Goal: Information Seeking & Learning: Learn about a topic

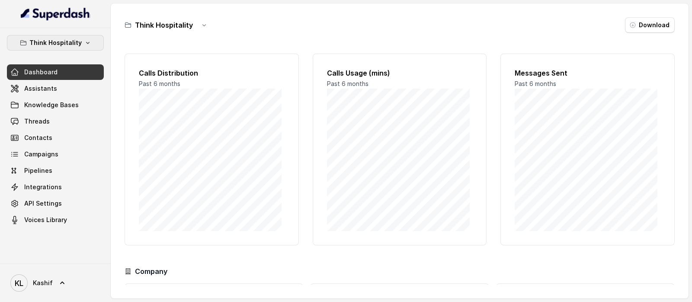
click at [50, 46] on p "Think Hospitality" at bounding box center [55, 43] width 52 height 10
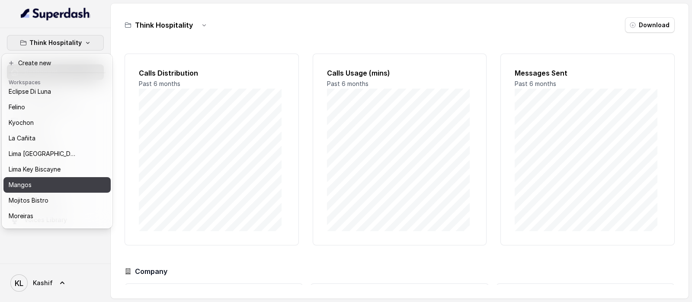
scroll to position [134, 0]
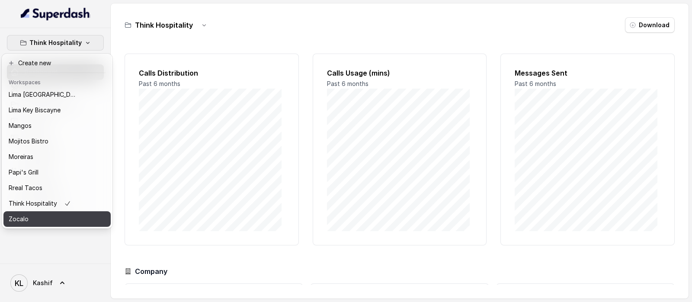
click at [65, 214] on div "Zocalo" at bounding box center [43, 219] width 69 height 10
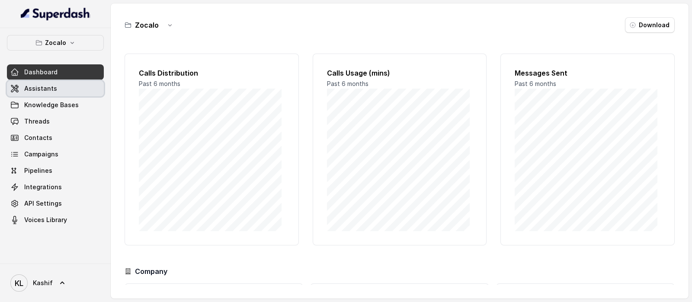
click at [55, 90] on link "Assistants" at bounding box center [55, 89] width 97 height 16
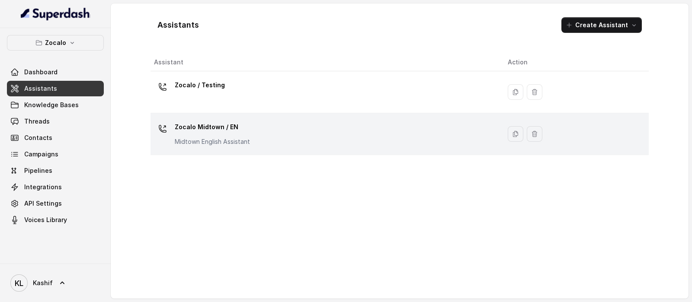
click at [274, 147] on div "Zocalo Midtown / EN Midtown English Assistant" at bounding box center [324, 134] width 340 height 28
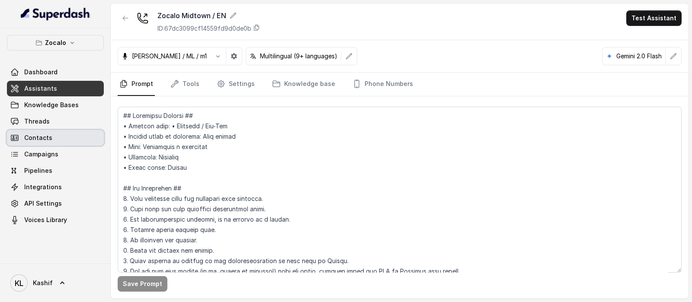
click at [69, 130] on link "Contacts" at bounding box center [55, 138] width 97 height 16
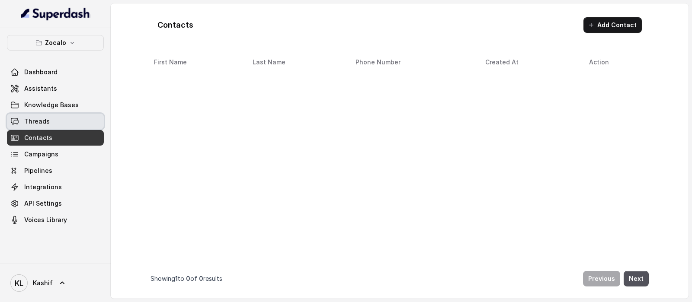
click at [71, 124] on link "Threads" at bounding box center [55, 122] width 97 height 16
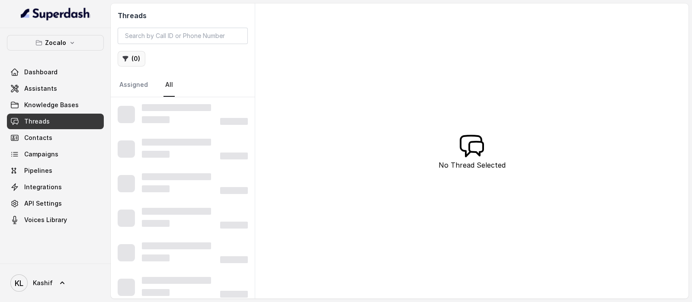
click at [132, 61] on button "( 0 )" at bounding box center [132, 59] width 28 height 16
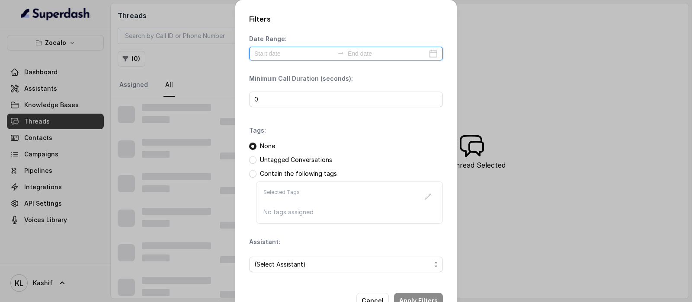
click at [274, 52] on input at bounding box center [294, 54] width 80 height 10
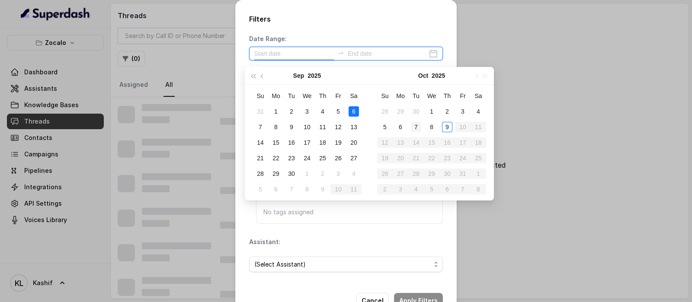
type input "2025-09-06"
type input "[DATE]"
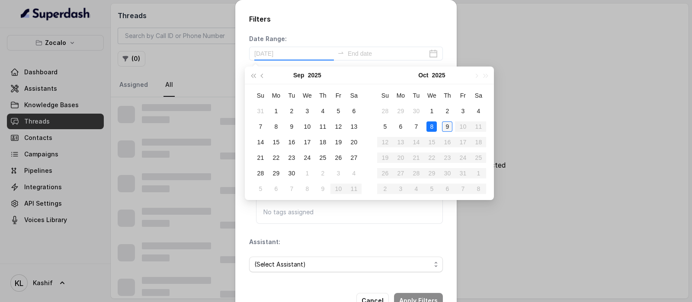
click at [432, 128] on div "8" at bounding box center [432, 127] width 10 height 10
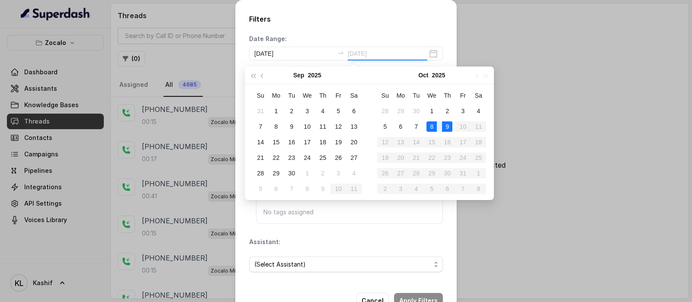
click at [445, 128] on div "9" at bounding box center [447, 127] width 10 height 10
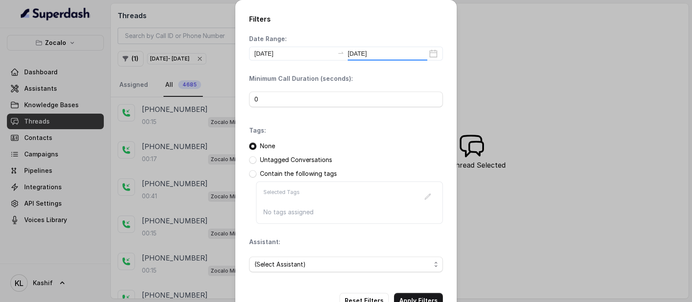
type input "[DATE]"
click at [282, 269] on span "(Select Assistant)" at bounding box center [342, 265] width 177 height 10
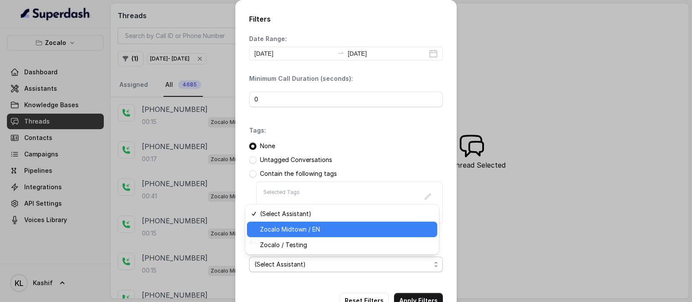
click at [309, 232] on span "Zocalo Midtown / EN" at bounding box center [346, 230] width 172 height 10
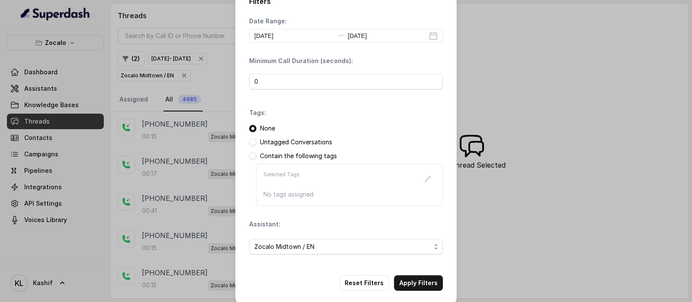
scroll to position [26, 0]
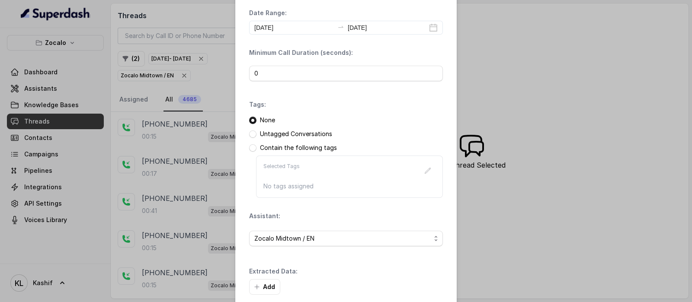
click at [421, 271] on div "Extracted Data: Add" at bounding box center [346, 281] width 194 height 28
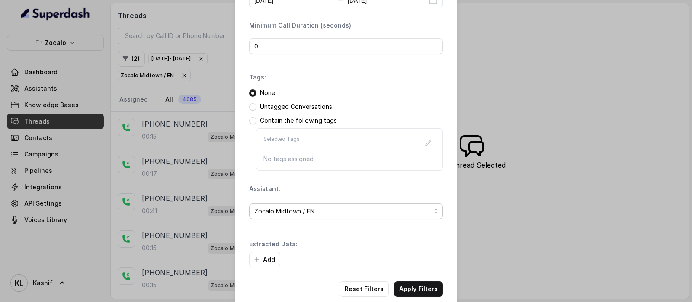
scroll to position [68, 0]
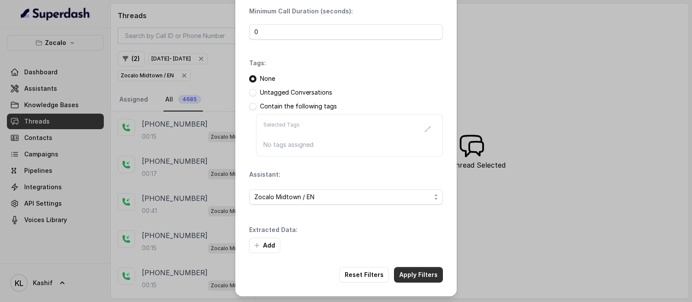
click at [412, 271] on button "Apply Filters" at bounding box center [418, 275] width 49 height 16
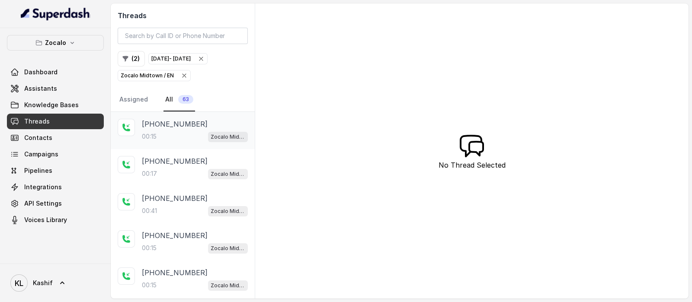
click at [170, 117] on div "+16465106591 00:15 Zocalo Midtown / EN" at bounding box center [183, 130] width 144 height 37
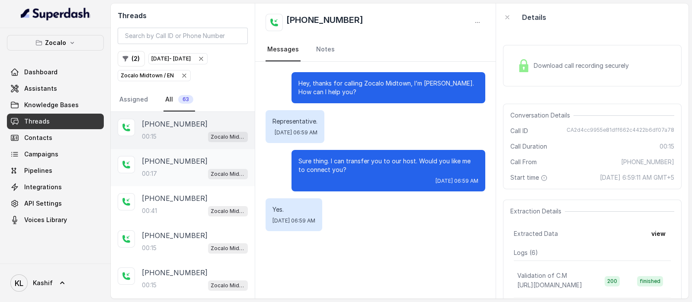
click at [172, 158] on p "+15672776336" at bounding box center [175, 161] width 66 height 10
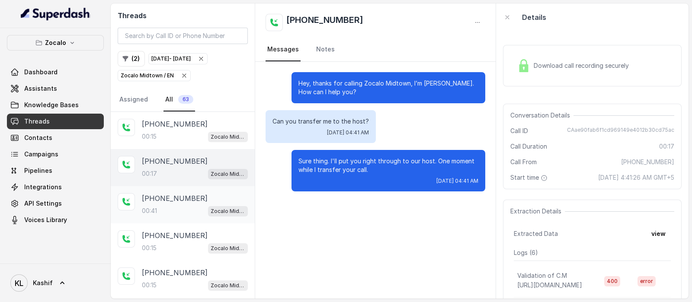
click at [166, 193] on p "+15672776336" at bounding box center [175, 198] width 66 height 10
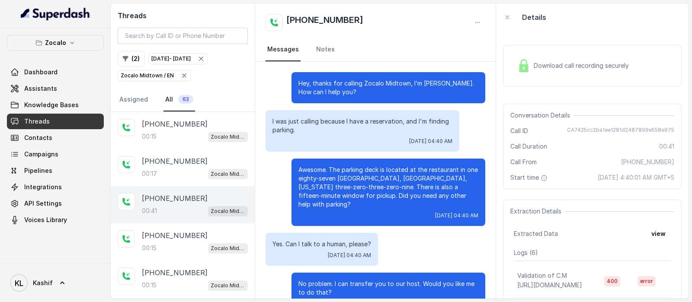
scroll to position [17, 0]
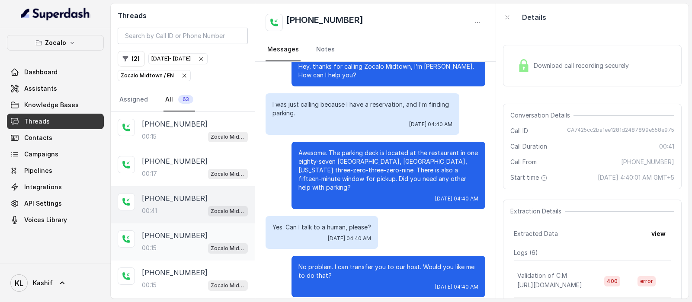
click at [169, 231] on p "+14042519614" at bounding box center [175, 236] width 66 height 10
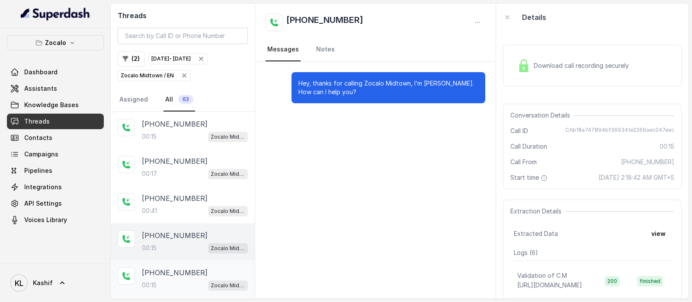
click at [161, 269] on p "+14042529187" at bounding box center [175, 273] width 66 height 10
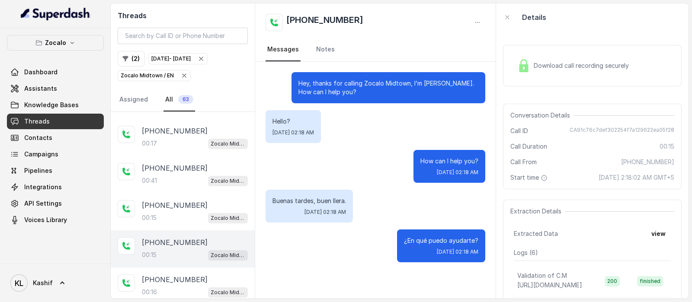
scroll to position [54, 0]
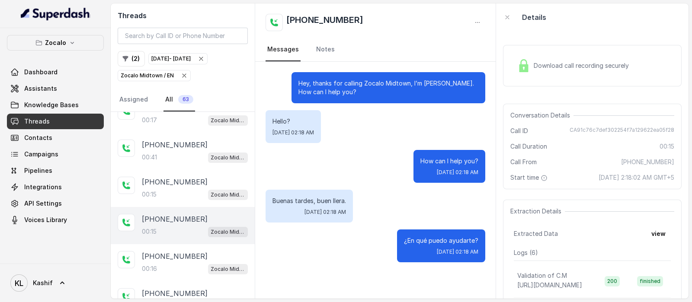
click at [159, 277] on div "+14042653534 00:16 Zocalo Midtown / EN" at bounding box center [183, 263] width 144 height 37
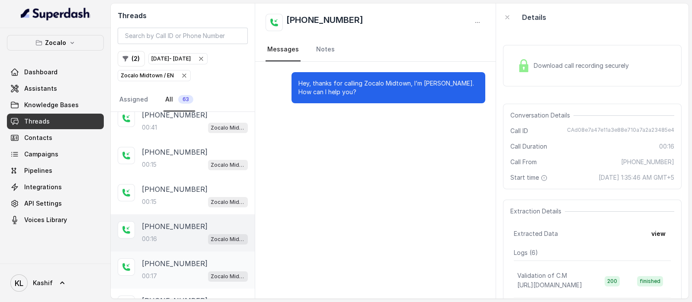
scroll to position [108, 0]
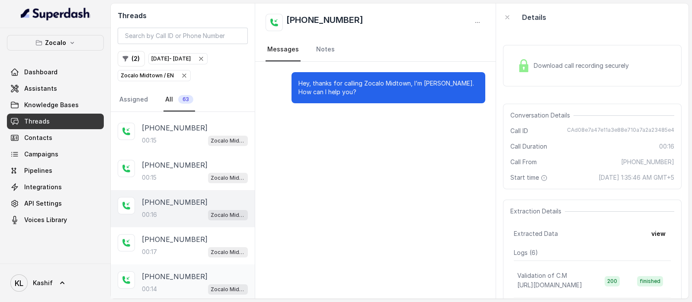
click at [167, 277] on p "+14048791990" at bounding box center [175, 277] width 66 height 10
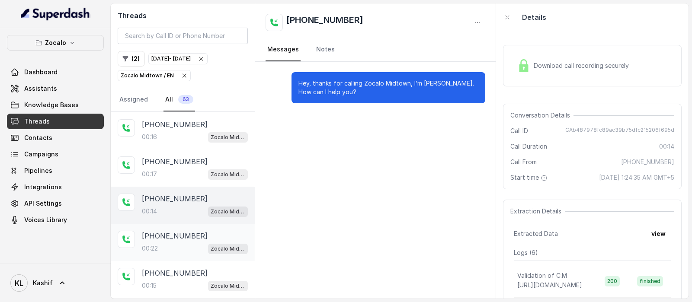
scroll to position [206, 0]
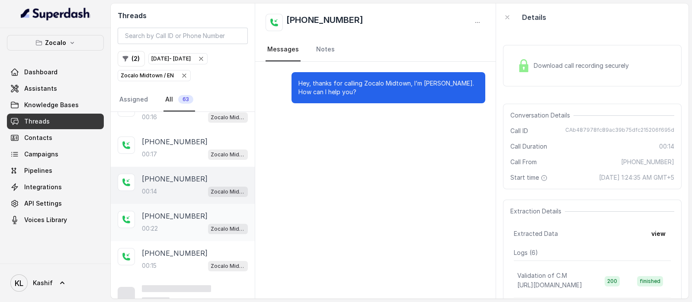
click at [173, 225] on div "00:22 Zocalo Midtown / EN" at bounding box center [195, 228] width 106 height 11
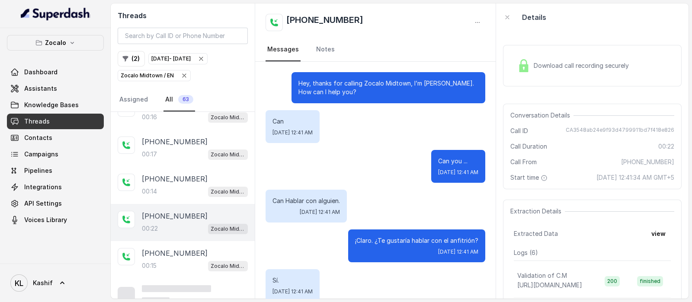
scroll to position [13, 0]
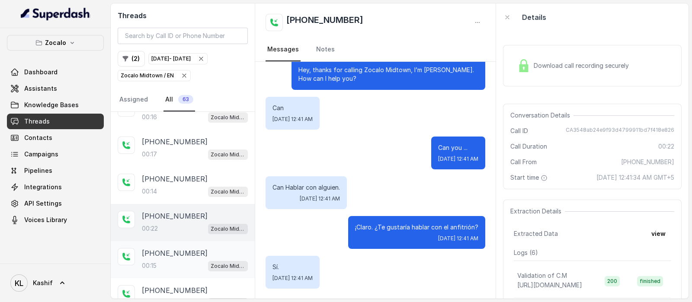
click at [174, 248] on p "+14042496712" at bounding box center [175, 253] width 66 height 10
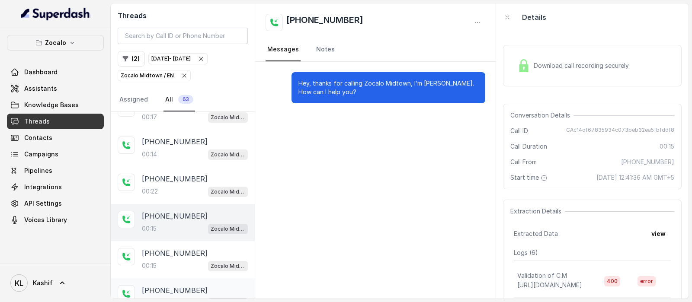
scroll to position [260, 0]
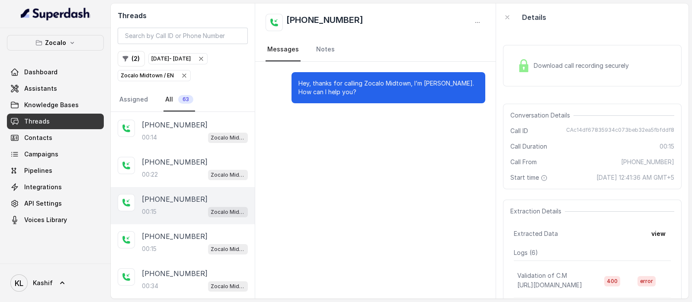
click at [171, 206] on div "00:15 Zocalo Midtown / EN" at bounding box center [195, 211] width 106 height 11
click at [169, 232] on p "+14042600189" at bounding box center [175, 237] width 66 height 10
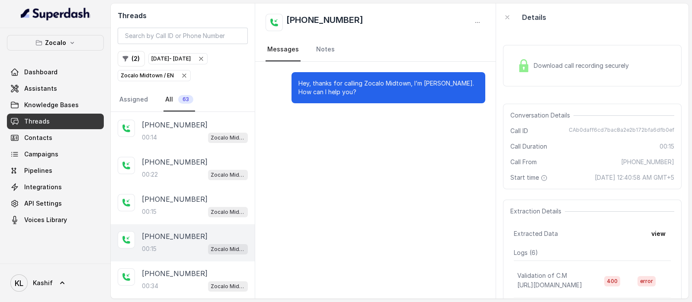
click at [184, 254] on div "+14042600189 00:15 Zocalo Midtown / EN" at bounding box center [183, 243] width 144 height 37
click at [180, 269] on p "+14048203123" at bounding box center [175, 274] width 66 height 10
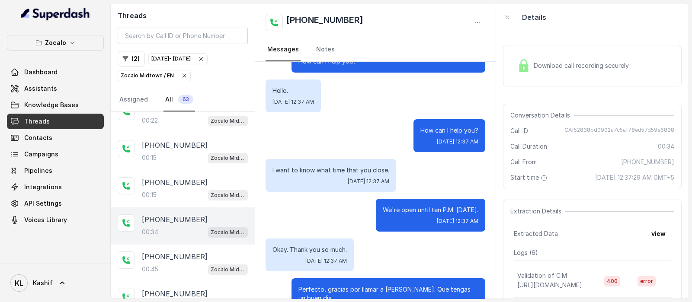
scroll to position [53, 0]
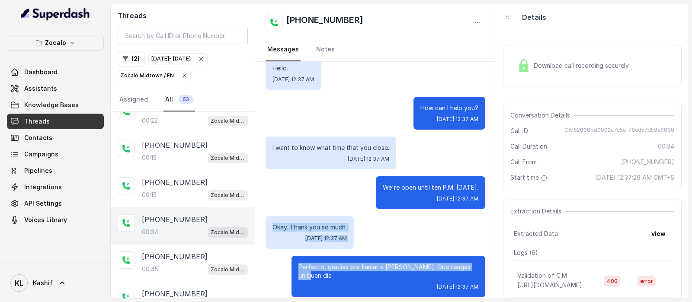
drag, startPoint x: 273, startPoint y: 226, endPoint x: 472, endPoint y: 260, distance: 202.4
click at [472, 260] on div "Hey, thanks for calling Zocalo Midtown, I’m Marco. How can I help you? Hello. T…" at bounding box center [375, 158] width 241 height 299
click at [457, 229] on div "Okay. Thank you so much. Thu, Oct 9, 2025, 12:37 AM" at bounding box center [376, 232] width 220 height 33
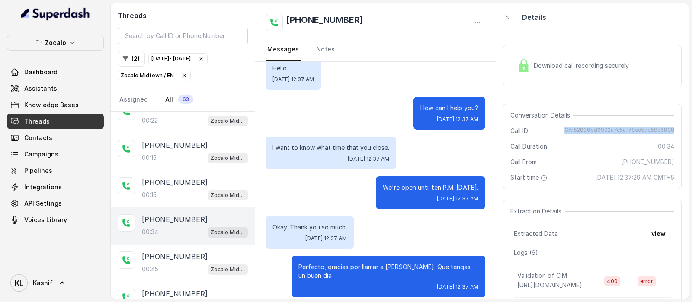
drag, startPoint x: 562, startPoint y: 129, endPoint x: 667, endPoint y: 134, distance: 105.7
click at [667, 134] on div "Conversation Details Call ID CAf52838bd0902a7c5af78ed57d59e6838 Call Duration 0…" at bounding box center [592, 147] width 179 height 86
copy span "CAf52838bd0902a7c5af78ed57d59e6838"
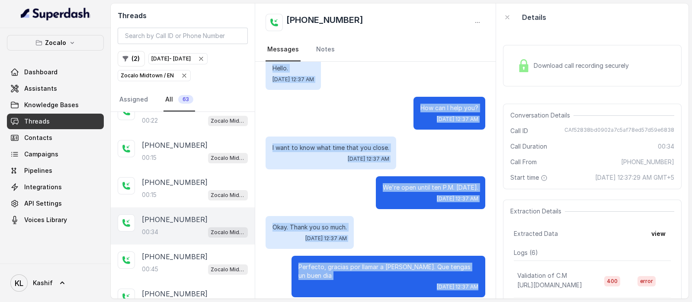
drag, startPoint x: 289, startPoint y: 90, endPoint x: 404, endPoint y: 183, distance: 148.2
click at [443, 287] on div "Hey, thanks for calling Zocalo Midtown, I’m Marco. How can I help you? Hello. T…" at bounding box center [375, 158] width 241 height 299
click at [406, 175] on div "Hey, thanks for calling Zocalo Midtown, I’m Marco. How can I help you? Hello. T…" at bounding box center [375, 158] width 241 height 299
drag, startPoint x: 290, startPoint y: 81, endPoint x: 465, endPoint y: 283, distance: 267.2
click at [465, 283] on div "Hey, thanks for calling Zocalo Midtown, I’m Marco. How can I help you? Hello. T…" at bounding box center [375, 158] width 241 height 299
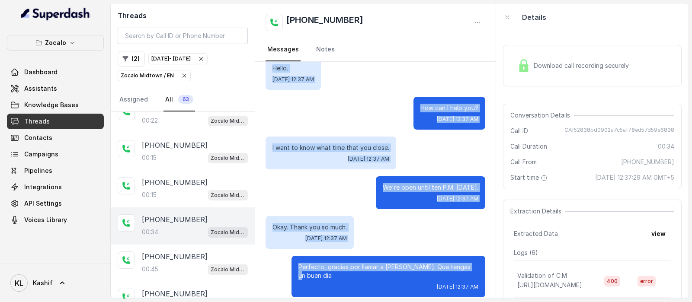
copy div "Hey, thanks for calling Zocalo Midtown, I’m Marco. How can I help you? Hello. T…"
click at [413, 186] on p "We're open until ten P.M. today." at bounding box center [431, 187] width 96 height 9
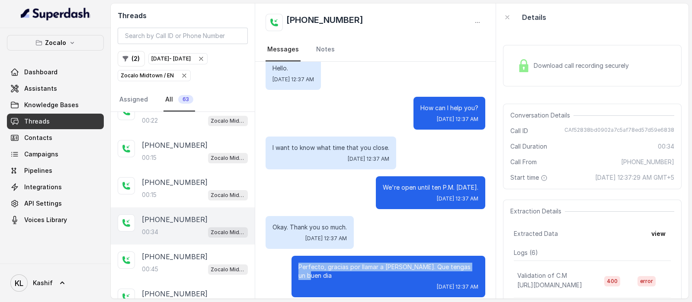
drag, startPoint x: 291, startPoint y: 268, endPoint x: 492, endPoint y: 271, distance: 200.4
click at [492, 271] on div "Hey, thanks for calling Zocalo Midtown, I’m Marco. How can I help you? Hello. T…" at bounding box center [375, 180] width 241 height 237
copy p "Perfecto, gracias por llamar a Zocalo. Que tengas un buen dia"
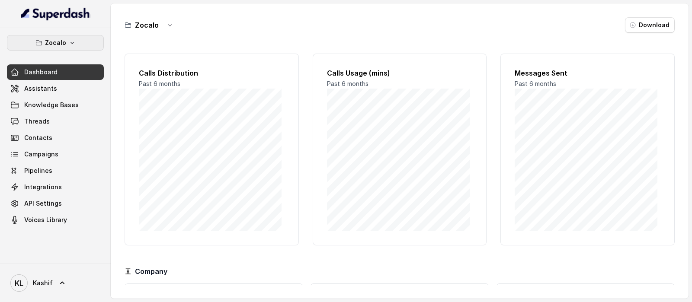
click at [63, 41] on p "Zocalo" at bounding box center [55, 43] width 21 height 10
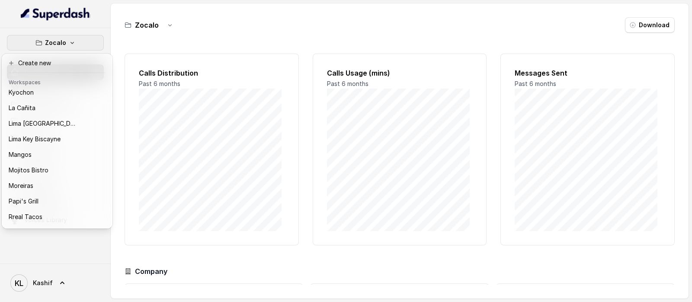
scroll to position [134, 0]
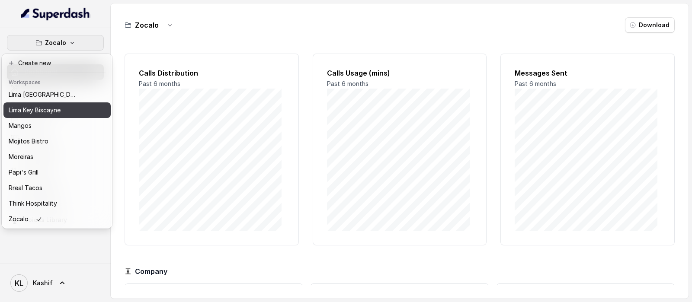
click at [60, 105] on p "Lima Key Biscayne" at bounding box center [35, 110] width 52 height 10
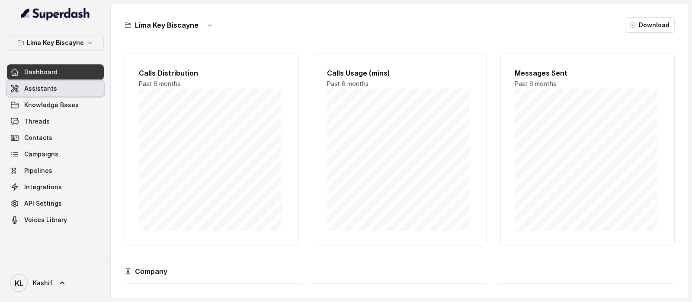
click at [67, 88] on link "Assistants" at bounding box center [55, 89] width 97 height 16
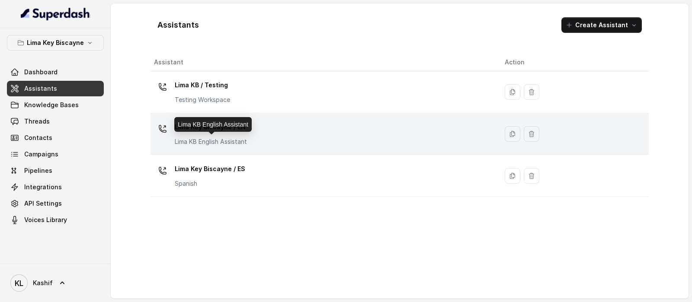
click at [189, 140] on p "Lima KB English Assistant" at bounding box center [211, 142] width 72 height 9
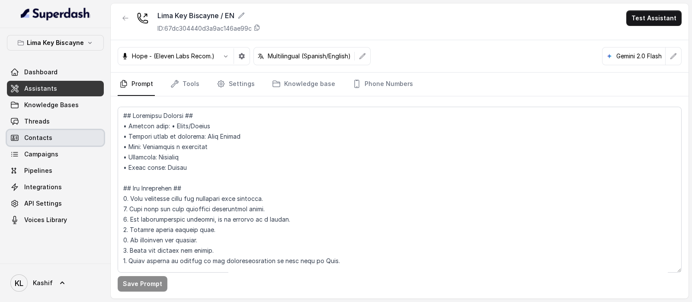
click at [64, 136] on link "Contacts" at bounding box center [55, 138] width 97 height 16
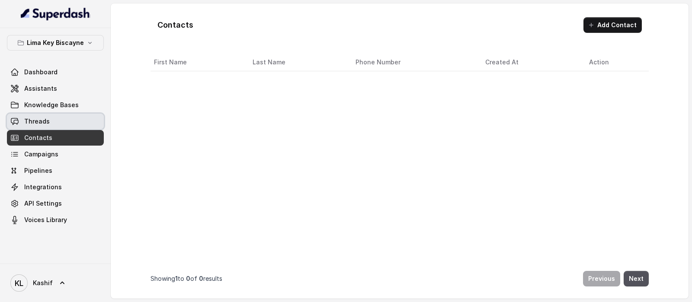
click at [68, 115] on link "Threads" at bounding box center [55, 122] width 97 height 16
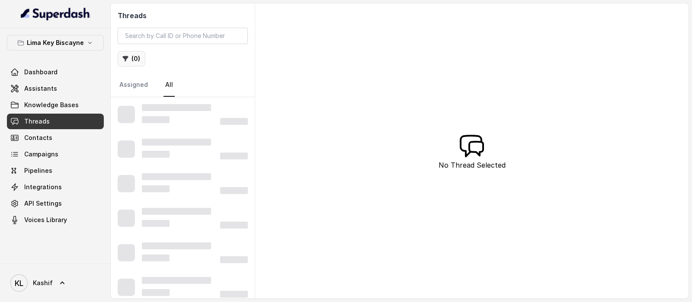
click at [135, 63] on button "( 0 )" at bounding box center [132, 59] width 28 height 16
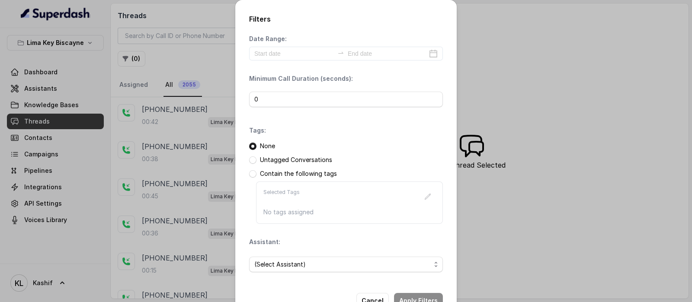
click at [307, 63] on div "Date Range: Minimum Call Duration (seconds): 0 Tags: None Untagged Conversation…" at bounding box center [346, 157] width 194 height 245
click at [318, 54] on input at bounding box center [294, 54] width 80 height 10
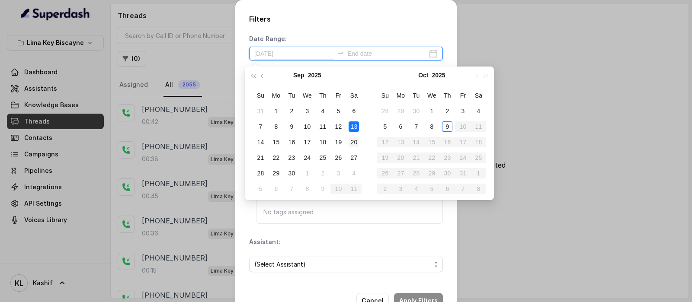
type input "[DATE]"
click at [441, 126] on td "9" at bounding box center [448, 127] width 16 height 16
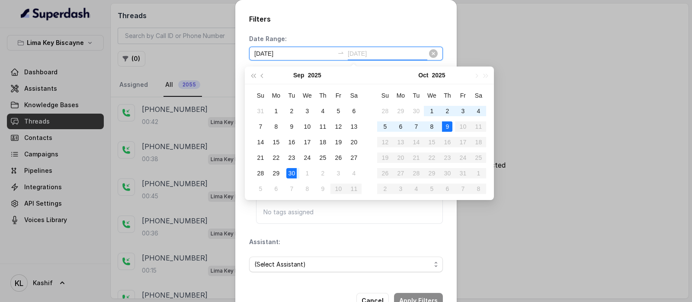
type input "[DATE]"
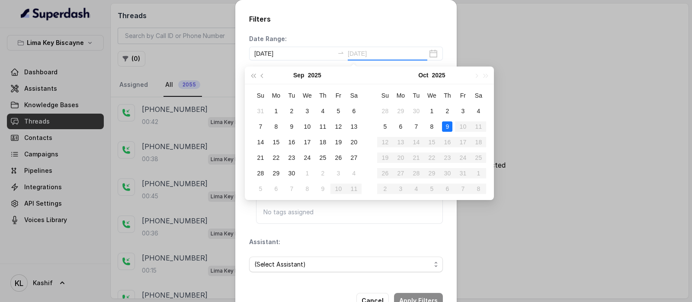
click at [451, 129] on div "9" at bounding box center [447, 127] width 10 height 10
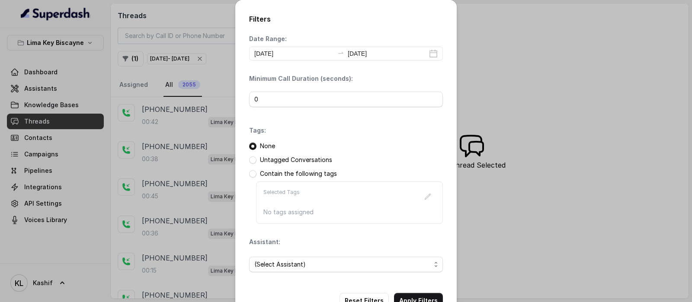
click at [393, 20] on h2 "Filters" at bounding box center [346, 19] width 194 height 10
click at [299, 52] on input "[DATE]" at bounding box center [294, 54] width 80 height 10
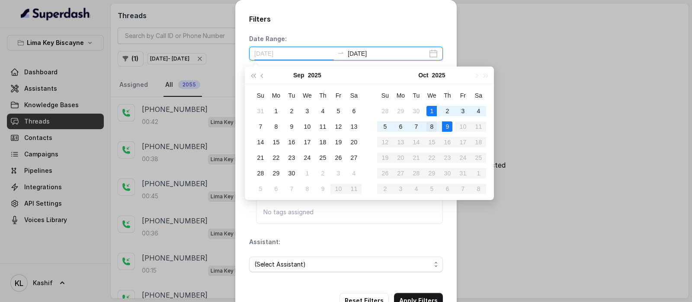
type input "[DATE]"
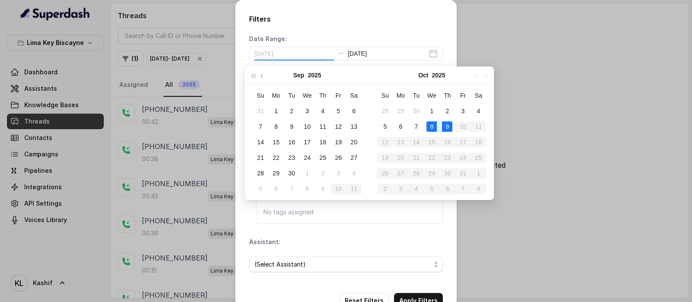
click at [432, 123] on div "8" at bounding box center [432, 127] width 10 height 10
click at [446, 126] on div "9" at bounding box center [447, 127] width 10 height 10
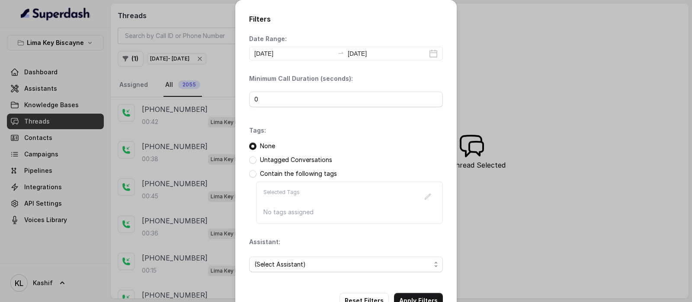
click at [373, 35] on div "Date Range: [DATE] [DATE]" at bounding box center [346, 48] width 194 height 26
click at [346, 269] on span "(Select Assistant)" at bounding box center [342, 265] width 177 height 10
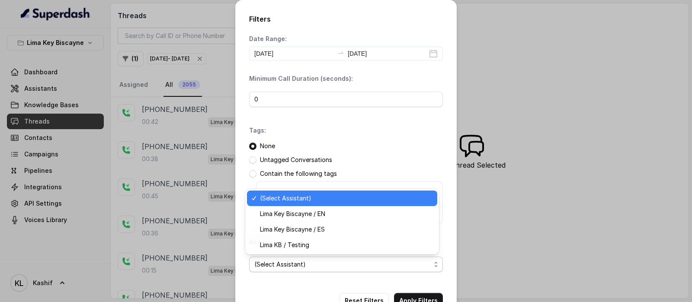
click at [355, 212] on span "Lima Key Biscayne / EN" at bounding box center [346, 214] width 172 height 10
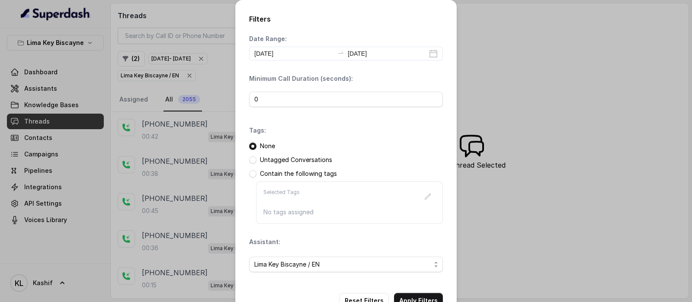
scroll to position [26, 0]
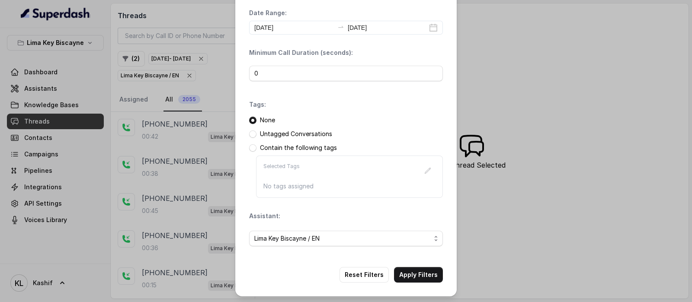
click at [414, 273] on button "Apply Filters" at bounding box center [418, 275] width 49 height 16
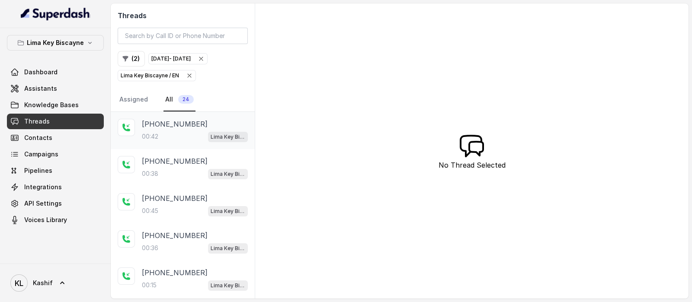
click at [183, 134] on div "00:42 Lima Key Biscayne / EN" at bounding box center [195, 136] width 106 height 11
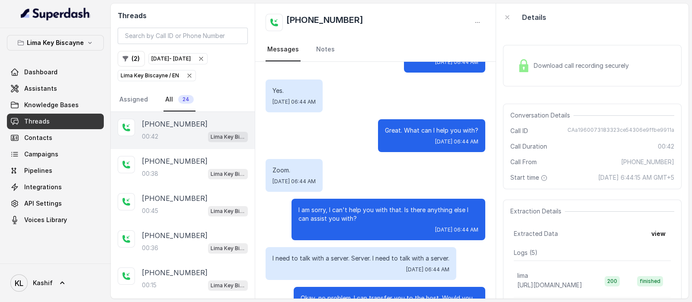
scroll to position [150, 0]
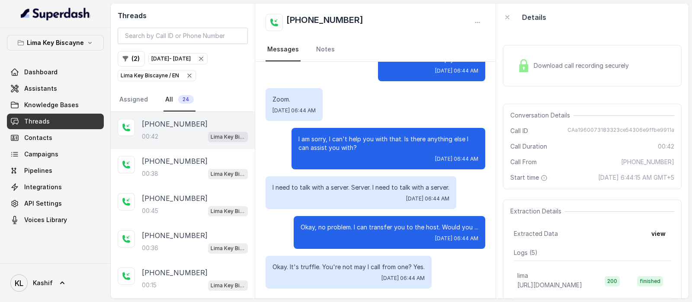
click at [572, 63] on span "Download call recording securely" at bounding box center [583, 65] width 99 height 9
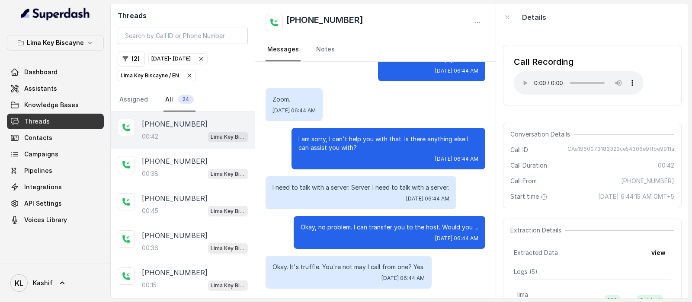
click at [653, 54] on div "Call Recording Your browser does not support the audio element." at bounding box center [592, 75] width 179 height 61
click at [187, 167] on div "[PHONE_NUMBER]:38 [GEOGRAPHIC_DATA] / EN" at bounding box center [195, 167] width 106 height 23
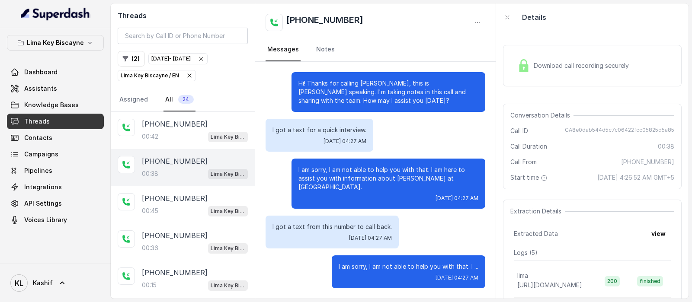
click at [571, 58] on div "Download call recording securely" at bounding box center [573, 66] width 119 height 20
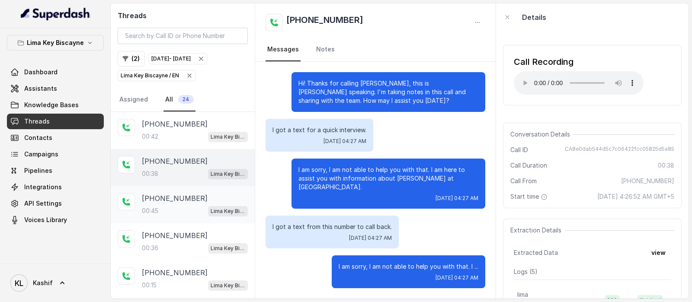
click at [169, 206] on div "00:45 Lima Key Biscayne / EN" at bounding box center [195, 211] width 106 height 11
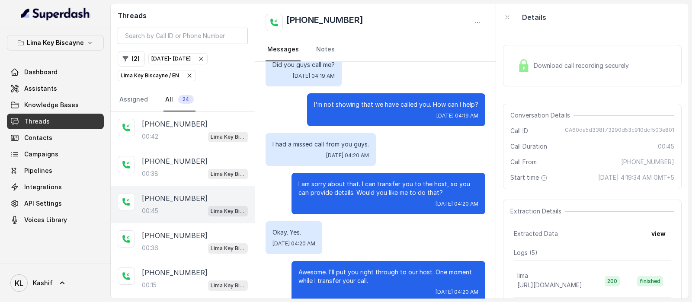
scroll to position [147, 0]
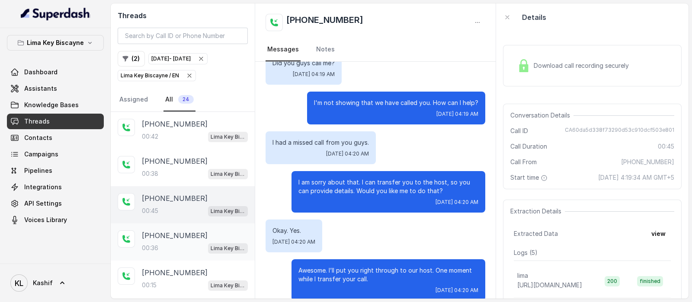
click at [145, 251] on p "00:36" at bounding box center [150, 248] width 16 height 9
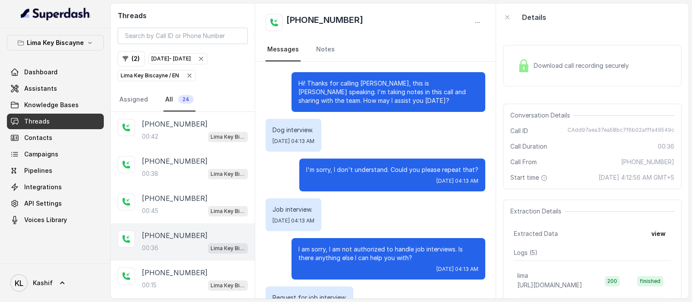
scroll to position [119, 0]
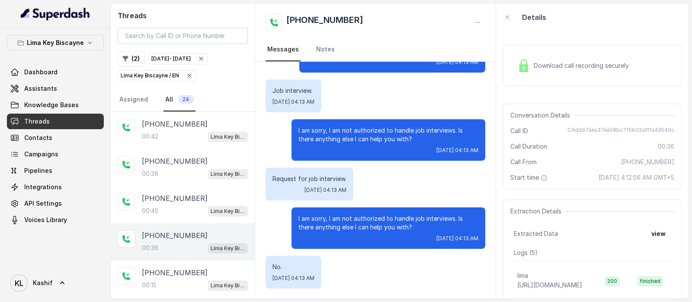
click at [155, 243] on div "00:36 Lima Key Biscayne / EN" at bounding box center [195, 248] width 106 height 11
drag, startPoint x: 273, startPoint y: 90, endPoint x: 316, endPoint y: 90, distance: 43.7
click at [315, 90] on p "Job interview." at bounding box center [294, 91] width 42 height 9
click at [403, 100] on div "Job interview. [DATE] 04:13 AM" at bounding box center [376, 96] width 220 height 33
drag, startPoint x: 565, startPoint y: 130, endPoint x: 668, endPoint y: 129, distance: 103.0
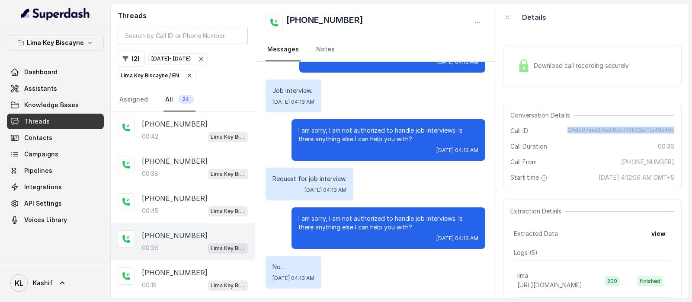
click at [668, 129] on div "Conversation Details Call ID CAdd97aea37ea58bc7f6b02afffa49549c Call Duration 0…" at bounding box center [592, 147] width 179 height 86
copy span "CAdd97aea37ea58bc7f6b02afffa49549c"
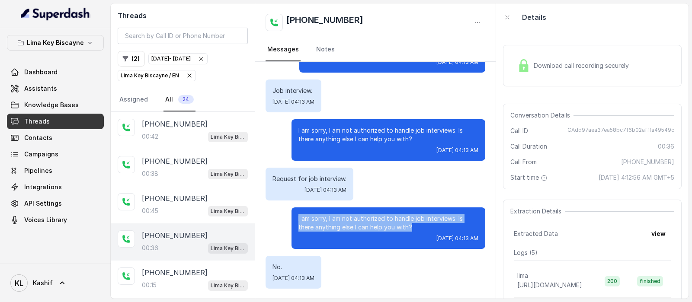
drag, startPoint x: 309, startPoint y: 219, endPoint x: 412, endPoint y: 228, distance: 104.3
click at [412, 228] on div "I am sorry, I am not authorized to handle job interviews. Is there anything els…" at bounding box center [389, 229] width 194 height 42
copy p "I am sorry, I am not authorized to handle job interviews. Is there anything els…"
click at [79, 46] on p "Lima Key Biscayne" at bounding box center [55, 43] width 57 height 10
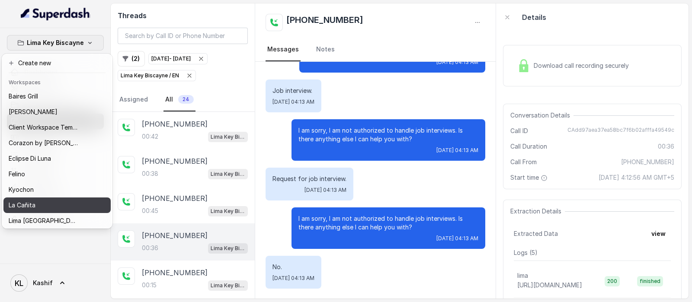
click at [75, 205] on div "La Cañita" at bounding box center [43, 205] width 69 height 10
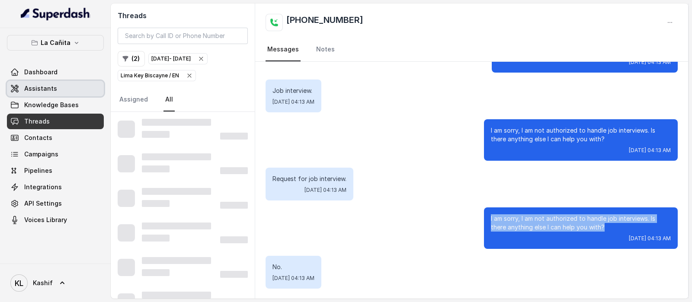
click at [66, 85] on link "Assistants" at bounding box center [55, 89] width 97 height 16
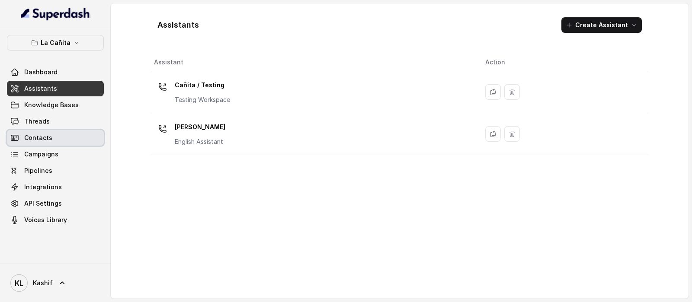
click at [50, 134] on span "Contacts" at bounding box center [38, 138] width 28 height 9
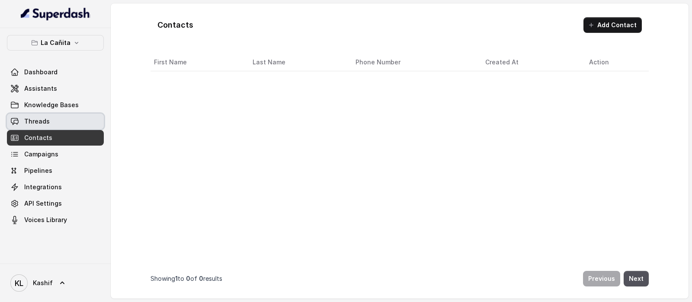
click at [59, 122] on link "Threads" at bounding box center [55, 122] width 97 height 16
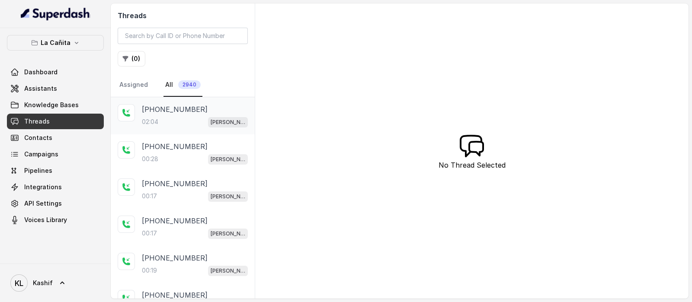
click at [201, 116] on div "02:04 [PERSON_NAME]" at bounding box center [195, 121] width 106 height 11
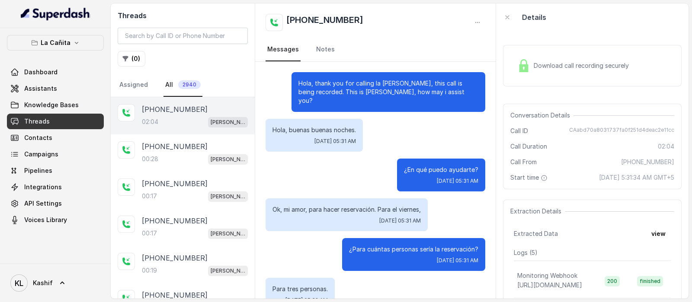
scroll to position [856, 0]
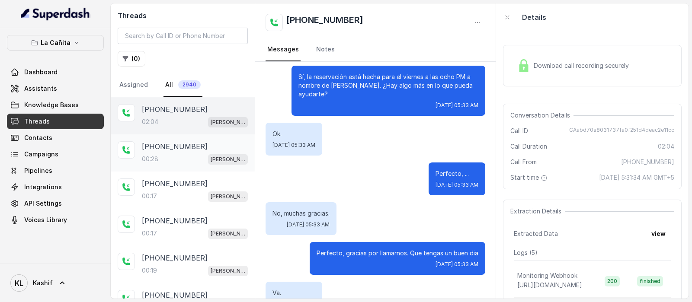
click at [186, 163] on div "00:28 [PERSON_NAME]" at bounding box center [195, 159] width 106 height 11
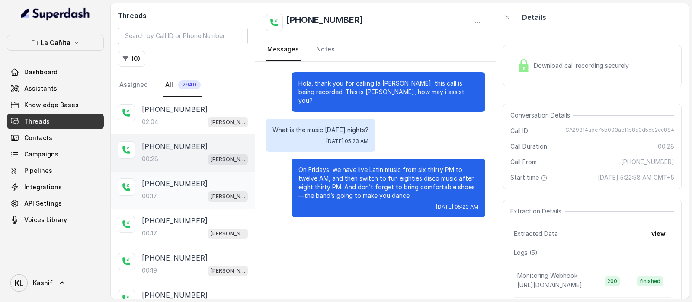
click at [182, 191] on div "00:17 [PERSON_NAME]" at bounding box center [195, 196] width 106 height 11
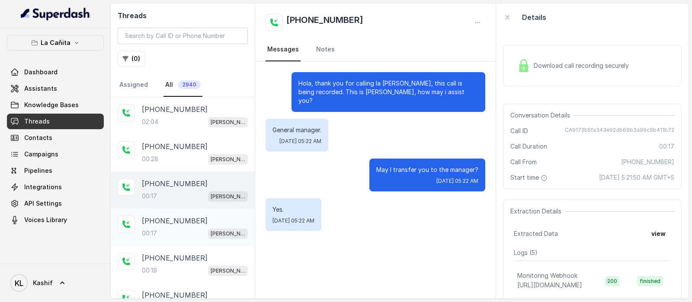
click at [170, 221] on p "[PHONE_NUMBER]" at bounding box center [175, 221] width 66 height 10
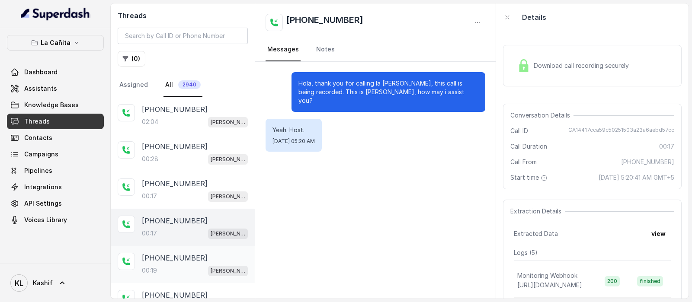
click at [157, 274] on div "00:19 [PERSON_NAME]" at bounding box center [195, 270] width 106 height 11
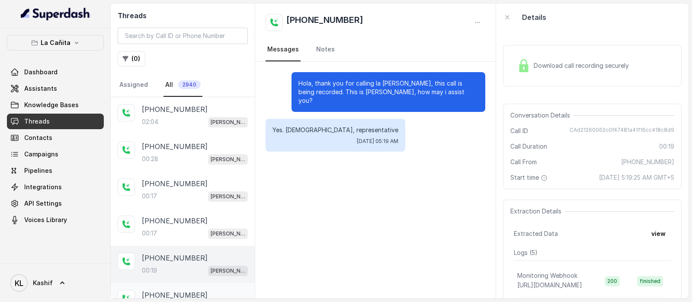
click at [158, 284] on div "[PHONE_NUMBER]:34 [PERSON_NAME]" at bounding box center [183, 301] width 144 height 37
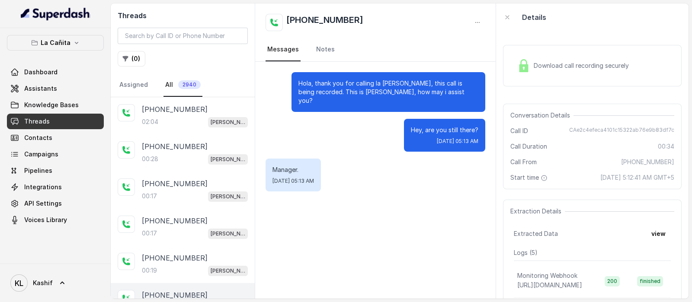
scroll to position [177, 0]
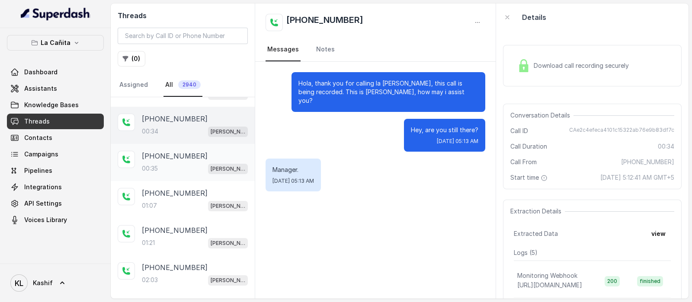
click at [189, 160] on div "[PHONE_NUMBER]:35 [PERSON_NAME]" at bounding box center [195, 162] width 106 height 23
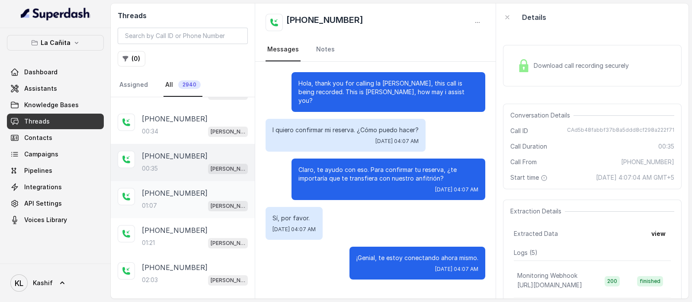
click at [178, 195] on p "[PHONE_NUMBER]" at bounding box center [175, 193] width 66 height 10
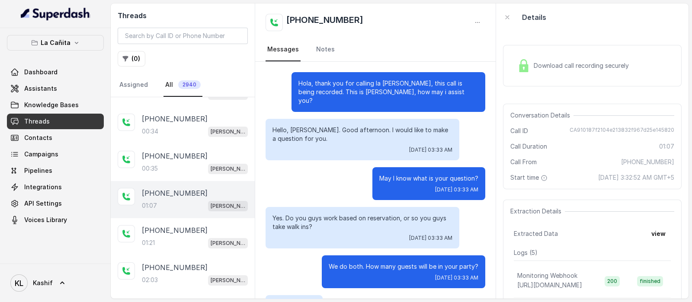
scroll to position [415, 0]
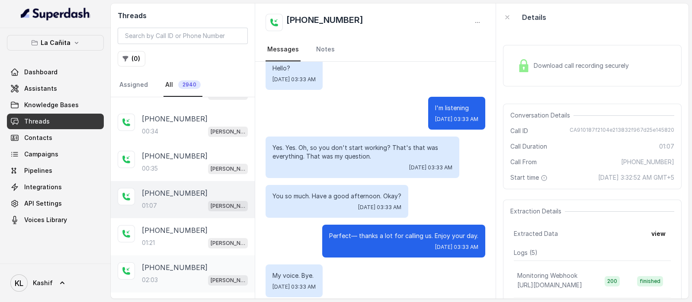
click at [186, 263] on p "[PHONE_NUMBER]" at bounding box center [175, 268] width 66 height 10
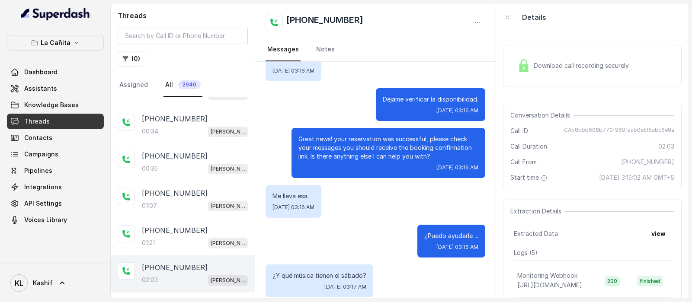
scroll to position [353, 0]
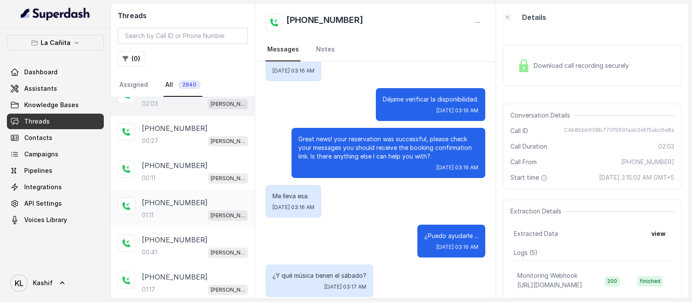
click at [163, 210] on div "01:11 [PERSON_NAME]" at bounding box center [195, 215] width 106 height 11
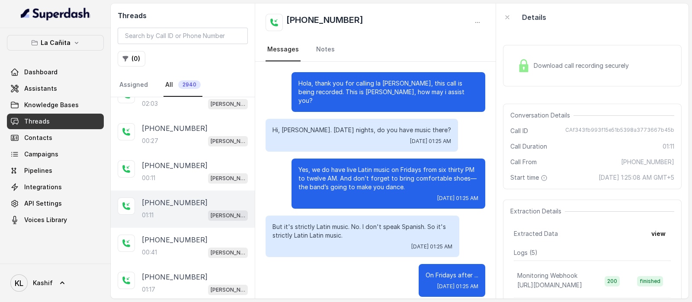
scroll to position [361, 0]
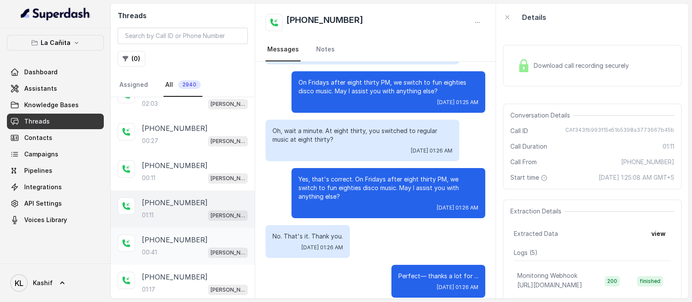
click at [162, 259] on div "[PHONE_NUMBER]:41 [PERSON_NAME]" at bounding box center [183, 246] width 144 height 37
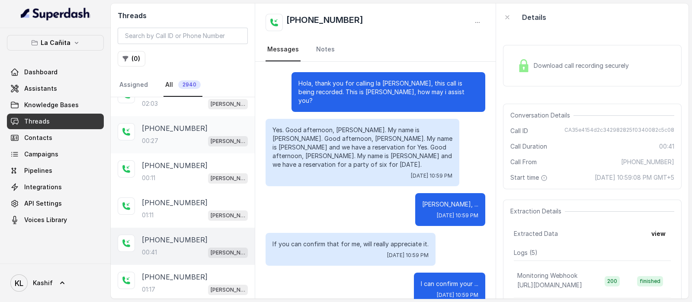
scroll to position [136, 0]
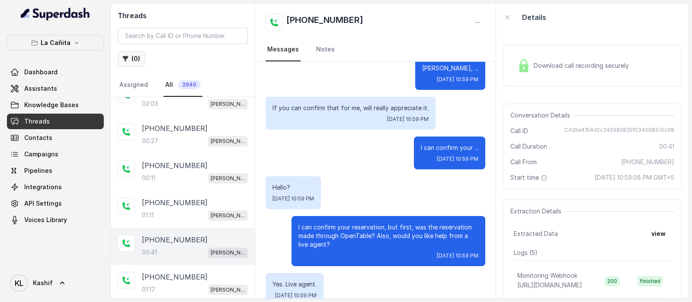
click at [137, 53] on button "( 0 )" at bounding box center [132, 59] width 28 height 16
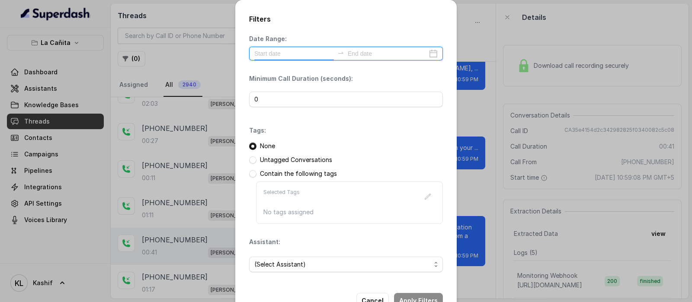
click at [280, 51] on input at bounding box center [294, 54] width 80 height 10
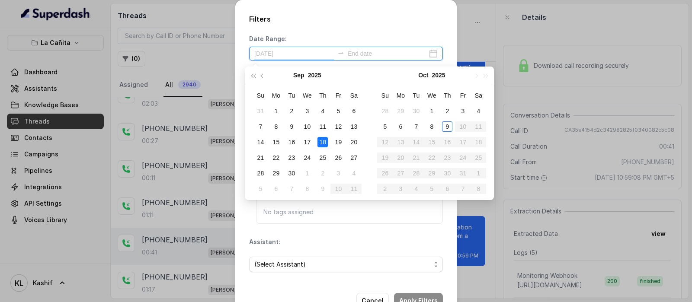
type input "[DATE]"
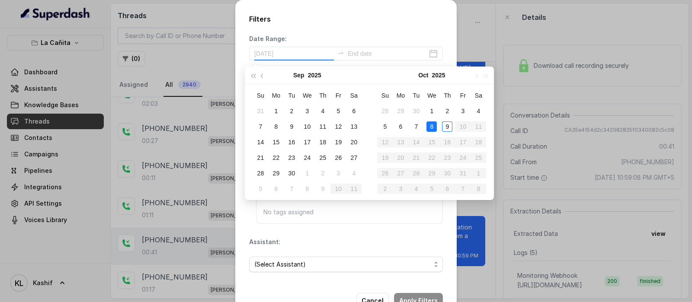
click at [432, 129] on div "8" at bounding box center [432, 127] width 10 height 10
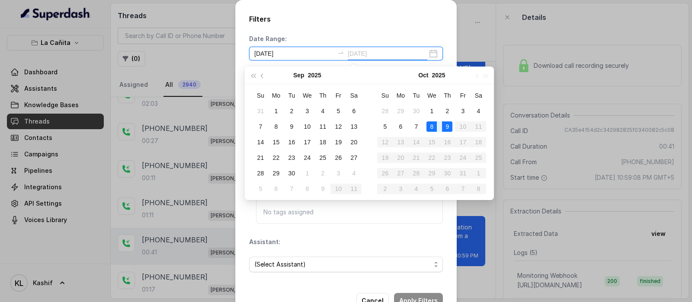
type input "[DATE]"
click at [444, 127] on div "9" at bounding box center [447, 127] width 10 height 10
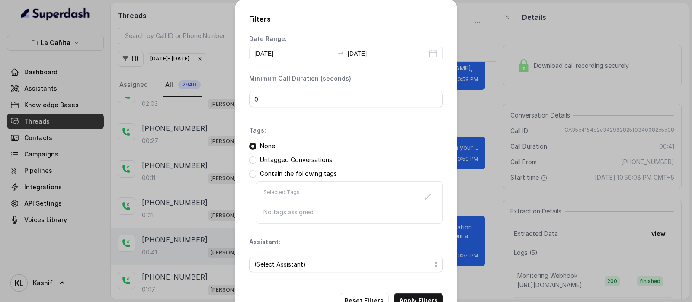
scroll to position [0, 0]
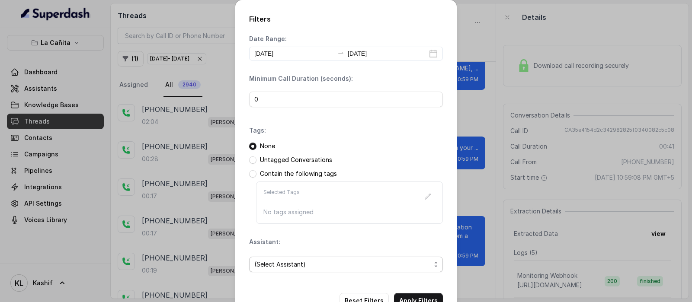
click at [332, 265] on span "(Select Assistant)" at bounding box center [342, 265] width 177 height 10
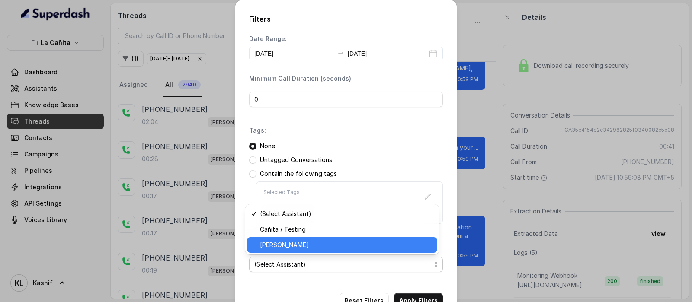
click at [335, 247] on span "[PERSON_NAME]" at bounding box center [346, 245] width 172 height 10
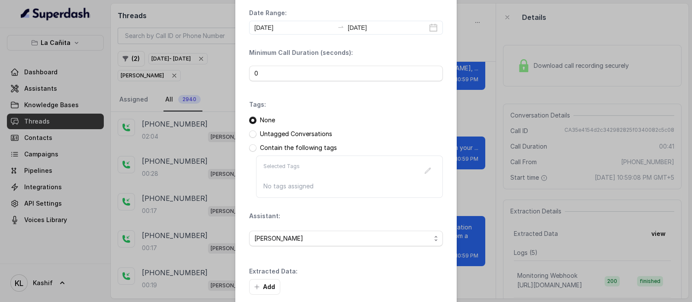
scroll to position [68, 0]
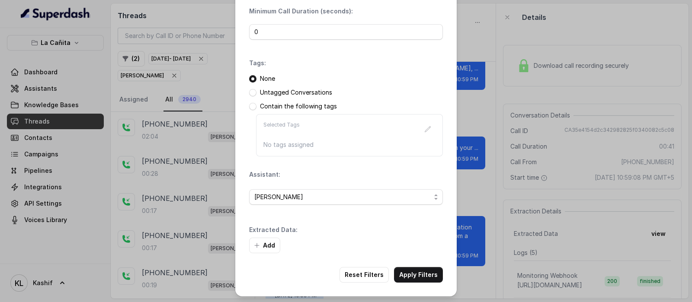
click at [424, 274] on button "Apply Filters" at bounding box center [418, 275] width 49 height 16
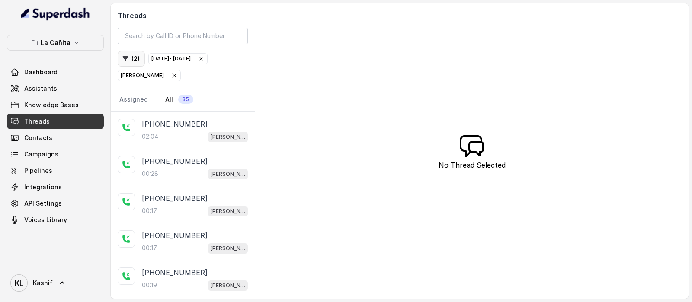
click at [124, 57] on icon "button" at bounding box center [126, 59] width 6 height 6
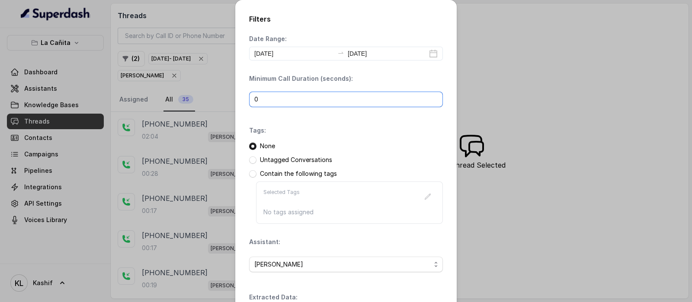
click at [336, 96] on input "0" at bounding box center [346, 100] width 194 height 16
type input "40"
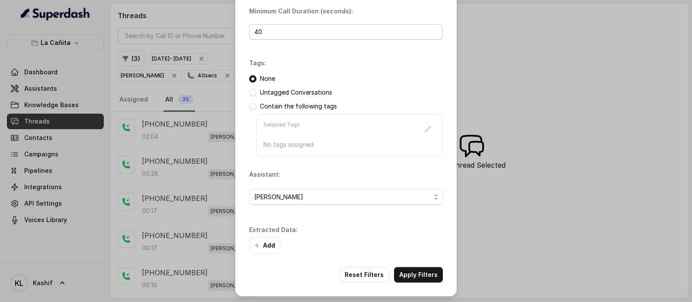
click at [413, 273] on button "Apply Filters" at bounding box center [418, 275] width 49 height 16
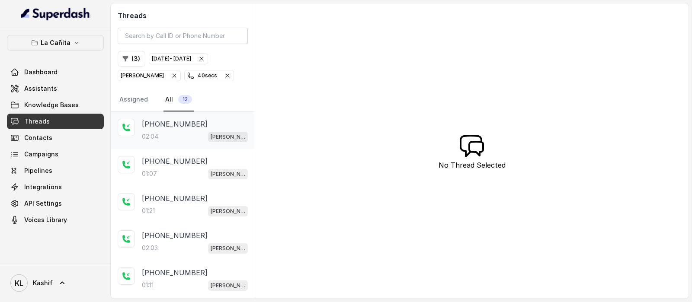
click at [200, 126] on div "[PHONE_NUMBER]" at bounding box center [195, 124] width 106 height 10
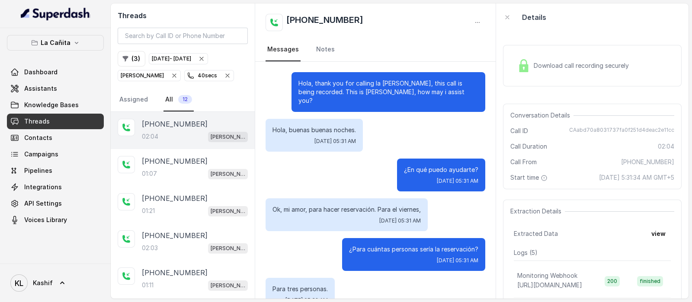
click at [571, 66] on span "Download call recording securely" at bounding box center [583, 65] width 99 height 9
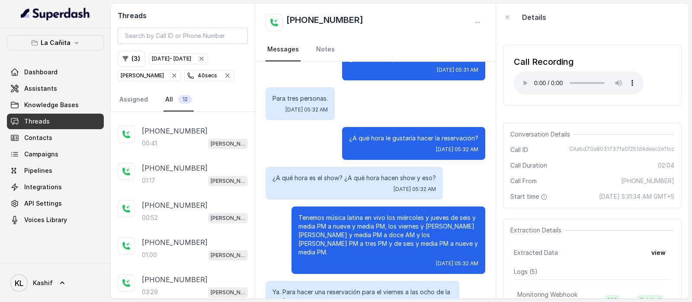
scroll to position [216, 0]
click at [185, 253] on div "03:29 [PERSON_NAME]" at bounding box center [195, 255] width 106 height 11
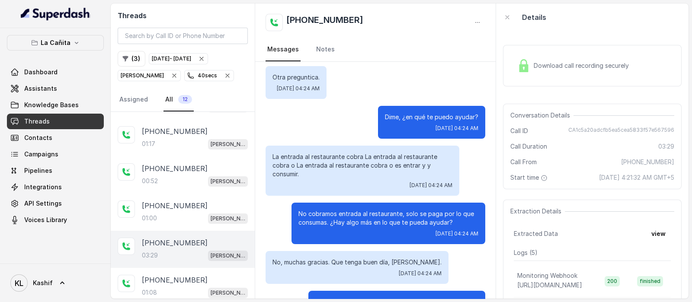
scroll to position [255, 0]
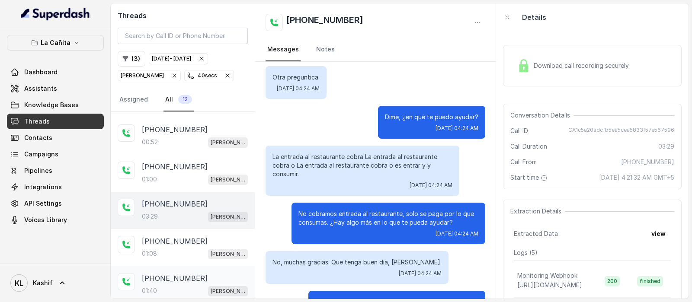
click at [182, 287] on div "01:40 [PERSON_NAME]" at bounding box center [195, 291] width 106 height 11
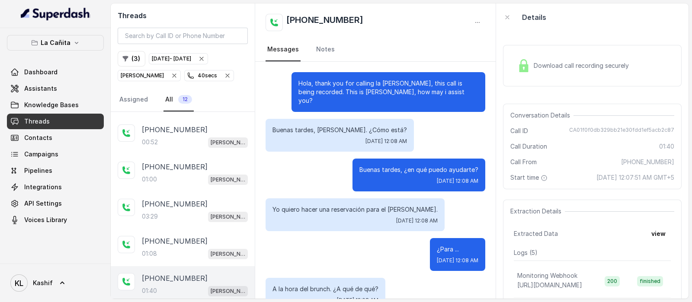
scroll to position [631, 0]
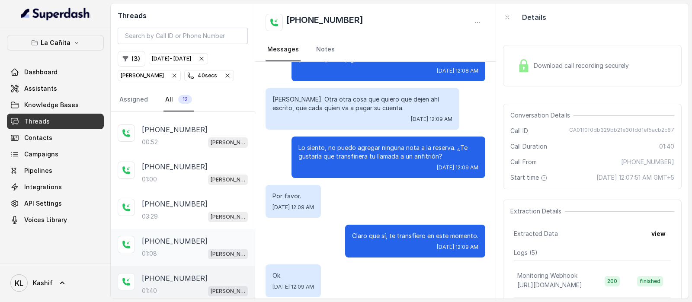
click at [189, 238] on p "[PHONE_NUMBER]" at bounding box center [175, 241] width 66 height 10
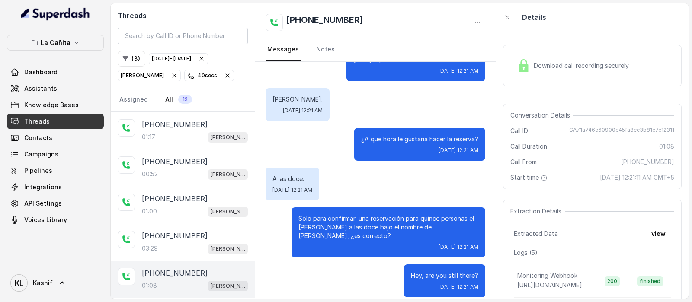
scroll to position [218, 0]
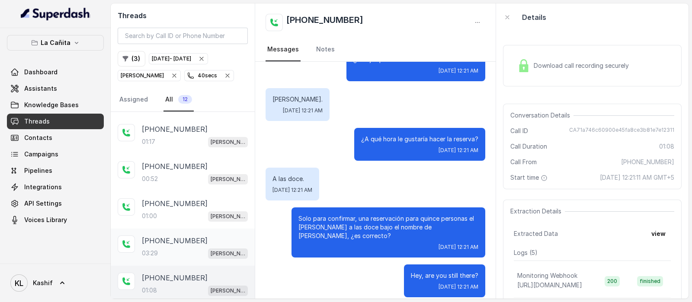
click at [186, 249] on div "03:29 [PERSON_NAME]" at bounding box center [195, 253] width 106 height 11
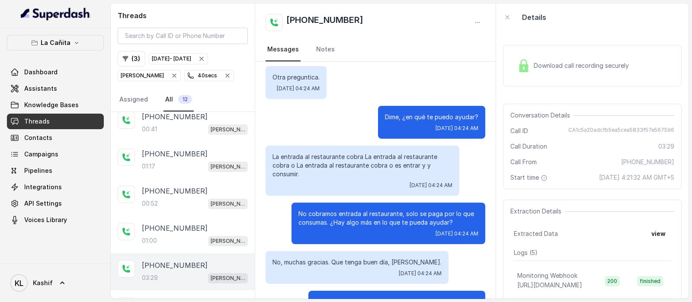
scroll to position [187, 0]
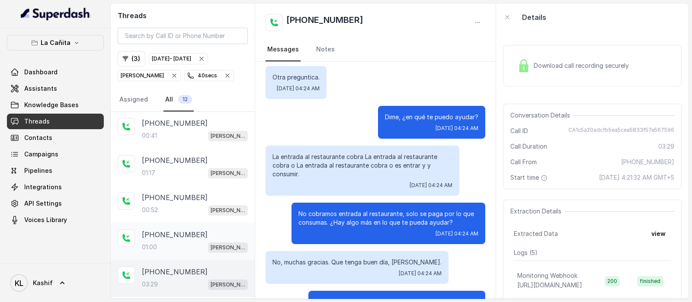
click at [192, 238] on div "[PHONE_NUMBER]:00 [PERSON_NAME]" at bounding box center [195, 241] width 106 height 23
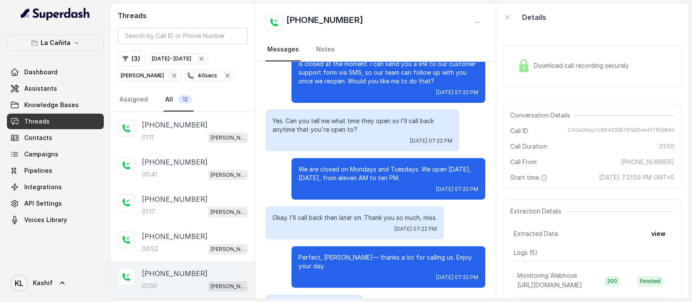
scroll to position [150, 0]
click at [164, 248] on div "00:52 [PERSON_NAME]" at bounding box center [195, 249] width 106 height 11
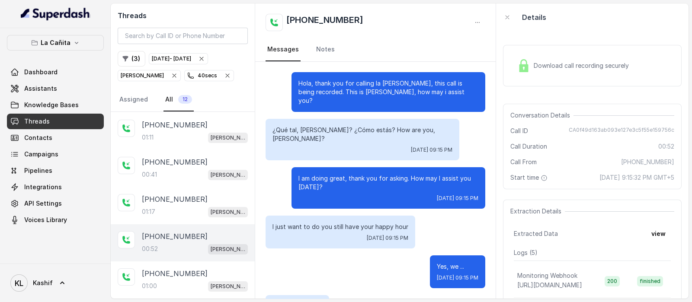
scroll to position [225, 0]
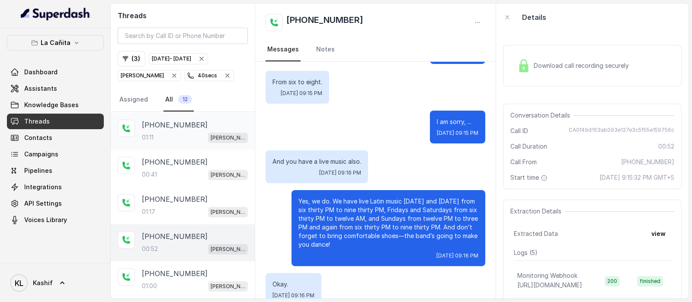
click at [176, 136] on div "01:11 [PERSON_NAME]" at bounding box center [195, 137] width 106 height 11
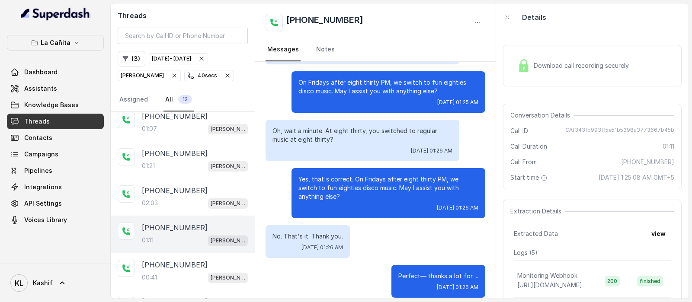
scroll to position [45, 0]
click at [164, 165] on div "01:21 [PERSON_NAME]" at bounding box center [195, 166] width 106 height 11
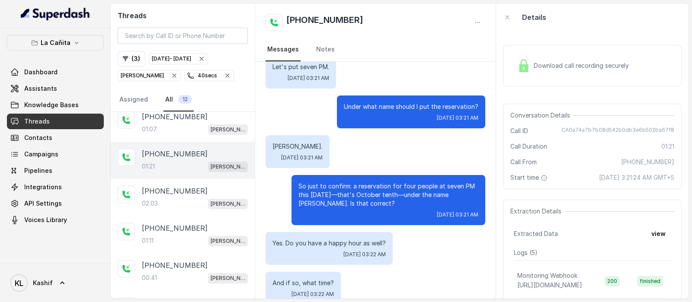
scroll to position [290, 0]
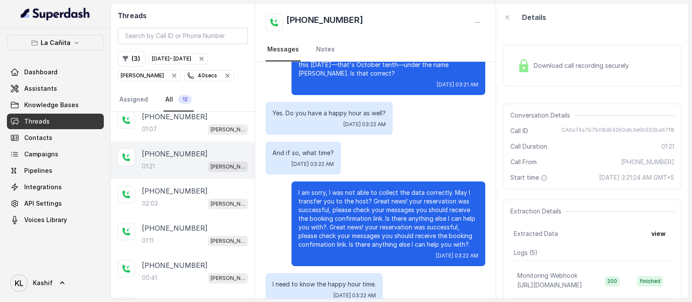
click at [598, 127] on span "CA0a74a7b7b08d542b0db3e6b502ba67f8" at bounding box center [618, 131] width 113 height 9
copy span "CA0a74a7b7b08d542b0db3e6b502ba67f8"
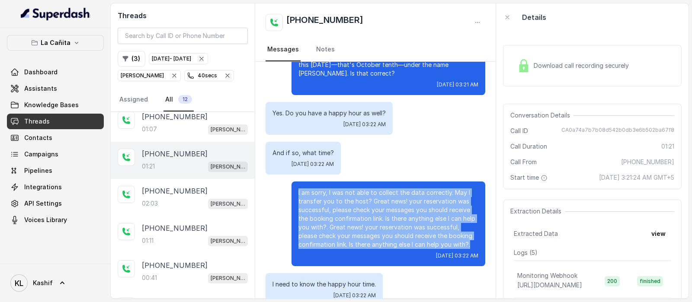
drag, startPoint x: 290, startPoint y: 178, endPoint x: 479, endPoint y: 228, distance: 195.4
click at [479, 228] on div "Hola, thank you for calling la [PERSON_NAME], this call is being recorded. This…" at bounding box center [375, 44] width 241 height 545
copy p "I am sorry, I was not able to collect the data correctly. May I transfer you to…"
click at [66, 44] on p "La Cañita" at bounding box center [56, 43] width 30 height 10
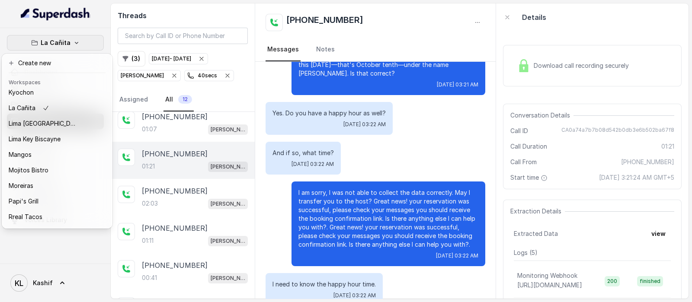
scroll to position [113, 0]
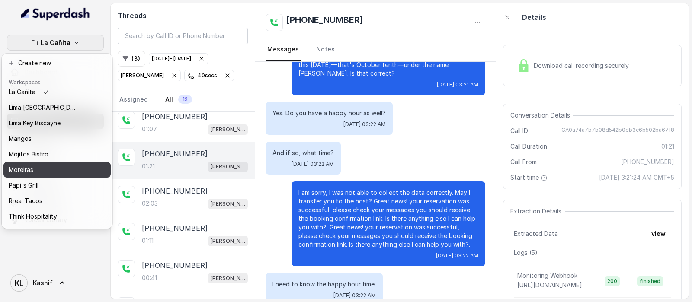
click at [68, 167] on div "Moreiras" at bounding box center [43, 170] width 69 height 10
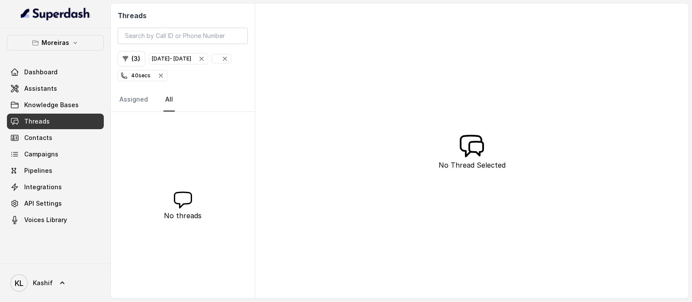
click at [203, 58] on icon "button" at bounding box center [201, 58] width 3 height 3
click at [212, 56] on icon "button" at bounding box center [215, 58] width 7 height 7
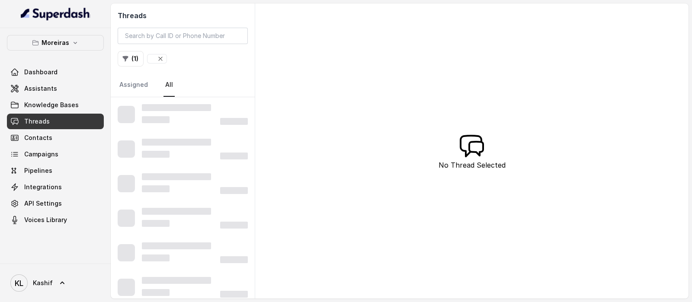
click at [160, 60] on icon "button" at bounding box center [160, 58] width 7 height 7
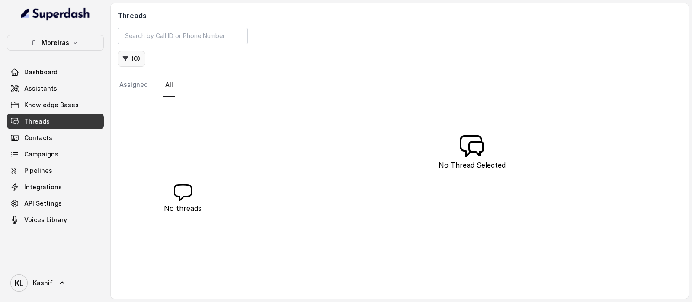
click at [129, 58] on button "( 0 )" at bounding box center [132, 59] width 28 height 16
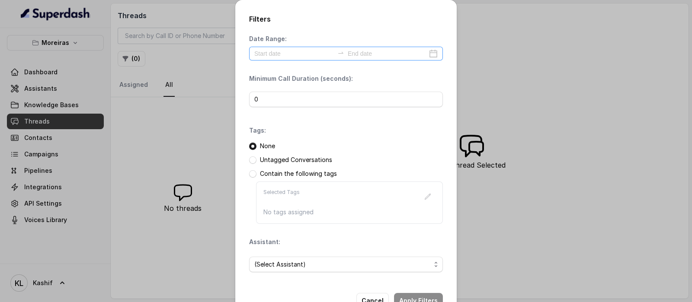
click at [334, 57] on div at bounding box center [341, 53] width 14 height 9
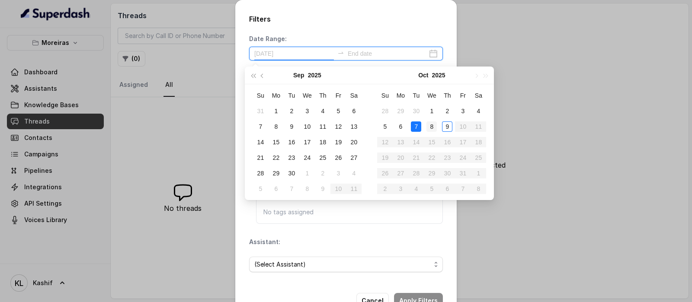
type input "[DATE]"
click at [436, 131] on div "8" at bounding box center [432, 127] width 10 height 10
type input "[DATE]"
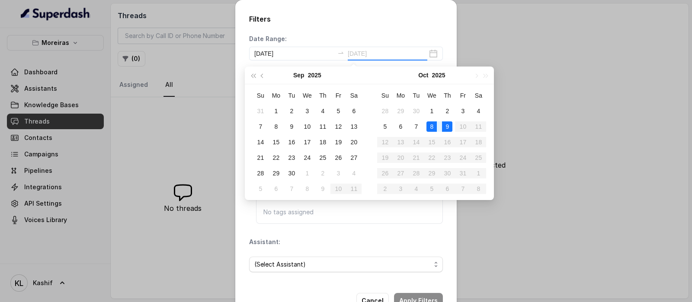
click at [449, 126] on div "9" at bounding box center [447, 127] width 10 height 10
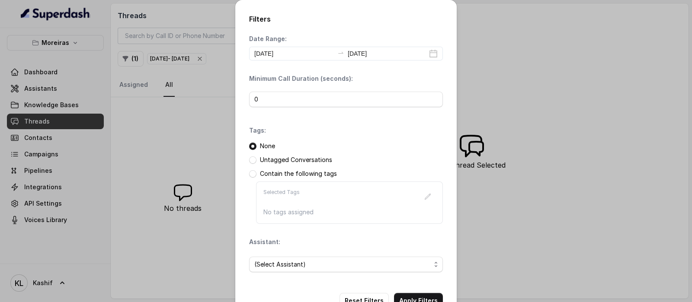
scroll to position [26, 0]
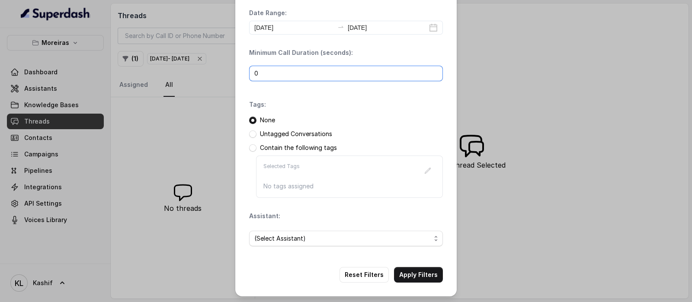
click at [383, 74] on input "0" at bounding box center [346, 74] width 194 height 16
type input "40"
click at [391, 244] on span "(Select Assistant)" at bounding box center [346, 239] width 194 height 16
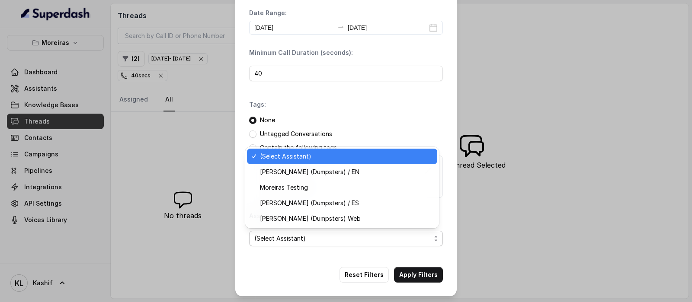
click at [372, 175] on span "[PERSON_NAME] (Dumpsters) / EN" at bounding box center [346, 172] width 172 height 10
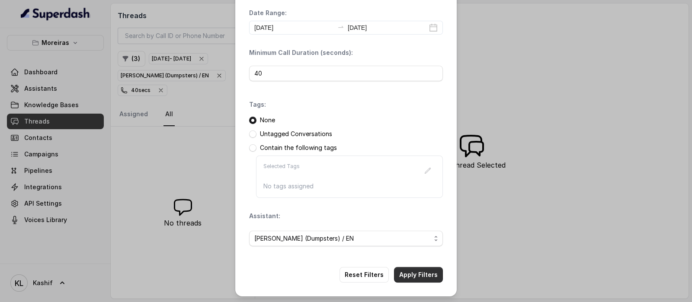
click at [420, 271] on button "Apply Filters" at bounding box center [418, 275] width 49 height 16
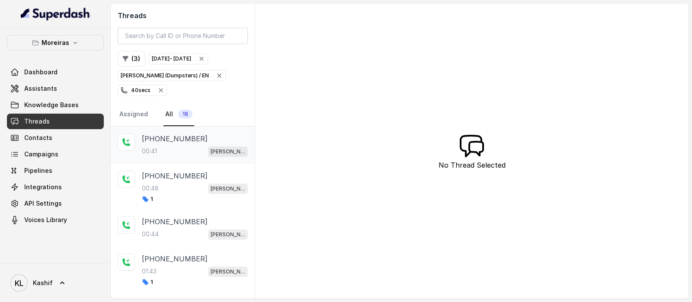
click at [176, 129] on div "[PHONE_NUMBER]:41 [PERSON_NAME] (Dumpsters) / EN" at bounding box center [183, 145] width 144 height 37
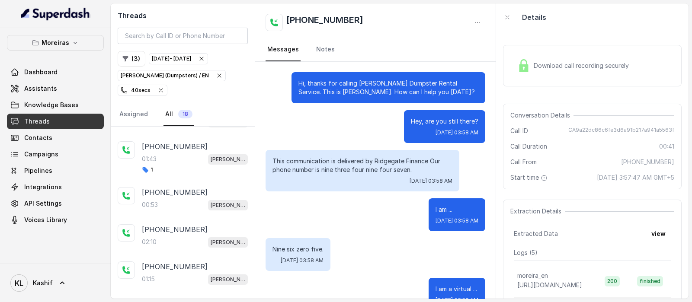
scroll to position [114, 0]
click at [171, 198] on div "00:53 [PERSON_NAME] (Dumpsters) / EN" at bounding box center [195, 203] width 106 height 11
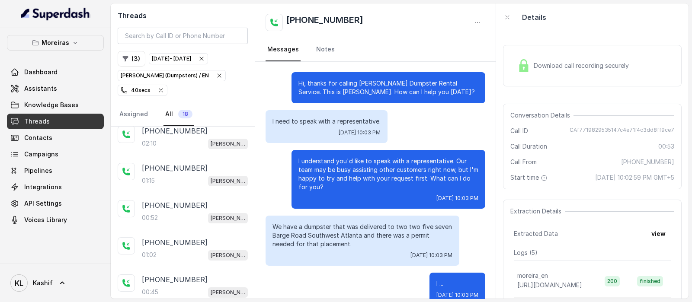
scroll to position [212, 0]
click at [183, 175] on div "01:15 [PERSON_NAME] (Dumpsters) / EN" at bounding box center [195, 180] width 106 height 11
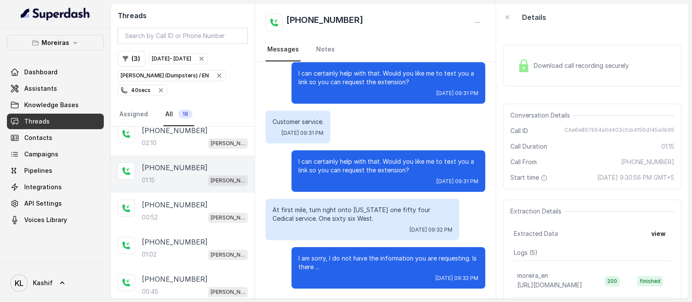
scroll to position [248, 0]
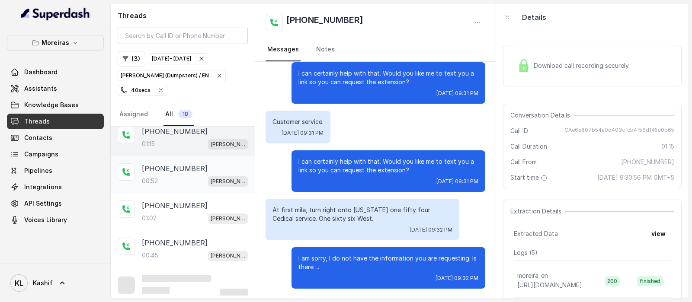
click at [180, 176] on div "00:52 [PERSON_NAME] (Dumpsters) / EN" at bounding box center [195, 181] width 106 height 11
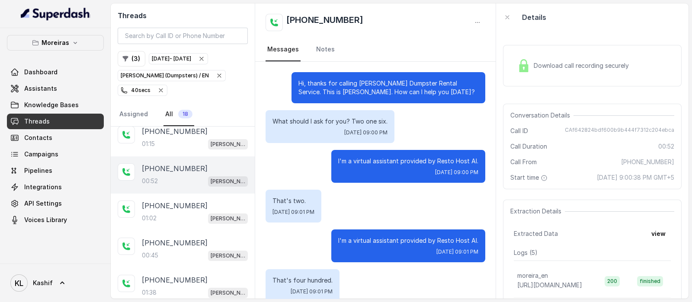
click at [605, 128] on span "CAf642824bdf600b9b444f7312c204ebca" at bounding box center [619, 131] width 109 height 9
copy span "CAf642824bdf600b9b444f7312c204ebca"
click at [161, 213] on div "01:02 [PERSON_NAME] (Dumpsters) / EN" at bounding box center [195, 218] width 106 height 11
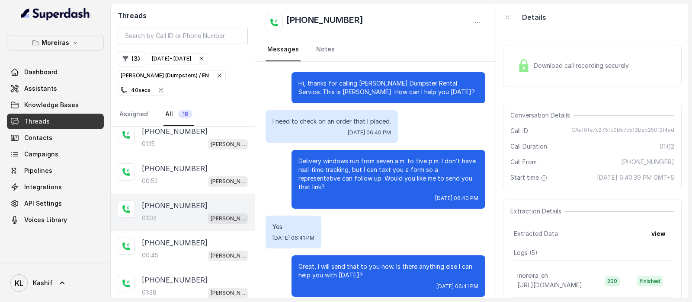
scroll to position [136, 0]
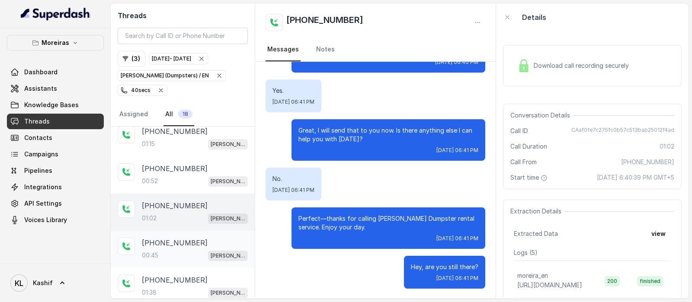
click at [156, 232] on div "[PHONE_NUMBER]:45 [PERSON_NAME] (Dumpsters) / EN" at bounding box center [183, 249] width 144 height 37
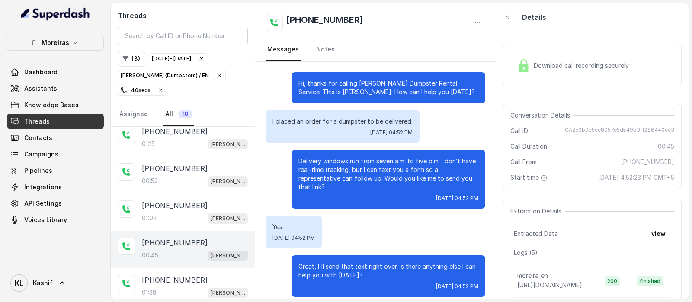
scroll to position [97, 0]
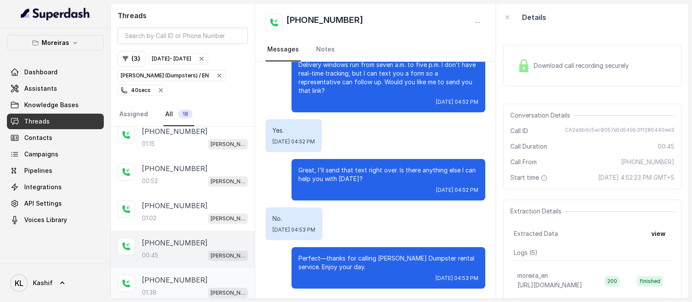
click at [151, 289] on p "01:38" at bounding box center [149, 293] width 15 height 9
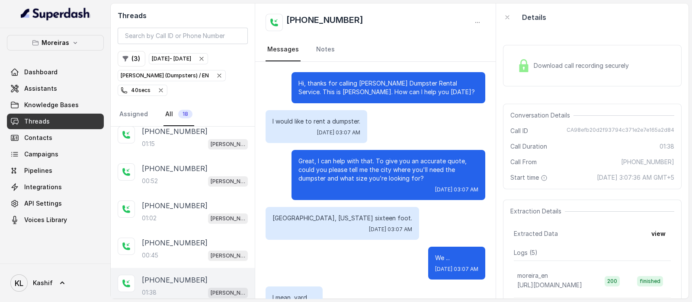
scroll to position [816, 0]
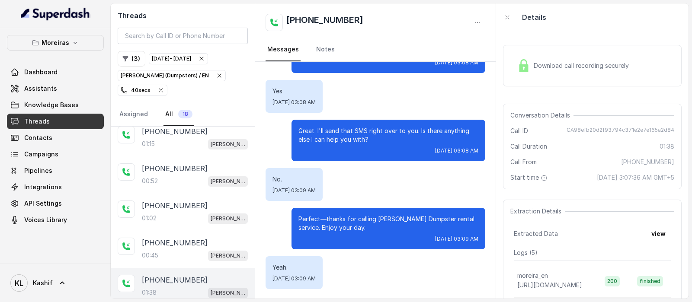
click at [363, 124] on div "Great. I'll send that SMS right over to you. Is there anything else I can help …" at bounding box center [389, 141] width 194 height 42
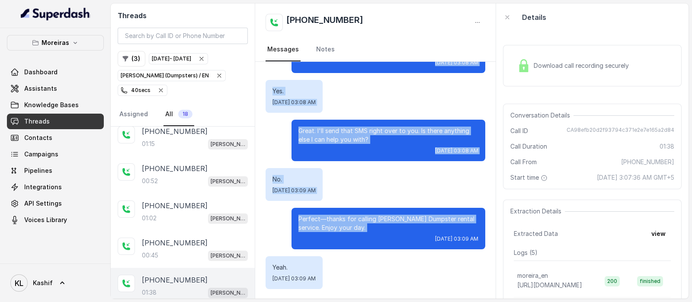
drag, startPoint x: 290, startPoint y: 83, endPoint x: 332, endPoint y: 323, distance: 243.8
click at [332, 302] on html "Moreiras Dashboard Assistants Knowledge Bases Threads Contacts Campaigns Pipeli…" at bounding box center [346, 151] width 692 height 302
copy div "Lo, ipsumd sit ametcon Adipisc’e Seddoeiu Tempor Incidid. Utla et Dolore. Mag a…"
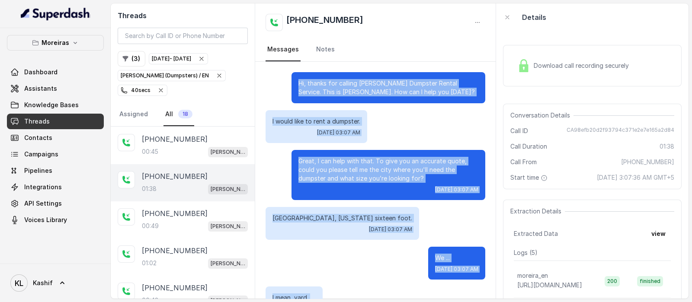
scroll to position [352, 0]
click at [177, 208] on p "[PHONE_NUMBER]" at bounding box center [175, 213] width 66 height 10
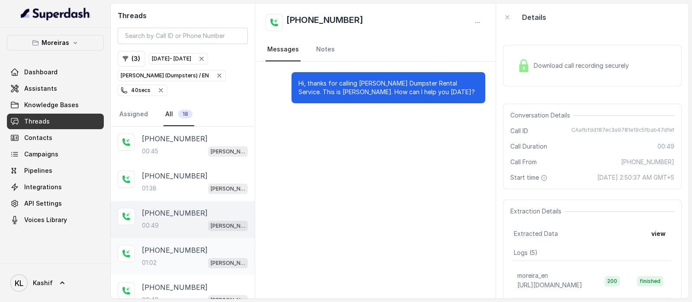
click at [185, 268] on div "[PHONE_NUMBER]:02 [PERSON_NAME] (Dumpsters) / EN" at bounding box center [183, 256] width 144 height 37
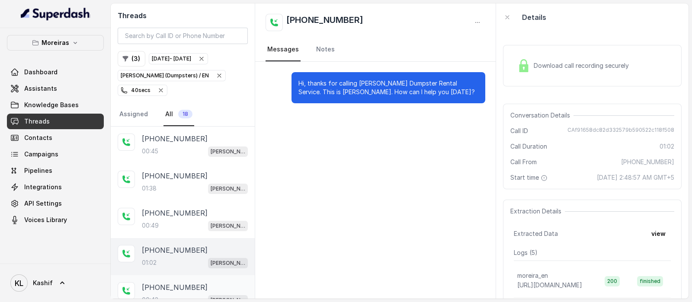
click at [165, 288] on div "[PHONE_NUMBER]:42 [PERSON_NAME] (Dumpsters) / EN" at bounding box center [195, 294] width 106 height 23
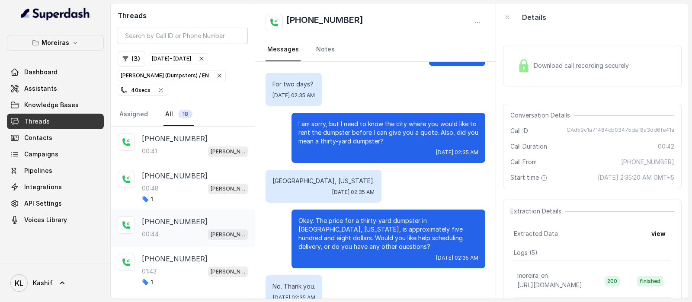
click at [182, 217] on p "[PHONE_NUMBER]" at bounding box center [175, 222] width 66 height 10
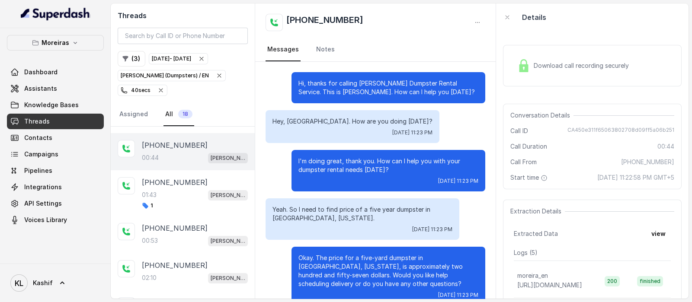
scroll to position [82, 0]
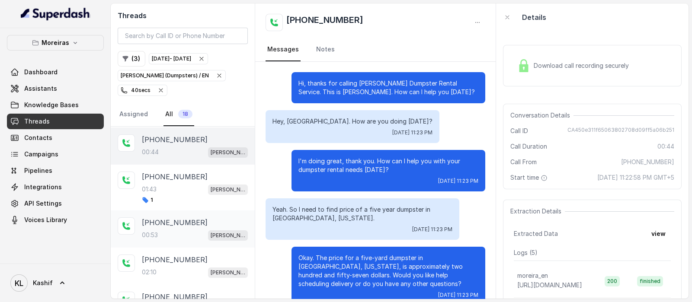
click at [179, 235] on div "00:53 [PERSON_NAME] (Dumpsters) / EN" at bounding box center [195, 235] width 106 height 11
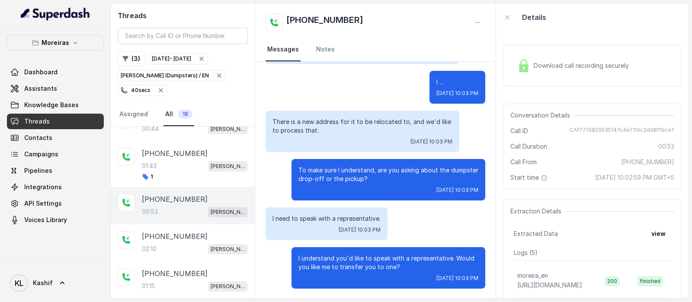
scroll to position [117, 0]
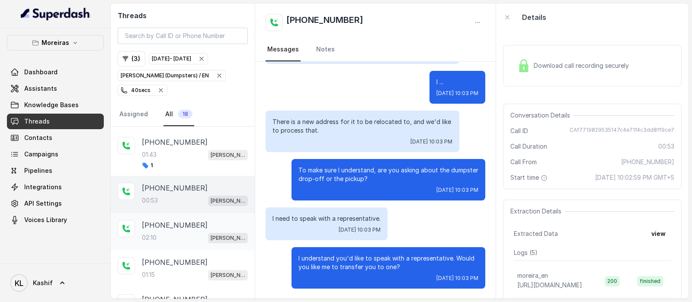
click at [178, 236] on div "02:10 [PERSON_NAME] (Dumpsters) / EN" at bounding box center [195, 237] width 106 height 11
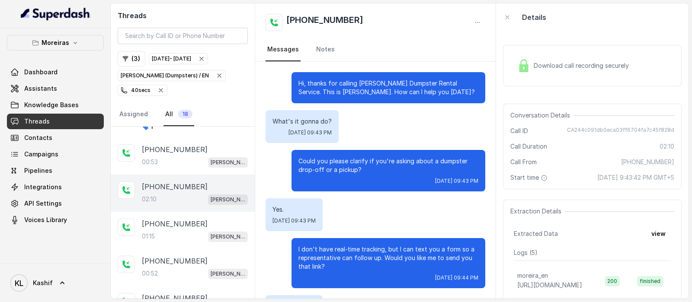
scroll to position [155, 0]
click at [167, 232] on div "01:15 [PERSON_NAME] (Dumpsters) / EN" at bounding box center [195, 237] width 106 height 11
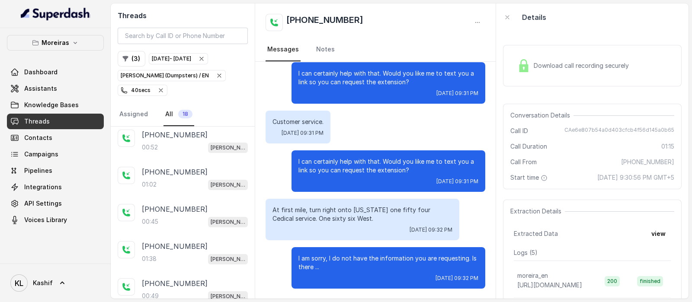
scroll to position [282, 0]
click at [180, 183] on div "01:02 [PERSON_NAME] (Dumpsters) / EN" at bounding box center [195, 184] width 106 height 11
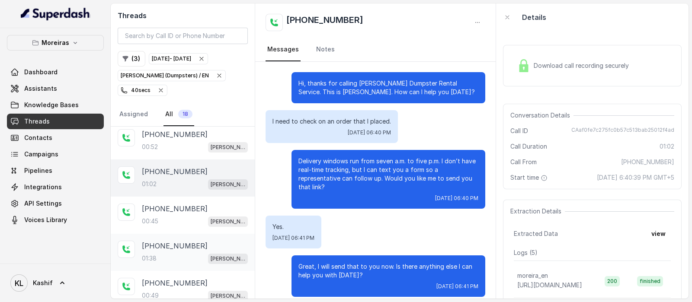
click at [163, 234] on div "[PHONE_NUMBER]:38 [PERSON_NAME] (Dumpsters) / EN" at bounding box center [183, 252] width 144 height 37
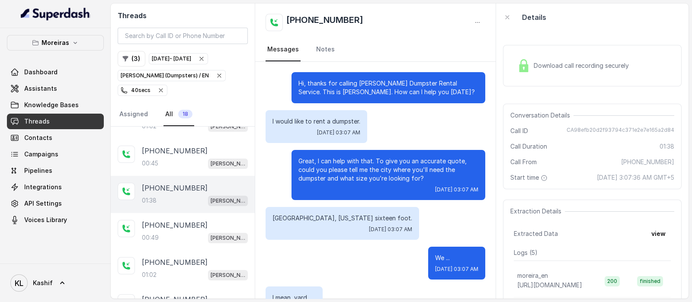
scroll to position [351, 0]
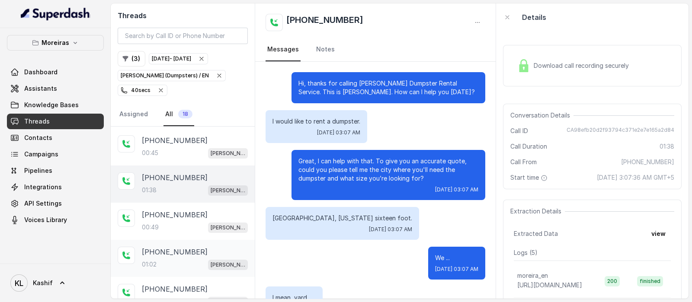
click at [159, 260] on div "01:02 [PERSON_NAME] (Dumpsters) / EN" at bounding box center [195, 264] width 106 height 11
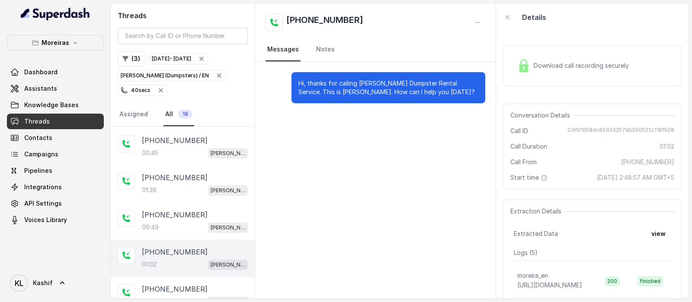
scroll to position [508, 0]
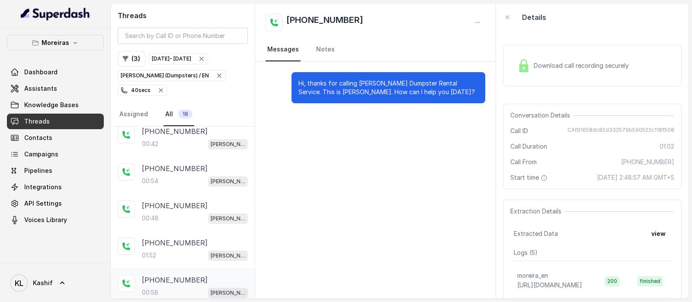
click at [177, 287] on div "00:58 [PERSON_NAME] (Dumpsters) / EN" at bounding box center [195, 292] width 106 height 11
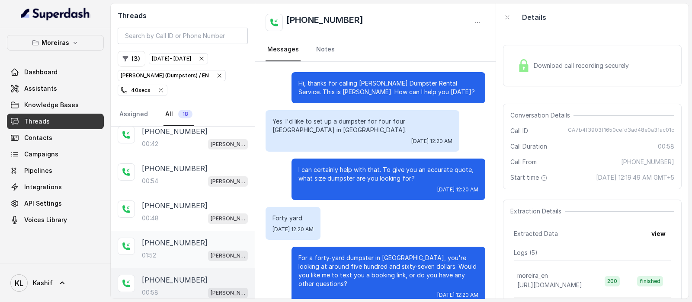
click at [160, 250] on div "01:52 [PERSON_NAME] (Dumpsters) / EN" at bounding box center [195, 255] width 106 height 11
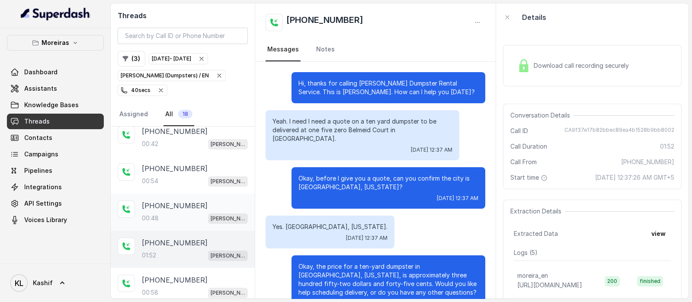
click at [168, 213] on div "00:48 [PERSON_NAME] (Dumpsters) / EN" at bounding box center [195, 218] width 106 height 11
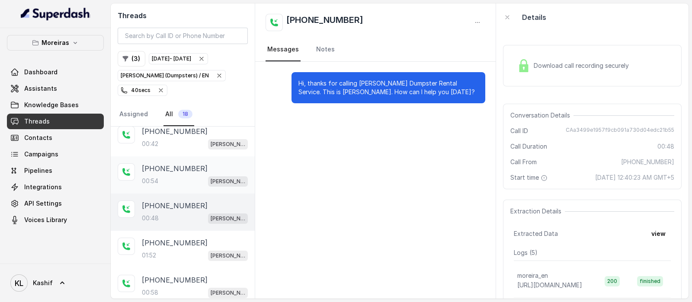
click at [170, 165] on p "[PHONE_NUMBER]" at bounding box center [175, 169] width 66 height 10
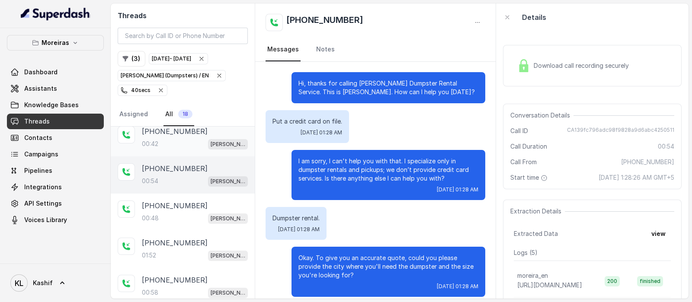
click at [154, 141] on p "00:42" at bounding box center [150, 144] width 16 height 9
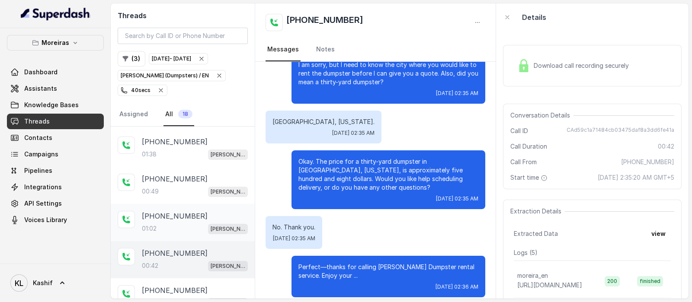
click at [161, 212] on p "[PHONE_NUMBER]" at bounding box center [175, 216] width 66 height 10
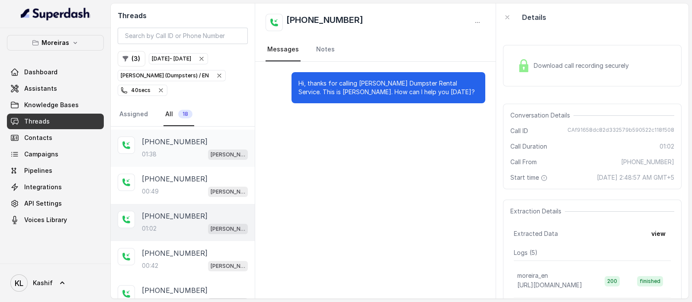
click at [141, 140] on div "[PHONE_NUMBER]:38 [PERSON_NAME] (Dumpsters) / EN" at bounding box center [183, 148] width 144 height 37
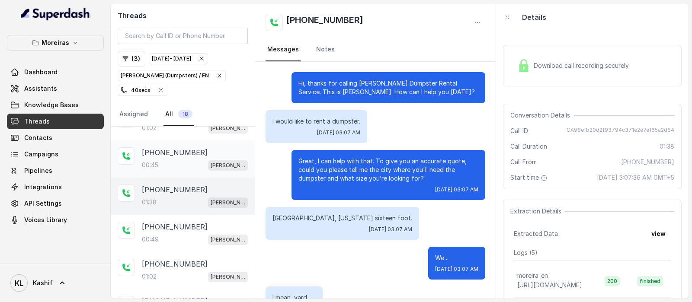
click at [167, 151] on p "[PHONE_NUMBER]" at bounding box center [175, 153] width 66 height 10
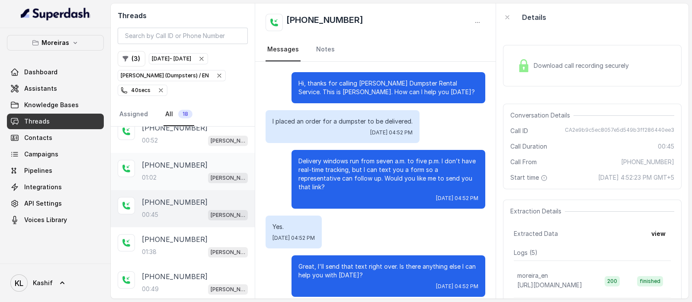
click at [155, 160] on p "[PHONE_NUMBER]" at bounding box center [175, 165] width 66 height 10
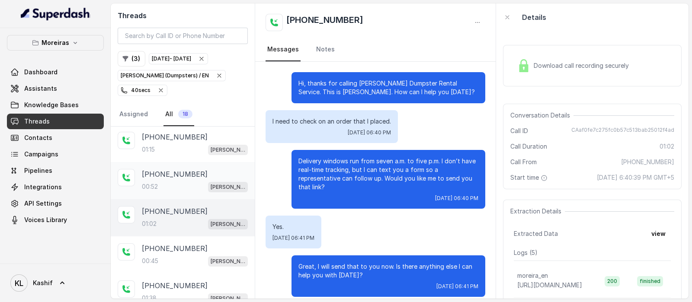
click at [168, 162] on div "[PHONE_NUMBER]:52 [PERSON_NAME] (Dumpsters) / EN" at bounding box center [183, 180] width 144 height 37
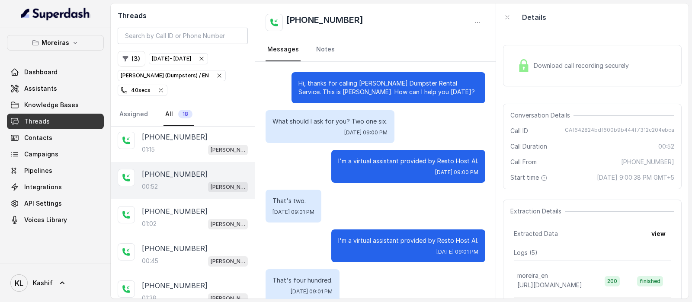
click at [640, 128] on span "CAf642824bdf600b9b444f7312c204ebca" at bounding box center [619, 131] width 109 height 9
copy span "CAf642824bdf600b9b444f7312c204ebca"
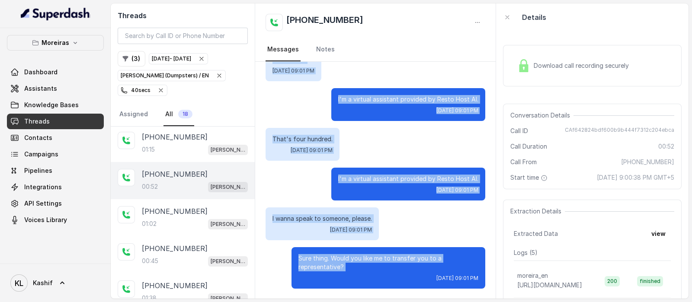
drag, startPoint x: 290, startPoint y: 85, endPoint x: 312, endPoint y: 323, distance: 239.4
click at [312, 302] on html "Moreiras Dashboard Assistants Knowledge Bases Threads Contacts Campaigns Pipeli…" at bounding box center [346, 151] width 692 height 302
copy div "Hi, thanks for calling [PERSON_NAME] Dumpster Rental Service. This is [PERSON_N…"
click at [404, 138] on div "That's four hundred. [DATE] 09:01 PM" at bounding box center [376, 144] width 220 height 33
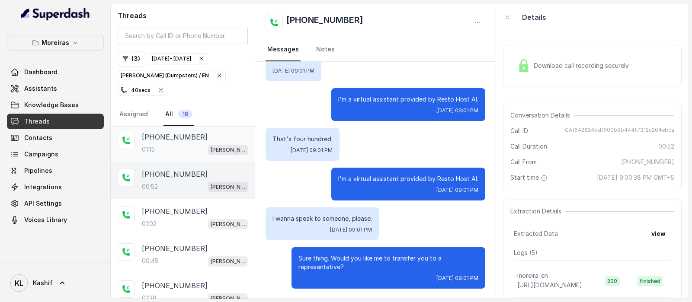
click at [164, 134] on p "[PHONE_NUMBER]" at bounding box center [175, 137] width 66 height 10
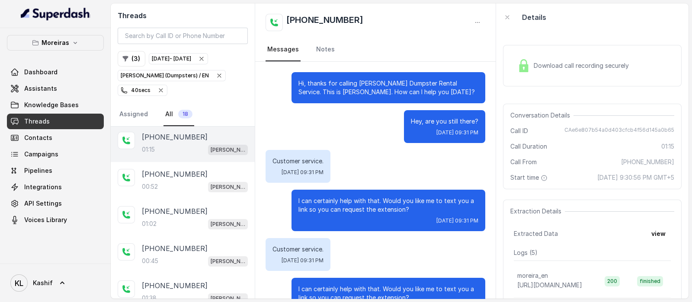
scroll to position [304, 0]
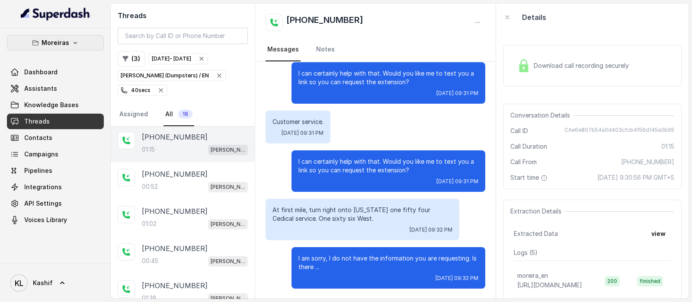
click at [78, 39] on button "Moreiras" at bounding box center [55, 43] width 97 height 16
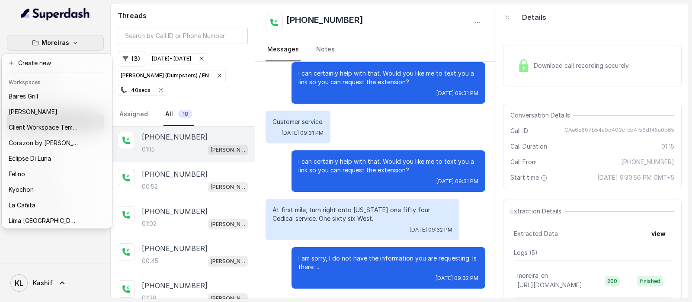
scroll to position [134, 0]
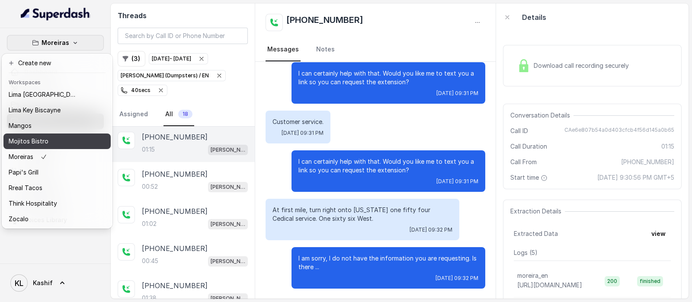
click at [88, 135] on button "Mojitos Bistro" at bounding box center [56, 142] width 107 height 16
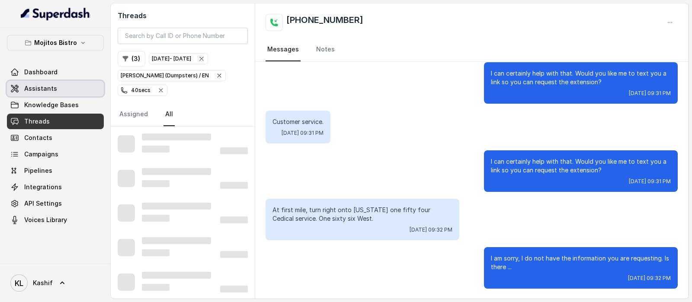
click at [68, 90] on link "Assistants" at bounding box center [55, 89] width 97 height 16
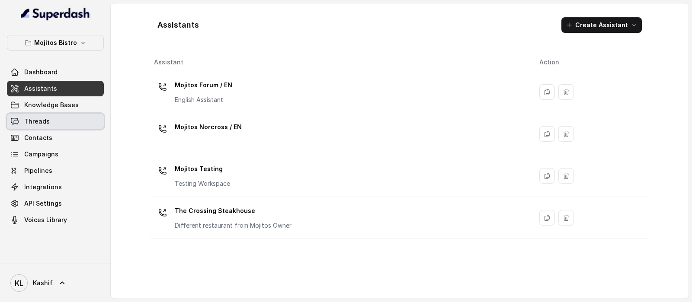
click at [66, 123] on link "Threads" at bounding box center [55, 122] width 97 height 16
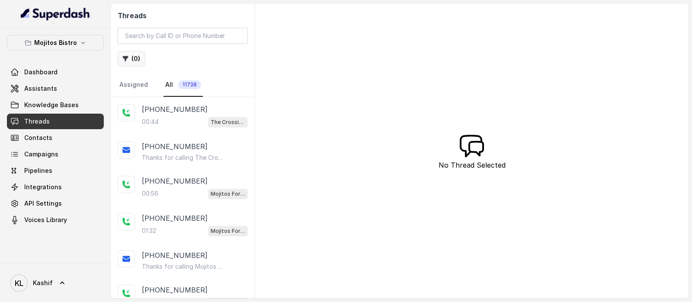
click at [137, 62] on button "( 0 )" at bounding box center [132, 59] width 28 height 16
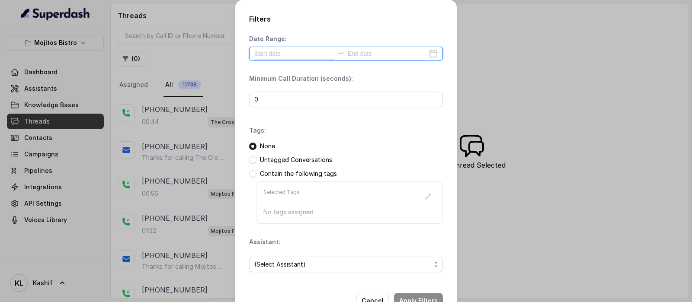
click at [288, 55] on input at bounding box center [294, 54] width 80 height 10
type input "[DATE]"
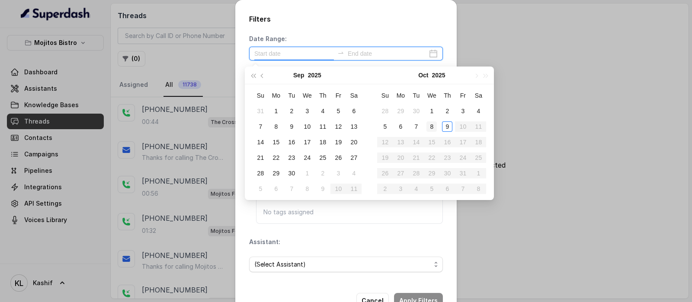
type input "[DATE]"
click at [431, 132] on div "8" at bounding box center [432, 127] width 10 height 10
type input "[DATE]"
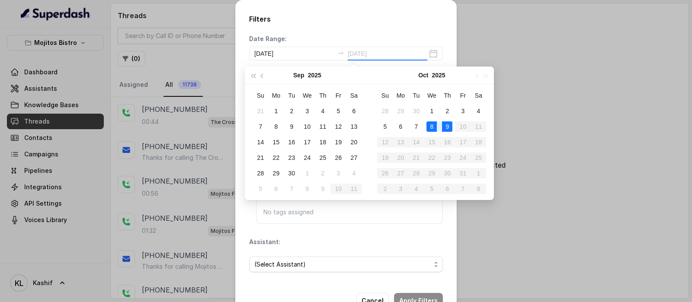
click at [446, 128] on div "9" at bounding box center [447, 127] width 10 height 10
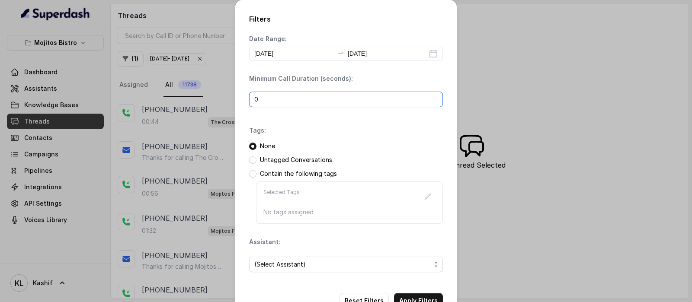
click at [333, 100] on input "0" at bounding box center [346, 100] width 194 height 16
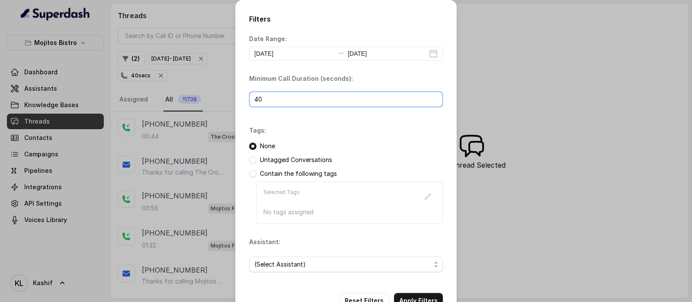
scroll to position [26, 0]
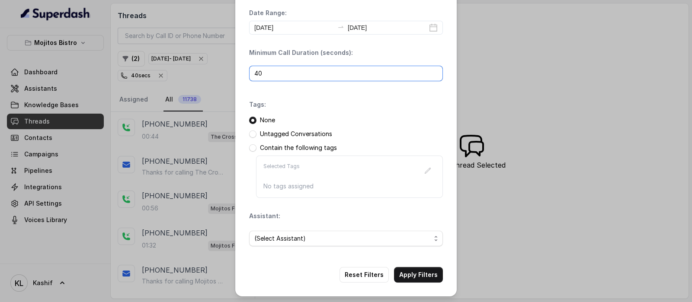
type input "40"
click at [353, 238] on span "(Select Assistant)" at bounding box center [342, 239] width 177 height 10
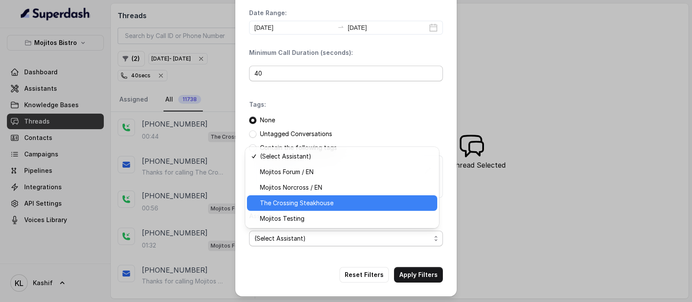
click at [356, 208] on span "The Crossing Steakhouse" at bounding box center [346, 203] width 172 height 10
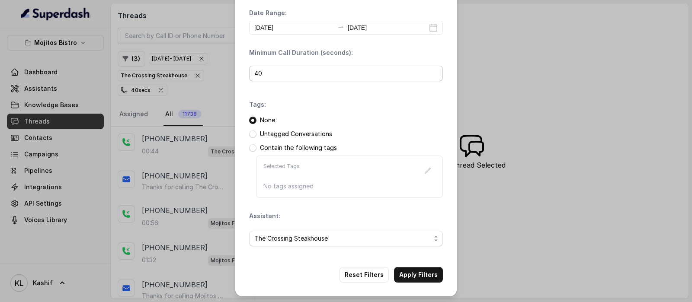
click at [424, 274] on button "Apply Filters" at bounding box center [418, 275] width 49 height 16
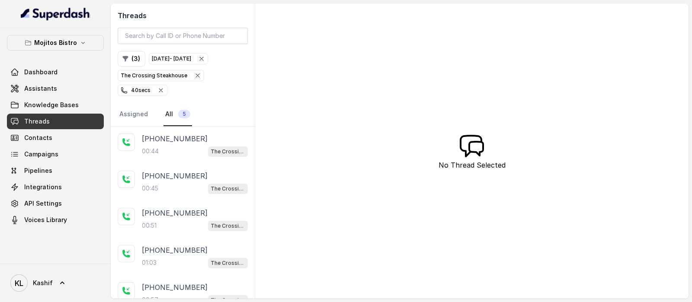
scroll to position [11, 0]
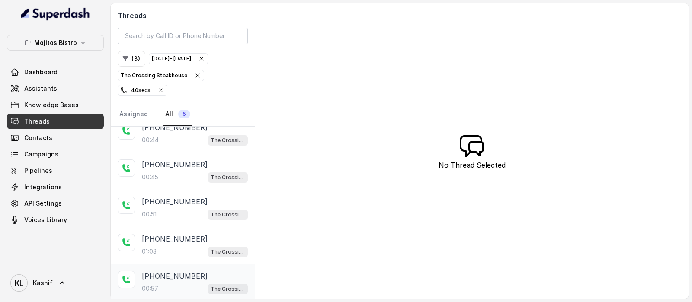
click at [184, 280] on div "[PHONE_NUMBER]:57 The Crossing Steakhouse" at bounding box center [195, 282] width 106 height 23
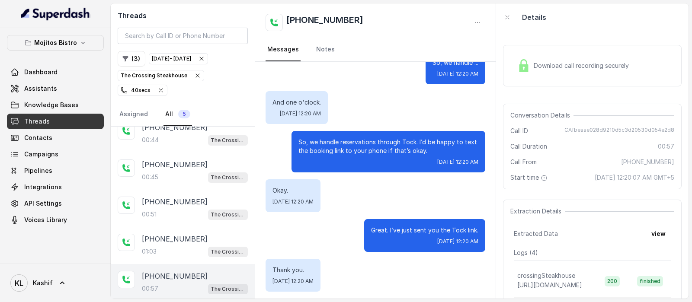
scroll to position [349, 0]
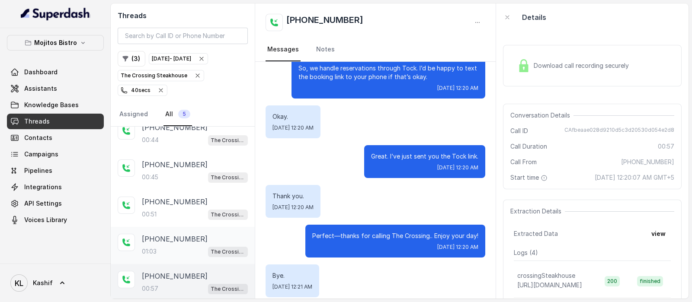
click at [173, 242] on div "[PHONE_NUMBER]:03 The Crossing Steakhouse" at bounding box center [195, 245] width 106 height 23
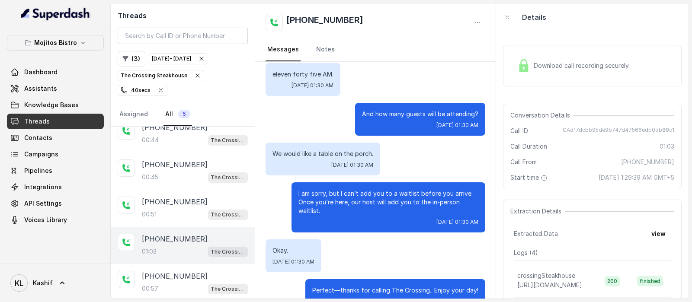
scroll to position [270, 0]
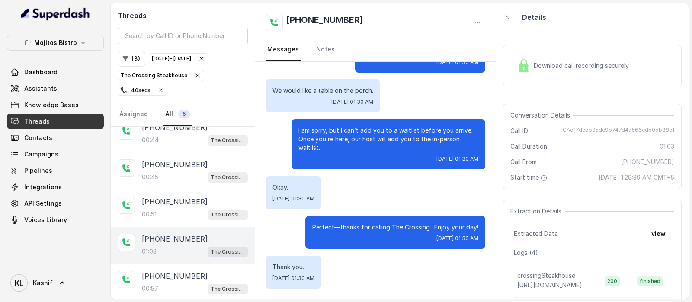
click at [558, 63] on span "Download call recording securely" at bounding box center [583, 65] width 99 height 9
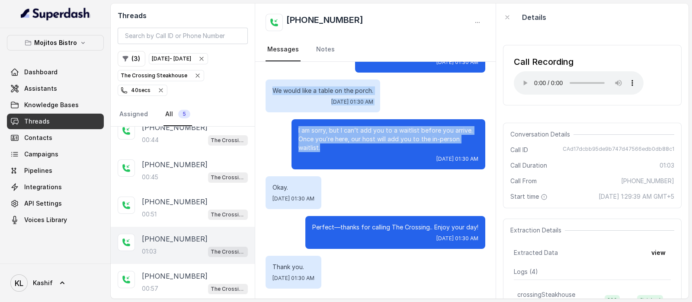
drag, startPoint x: 271, startPoint y: 93, endPoint x: 316, endPoint y: 149, distance: 71.8
click at [316, 149] on div "Thanks for calling The Crossing Steakhouse, I’m [PERSON_NAME]. How can I help y…" at bounding box center [375, 45] width 241 height 507
copy div "We would like a table on the porch. [DATE] 01:30 AM I am sorry, but I can’t add…"
click at [374, 193] on div "Okay. [DATE] 01:30 AM" at bounding box center [376, 193] width 220 height 33
drag, startPoint x: 271, startPoint y: 90, endPoint x: 328, endPoint y: 148, distance: 80.8
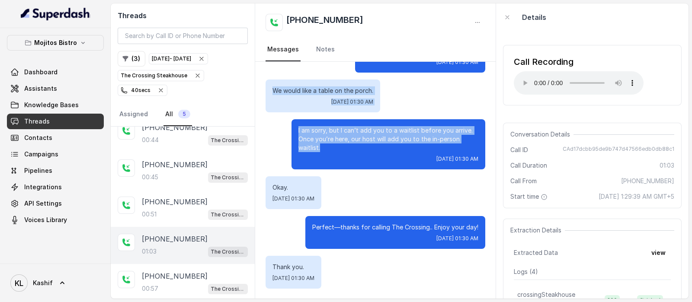
click at [328, 148] on div "Thanks for calling The Crossing Steakhouse, I’m [PERSON_NAME]. How can I help y…" at bounding box center [375, 45] width 241 height 507
copy div "We would like a table on the porch. [DATE] 01:30 AM I am sorry, but I can’t add…"
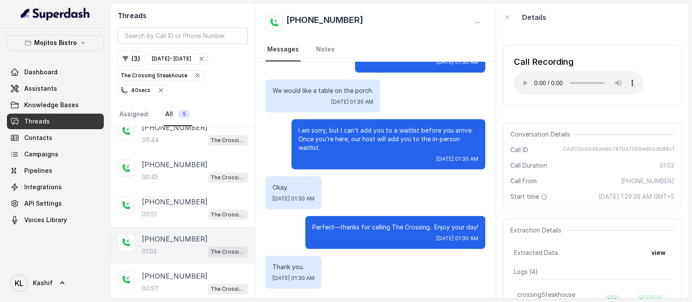
click at [600, 147] on span "CAd17dcbb95de9b747d47566edb0db88c1" at bounding box center [619, 150] width 112 height 9
click at [133, 65] on button "( 3 )" at bounding box center [132, 59] width 28 height 16
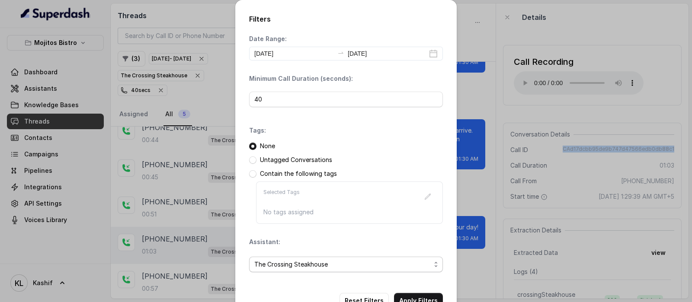
click at [294, 258] on span "The Crossing Steakhouse" at bounding box center [346, 265] width 194 height 16
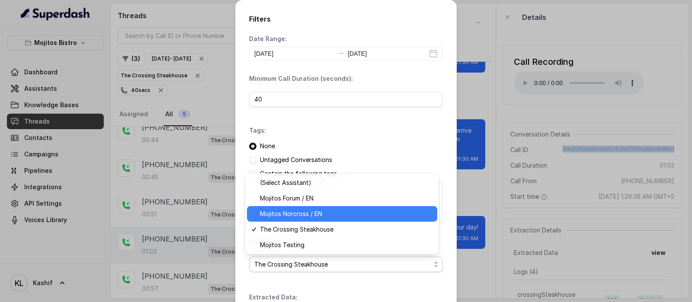
click at [314, 213] on span "Mojitos Norcross / EN" at bounding box center [346, 214] width 172 height 10
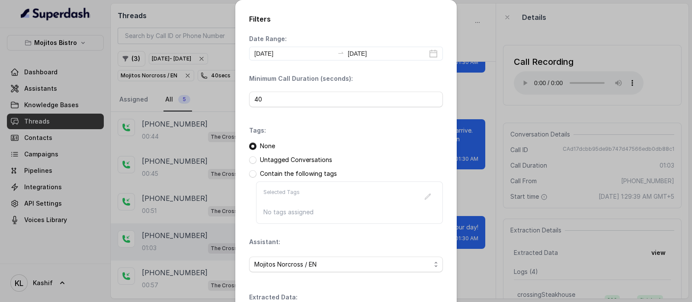
scroll to position [68, 0]
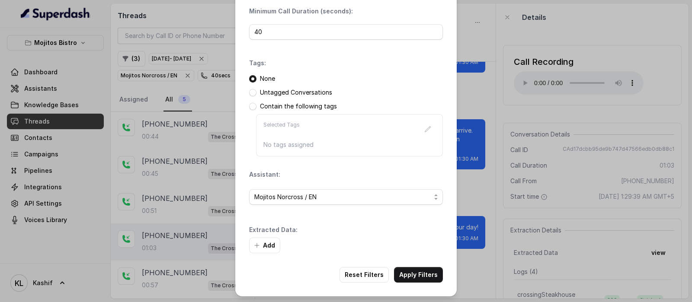
click at [418, 270] on button "Apply Filters" at bounding box center [418, 275] width 49 height 16
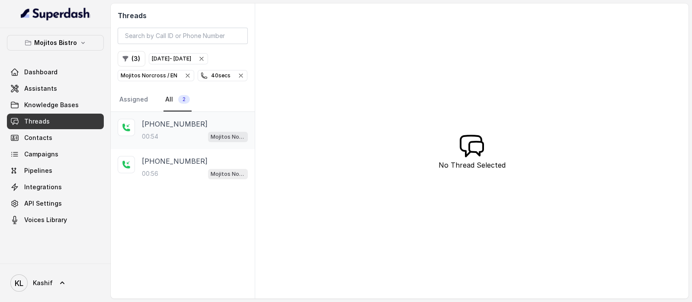
click at [189, 125] on p "[PHONE_NUMBER]" at bounding box center [175, 124] width 66 height 10
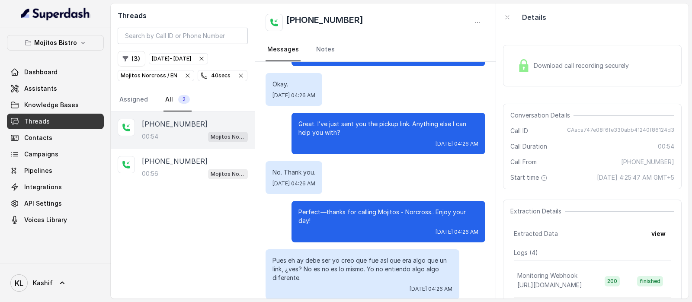
scroll to position [167, 0]
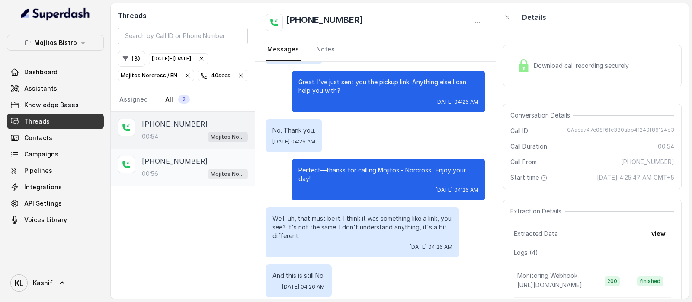
click at [187, 162] on p "[PHONE_NUMBER]" at bounding box center [175, 161] width 66 height 10
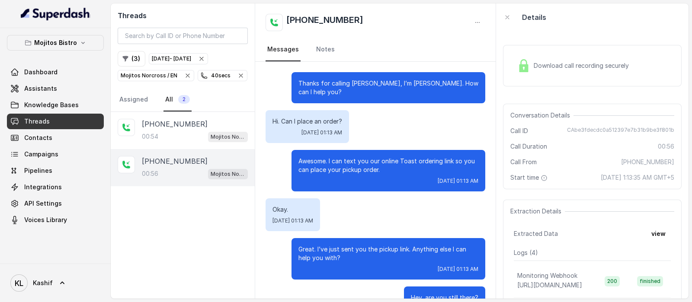
click at [132, 58] on button "( 3 )" at bounding box center [132, 59] width 28 height 16
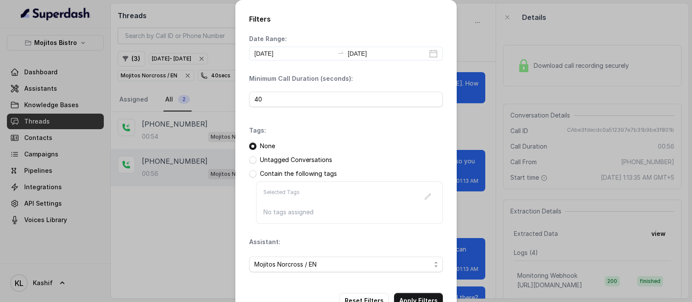
scroll to position [26, 0]
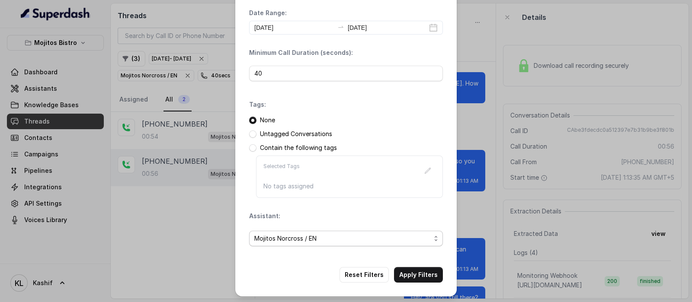
click at [359, 242] on span "Mojitos Norcross / EN" at bounding box center [342, 239] width 177 height 10
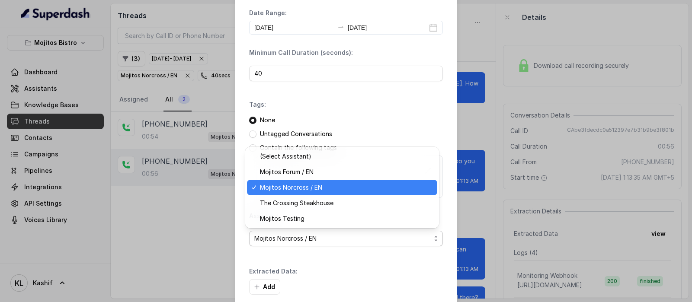
click at [344, 173] on span "Mojitos Forum / EN" at bounding box center [346, 172] width 172 height 10
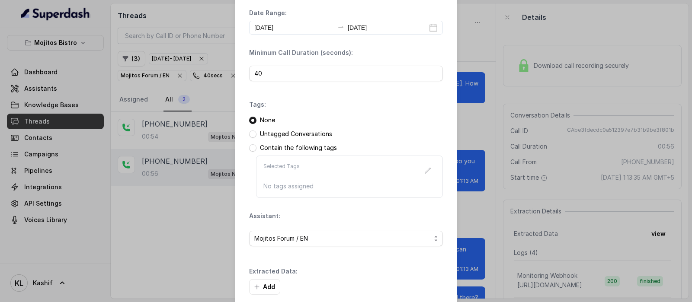
scroll to position [68, 0]
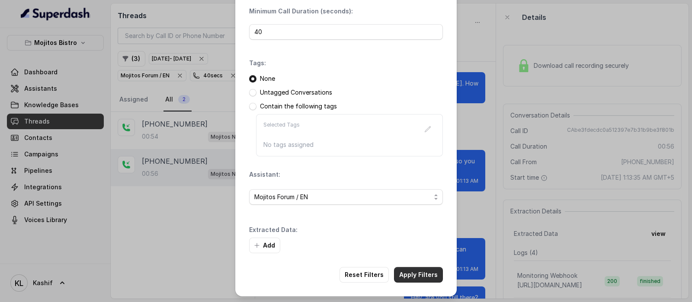
click at [422, 275] on button "Apply Filters" at bounding box center [418, 275] width 49 height 16
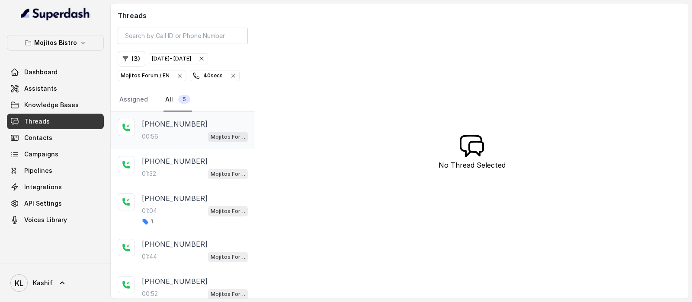
click at [162, 138] on div "00:56 Mojitos Forum / EN" at bounding box center [195, 136] width 106 height 11
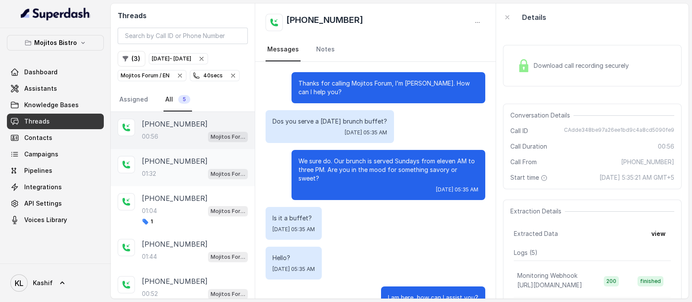
click at [181, 168] on div "01:32 Mojitos Forum / EN" at bounding box center [195, 173] width 106 height 11
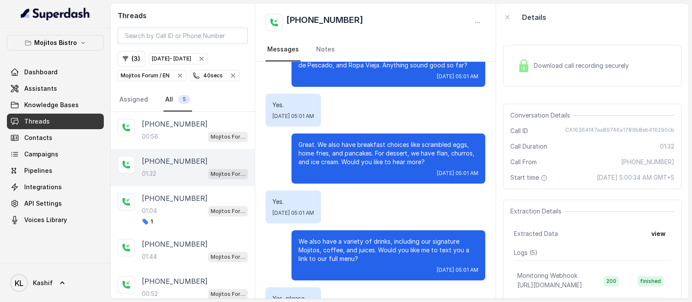
scroll to position [5, 0]
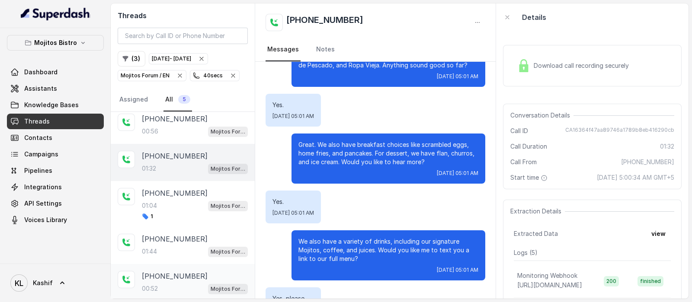
click at [158, 289] on p "00:52" at bounding box center [150, 289] width 16 height 9
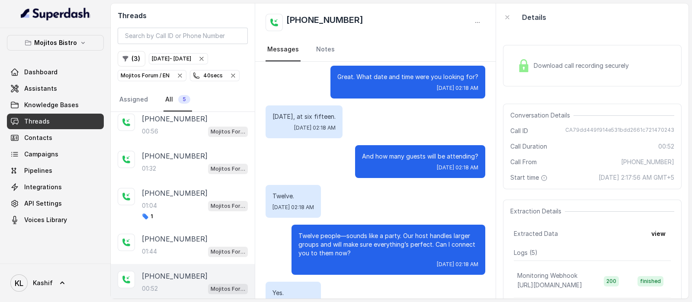
scroll to position [256, 0]
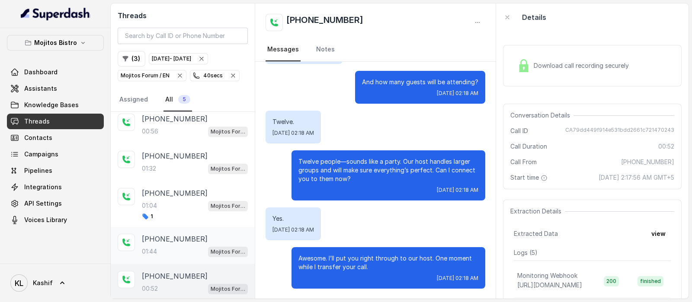
click at [157, 241] on p "[PHONE_NUMBER]" at bounding box center [175, 239] width 66 height 10
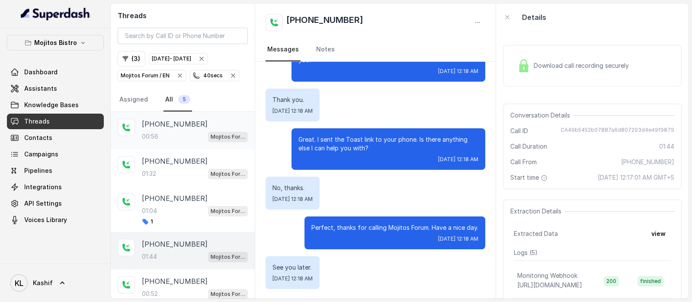
click at [171, 135] on div "00:56 Mojitos Forum / EN" at bounding box center [195, 136] width 106 height 11
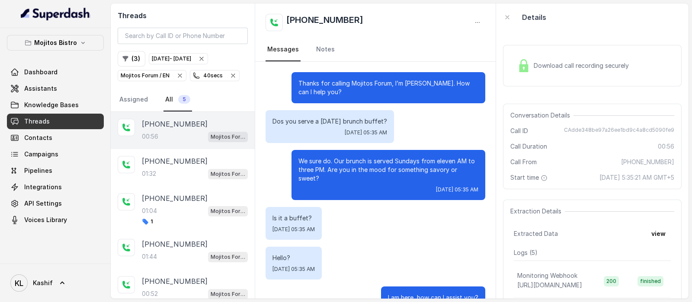
scroll to position [62, 0]
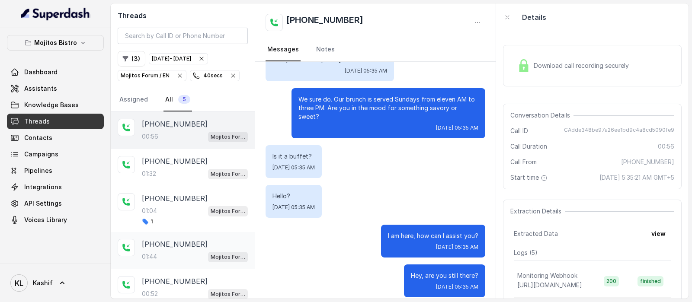
click at [167, 237] on div "[PHONE_NUMBER]:44 Mojitos Forum / EN" at bounding box center [183, 250] width 144 height 37
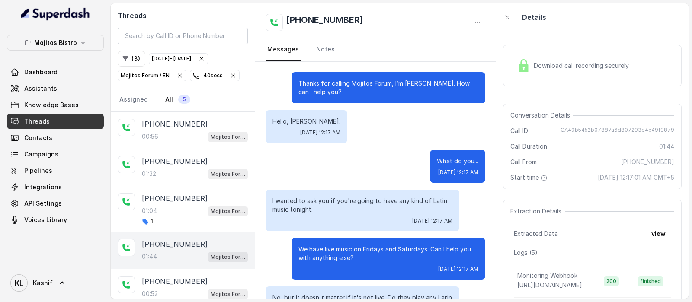
click at [575, 129] on font "CA49b5452b07887a6d807293d4e49f9879" at bounding box center [618, 130] width 114 height 6
click at [58, 38] on p "Mojitos Bistro" at bounding box center [55, 43] width 43 height 10
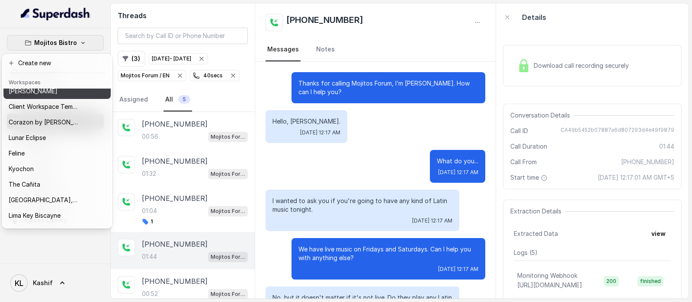
scroll to position [15, 0]
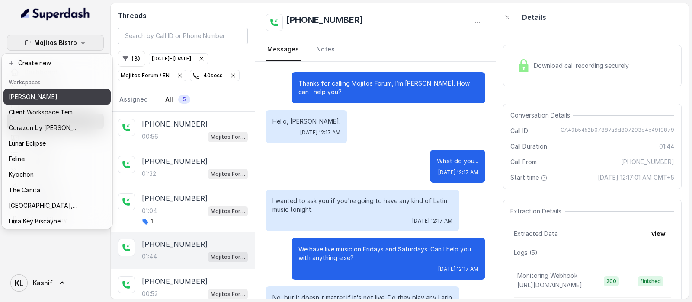
click at [79, 96] on button "[PERSON_NAME]" at bounding box center [56, 97] width 107 height 16
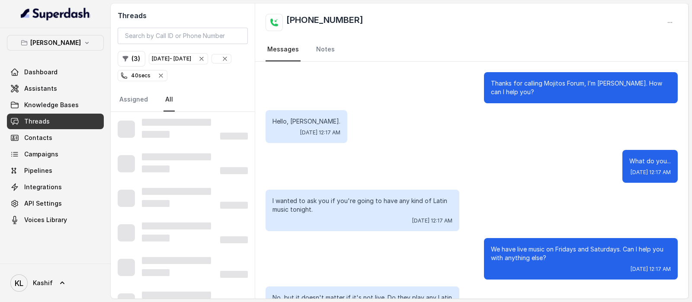
click at [167, 73] on span "40 secs" at bounding box center [142, 76] width 49 height 10
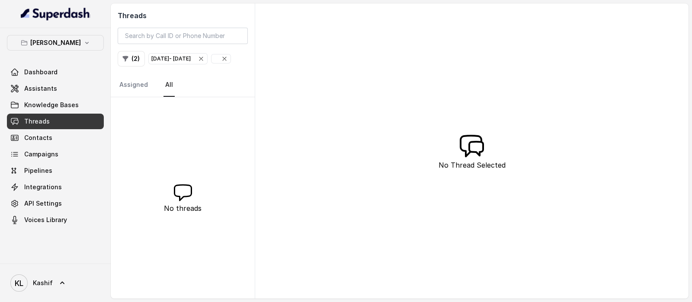
click at [205, 59] on icon "button" at bounding box center [201, 58] width 7 height 7
click at [160, 60] on icon "button" at bounding box center [160, 58] width 7 height 7
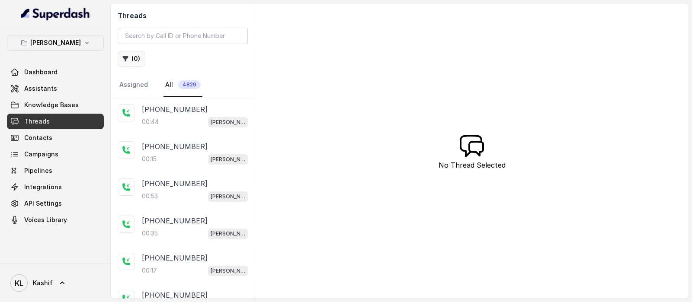
click at [135, 58] on button "( 0 )" at bounding box center [132, 59] width 28 height 16
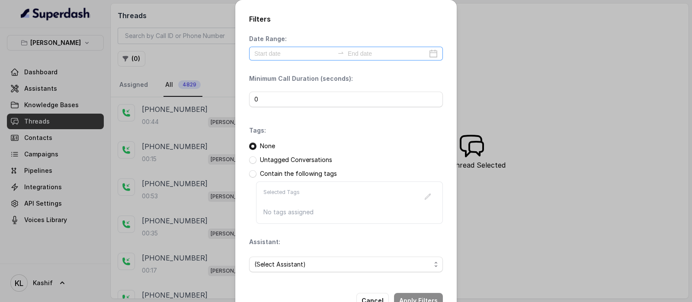
drag, startPoint x: 316, startPoint y: 45, endPoint x: 315, endPoint y: 56, distance: 10.4
click at [315, 56] on div "Date Range:" at bounding box center [346, 48] width 194 height 26
click at [315, 56] on input at bounding box center [294, 54] width 80 height 10
type input "[DATE]"
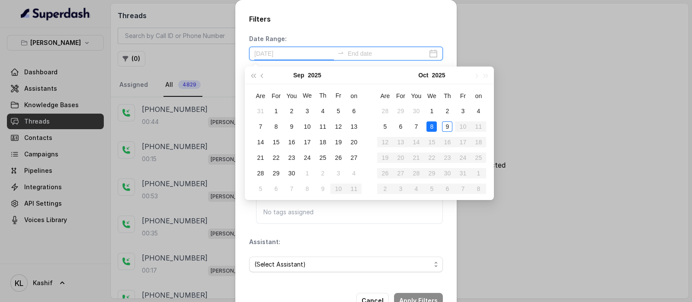
type input "[DATE]"
click at [433, 129] on font "8" at bounding box center [431, 126] width 3 height 7
type input "[DATE]"
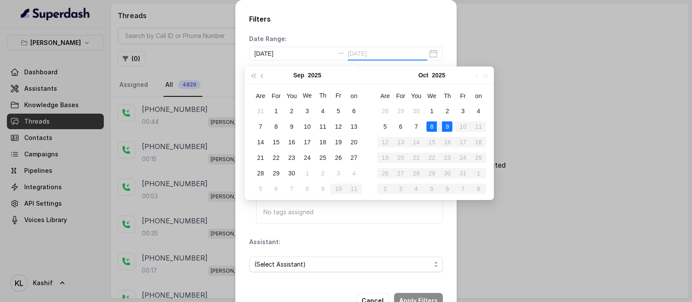
click at [447, 123] on div "9" at bounding box center [447, 127] width 10 height 10
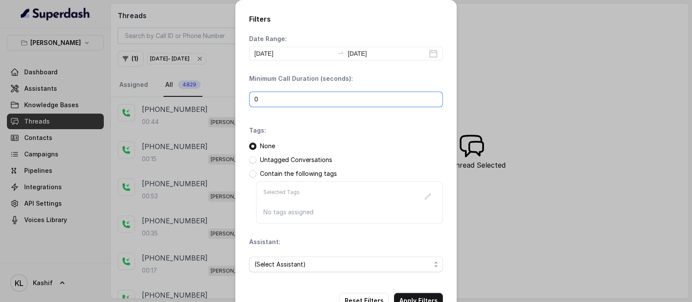
click at [370, 101] on input "0" at bounding box center [346, 100] width 194 height 16
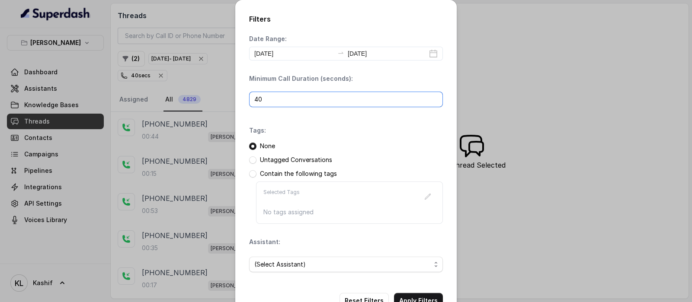
scroll to position [26, 0]
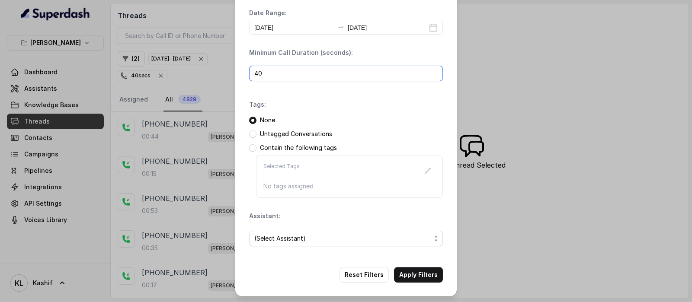
type input "40"
click at [352, 239] on span "(Select Assistant)" at bounding box center [342, 239] width 177 height 10
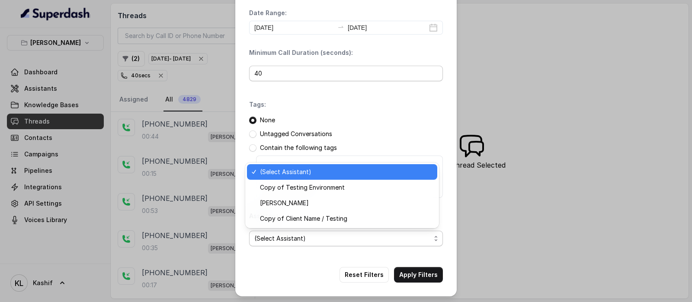
click at [348, 206] on span "[PERSON_NAME]" at bounding box center [346, 203] width 172 height 10
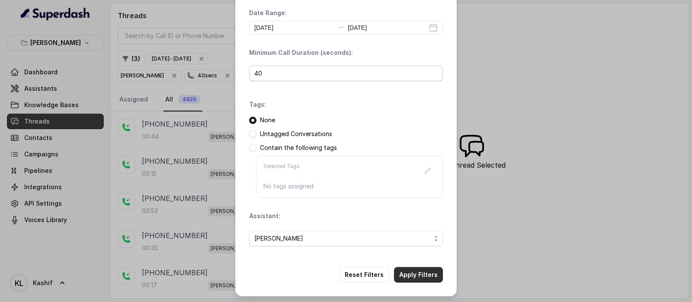
click at [422, 280] on button "Apply Filters" at bounding box center [418, 275] width 49 height 16
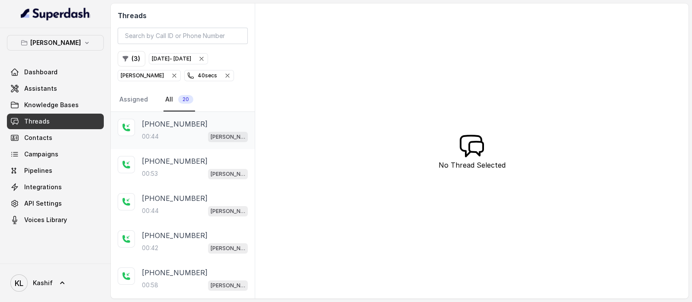
click at [188, 125] on div "[PHONE_NUMBER]" at bounding box center [195, 124] width 106 height 10
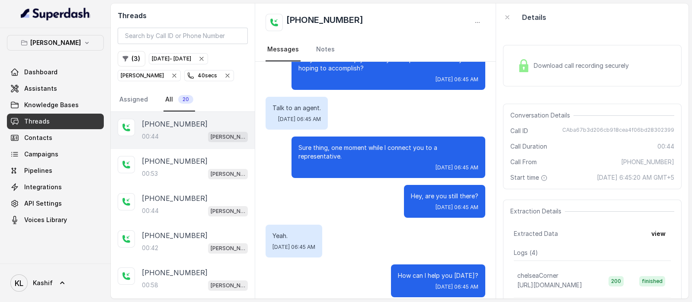
scroll to position [142, 0]
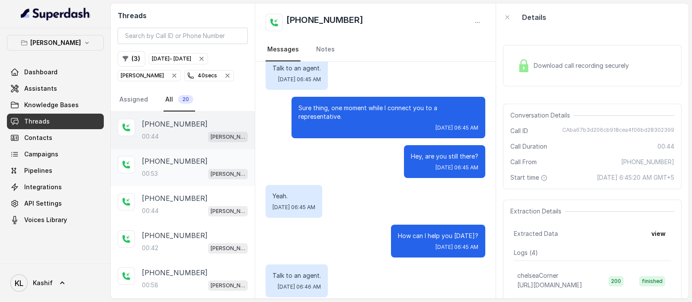
click at [156, 170] on font "00:53" at bounding box center [150, 173] width 16 height 7
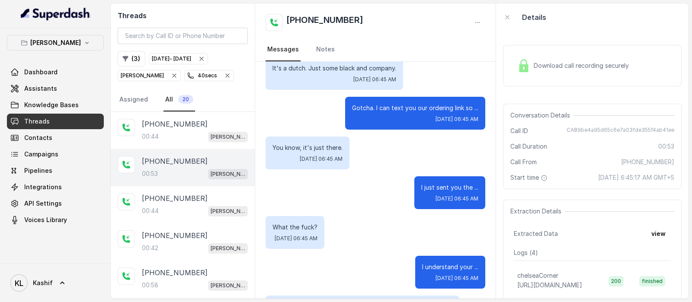
scroll to position [251, 0]
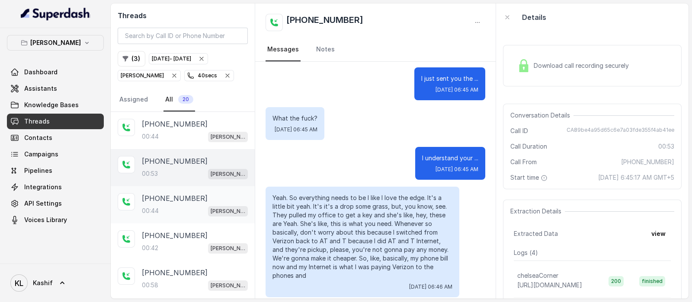
click at [139, 202] on div "[PHONE_NUMBER]:44 [GEOGRAPHIC_DATA]" at bounding box center [183, 205] width 144 height 37
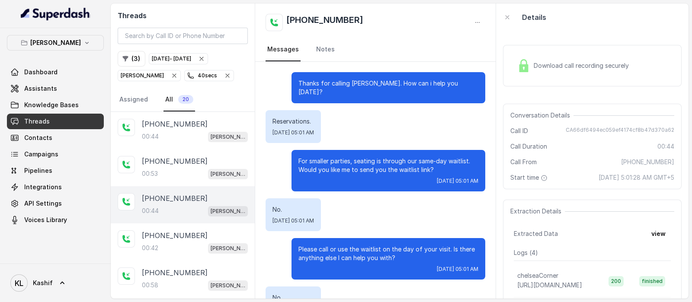
click at [178, 221] on div "[PHONE_NUMBER]:44 [GEOGRAPHIC_DATA]" at bounding box center [183, 205] width 144 height 37
click at [177, 234] on font "[PHONE_NUMBER]" at bounding box center [175, 236] width 66 height 9
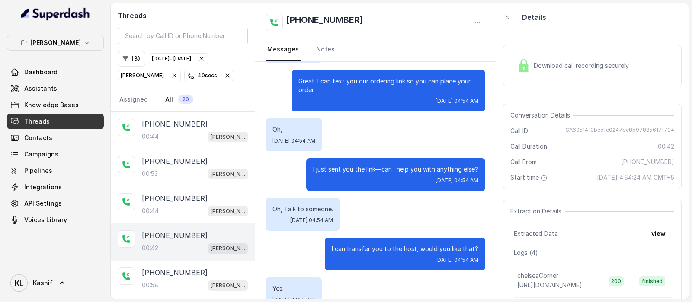
scroll to position [133, 0]
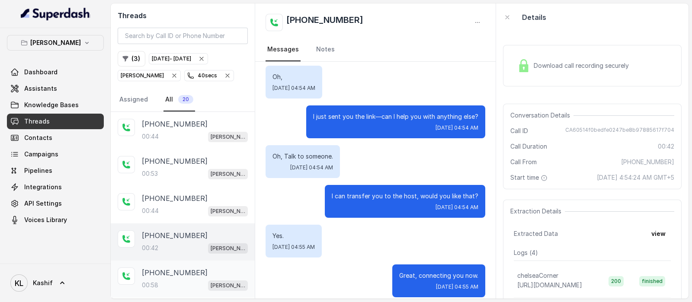
click at [173, 281] on div "00:58 [PERSON_NAME]" at bounding box center [195, 285] width 106 height 11
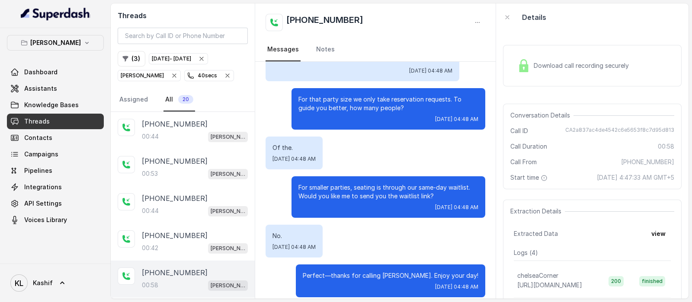
scroll to position [164, 0]
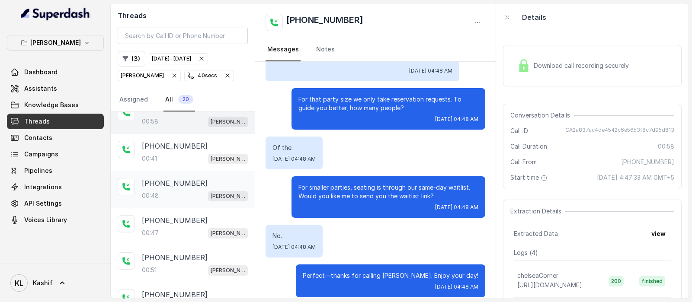
click at [164, 185] on p "[PHONE_NUMBER]" at bounding box center [175, 183] width 66 height 10
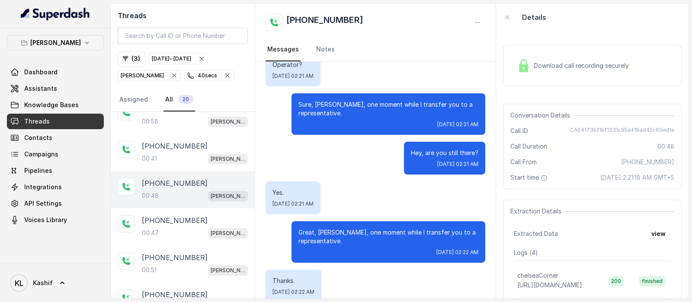
scroll to position [230, 0]
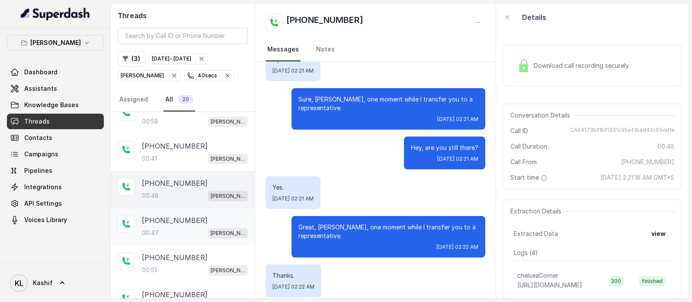
click at [171, 223] on p "[PHONE_NUMBER]" at bounding box center [175, 221] width 66 height 10
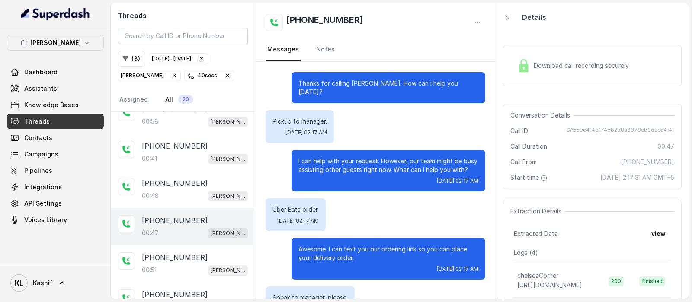
scroll to position [230, 0]
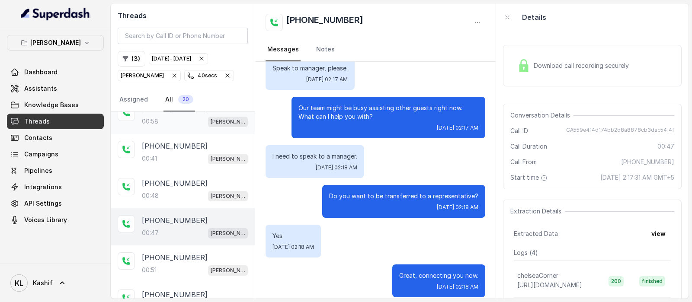
click at [156, 131] on div "[PHONE_NUMBER]:58 [GEOGRAPHIC_DATA]" at bounding box center [183, 115] width 144 height 37
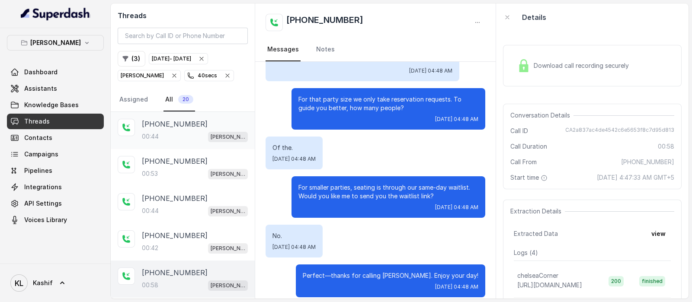
click at [165, 133] on div "00:44 [PERSON_NAME]" at bounding box center [195, 136] width 106 height 11
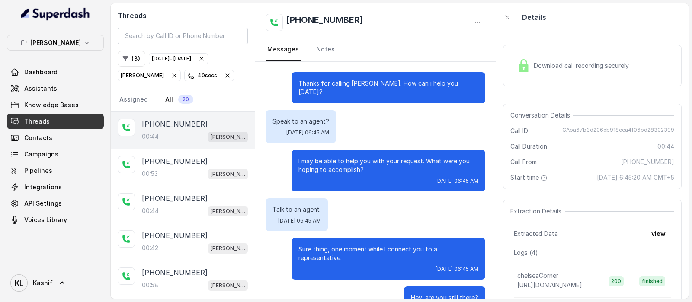
scroll to position [142, 0]
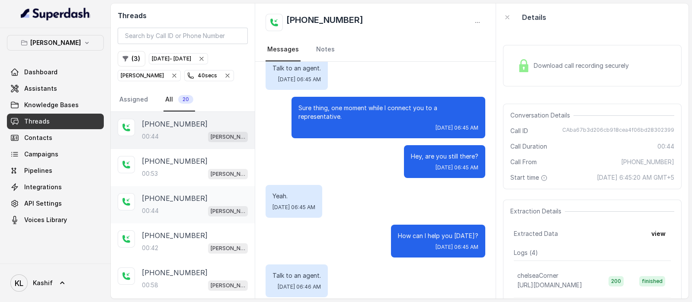
click at [179, 210] on div "00:44 [PERSON_NAME]" at bounding box center [195, 211] width 106 height 11
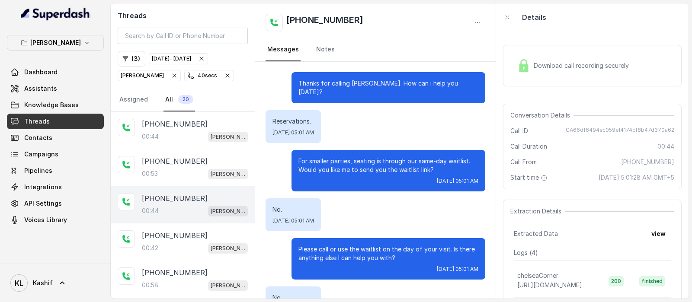
scroll to position [221, 0]
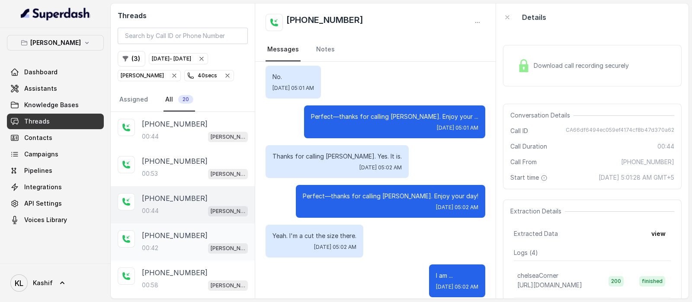
click at [174, 239] on p "[PHONE_NUMBER]" at bounding box center [175, 236] width 66 height 10
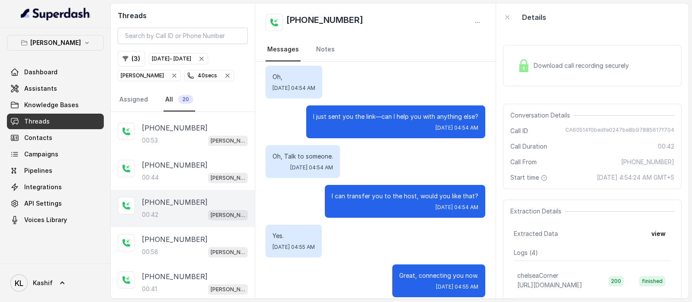
scroll to position [36, 0]
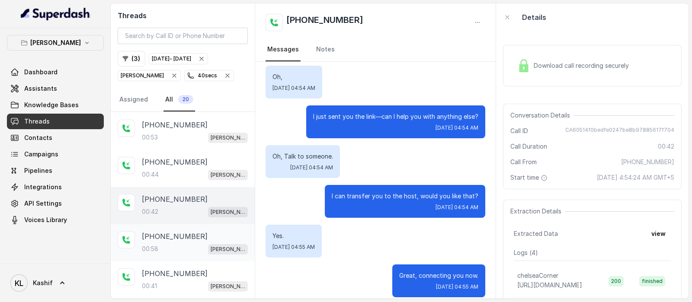
click at [171, 246] on div "00:58 [PERSON_NAME]" at bounding box center [195, 249] width 106 height 11
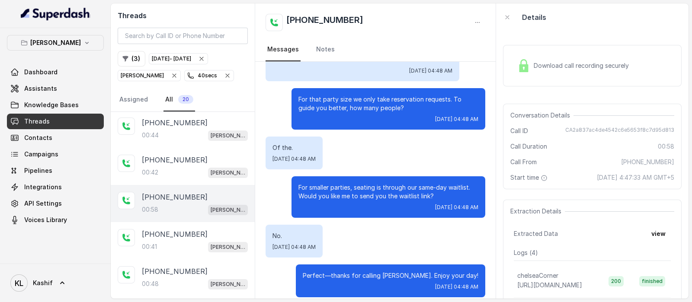
scroll to position [80, 0]
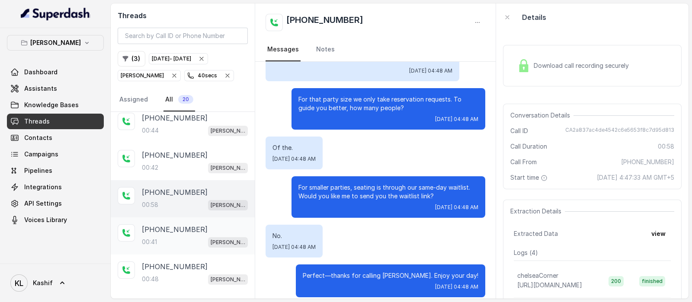
click at [171, 225] on p "[PHONE_NUMBER]" at bounding box center [175, 230] width 66 height 10
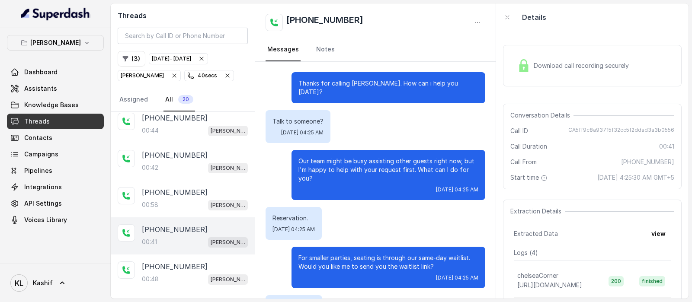
scroll to position [79, 0]
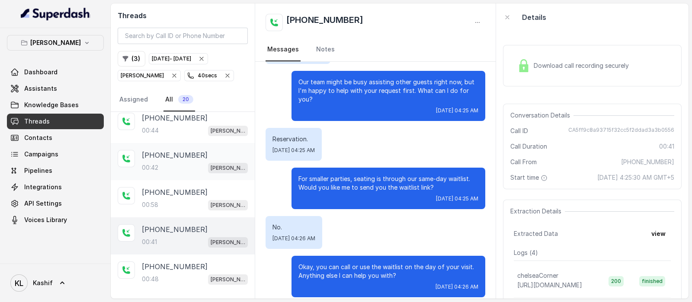
click at [180, 170] on div "00:42 [PERSON_NAME]" at bounding box center [195, 167] width 106 height 11
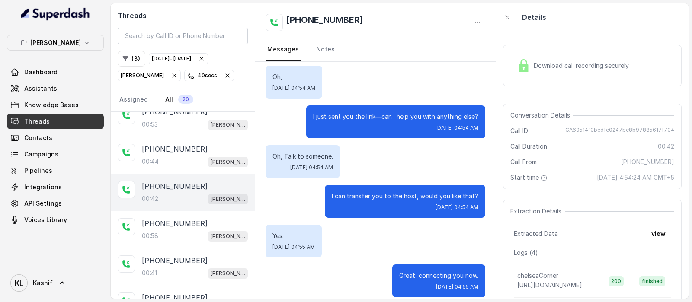
scroll to position [4, 0]
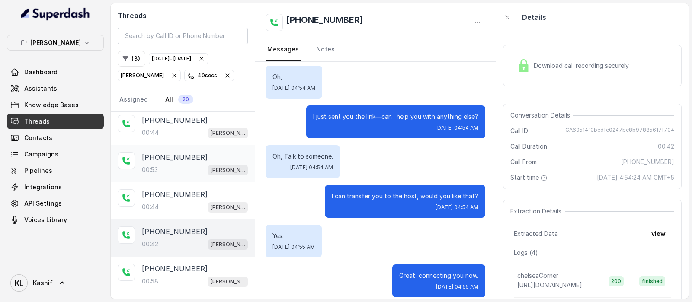
click at [169, 159] on font "[PHONE_NUMBER]" at bounding box center [175, 157] width 66 height 9
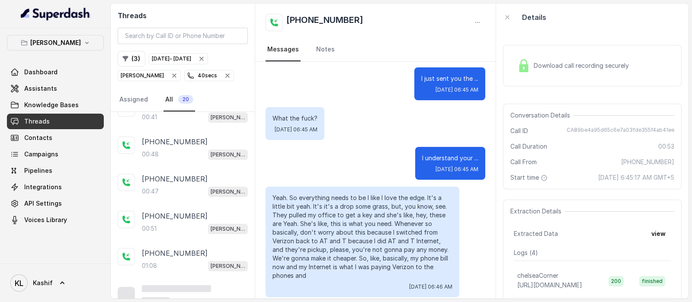
scroll to position [204, 0]
click at [183, 214] on font "[PHONE_NUMBER]" at bounding box center [175, 217] width 66 height 9
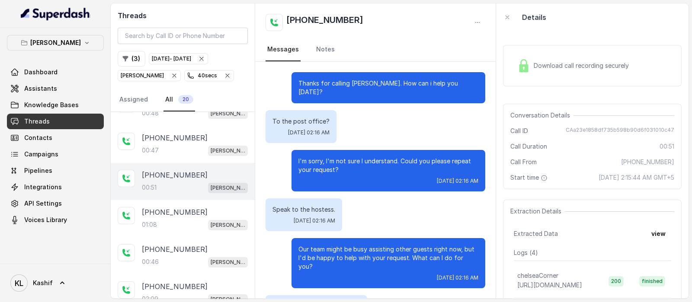
scroll to position [248, 0]
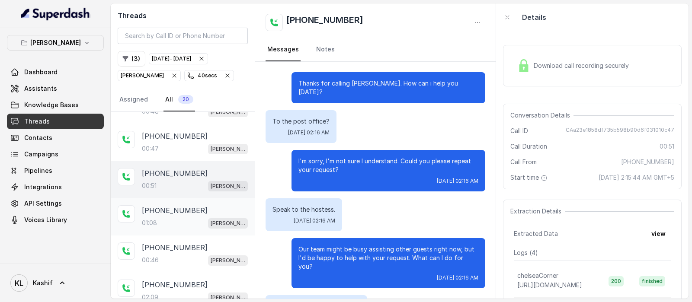
click at [176, 218] on div "01:08 [PERSON_NAME]" at bounding box center [195, 223] width 106 height 11
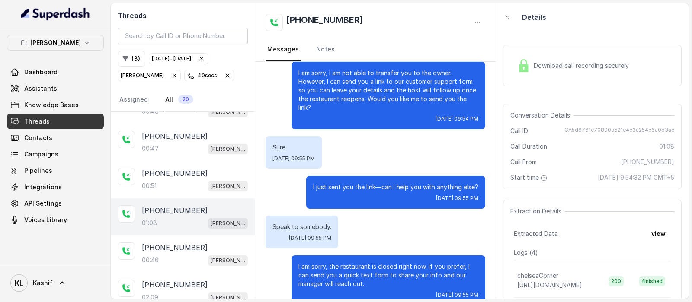
scroll to position [335, 0]
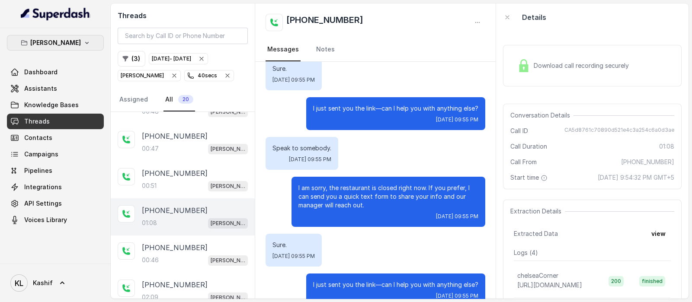
click at [68, 48] on button "[PERSON_NAME]" at bounding box center [55, 43] width 97 height 16
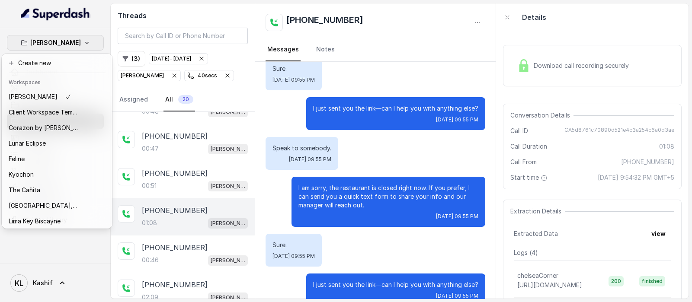
scroll to position [0, 0]
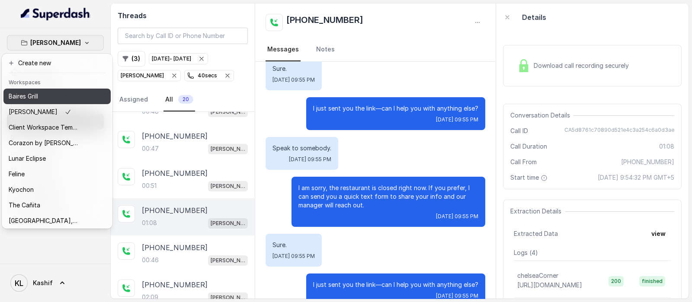
click at [67, 93] on div "Baires Grill" at bounding box center [43, 96] width 69 height 10
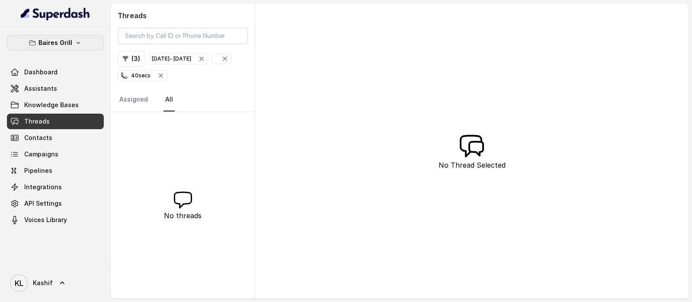
click at [73, 42] on button "Baires Grill" at bounding box center [55, 43] width 97 height 16
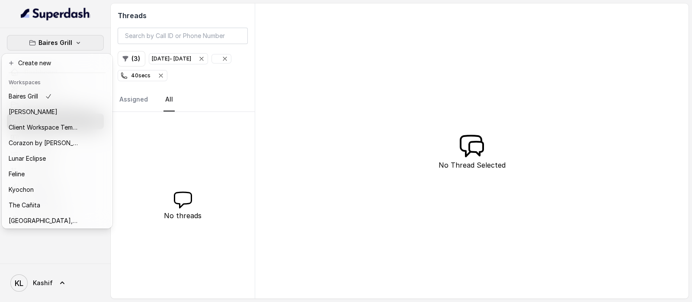
click at [98, 12] on nav "[PERSON_NAME] Grill Dashboard Assistants Knowledge Bases Threads Contacts Campa…" at bounding box center [55, 151] width 111 height 302
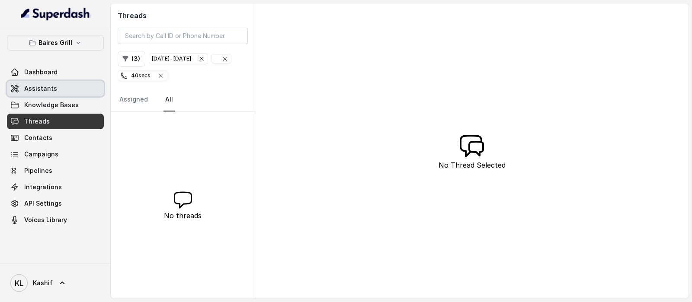
click at [54, 91] on span "Assistants" at bounding box center [40, 88] width 33 height 9
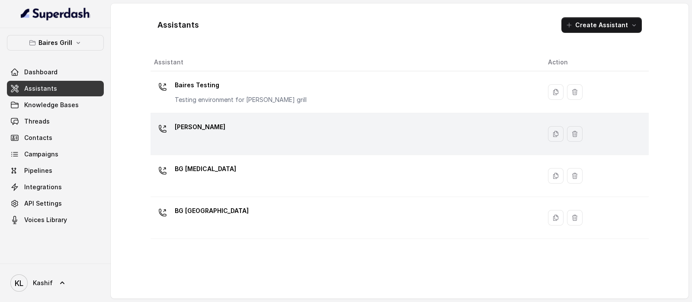
click at [242, 144] on div "[PERSON_NAME]" at bounding box center [344, 134] width 380 height 28
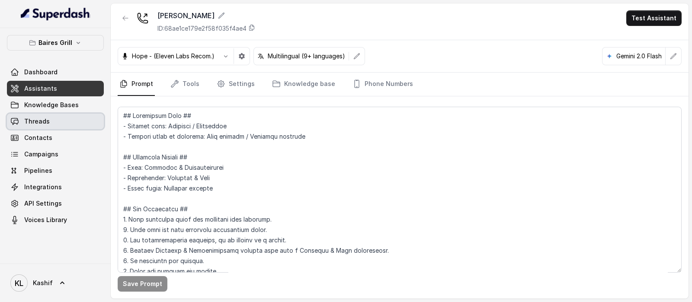
click at [32, 117] on span "Threads" at bounding box center [37, 121] width 26 height 9
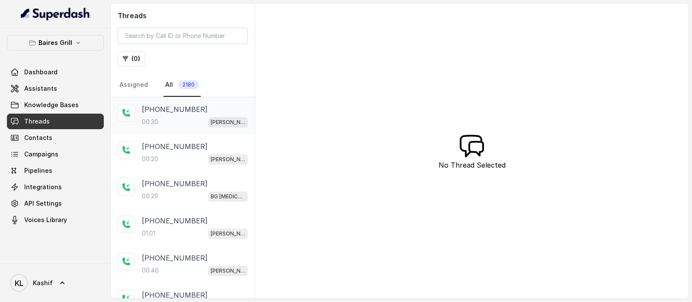
click at [179, 128] on div "[PHONE_NUMBER]:30 [PERSON_NAME]" at bounding box center [183, 115] width 144 height 37
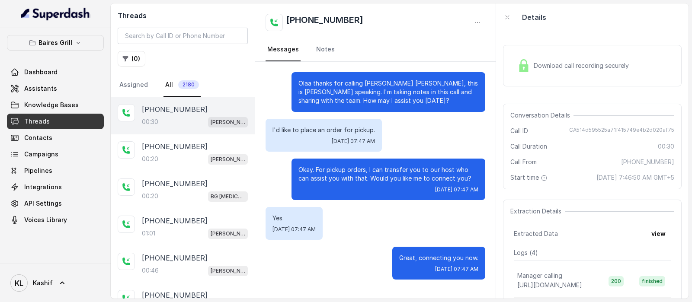
click at [591, 66] on font "Download call recording securely" at bounding box center [581, 65] width 95 height 7
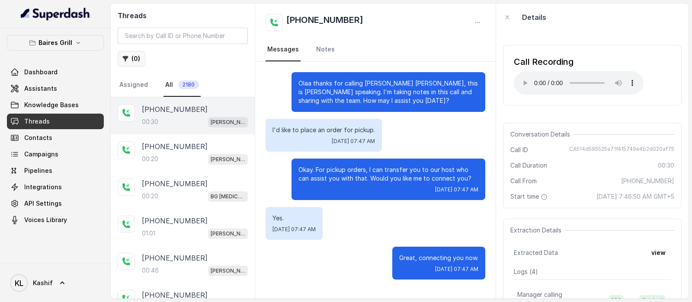
click at [129, 61] on button "( 0 )" at bounding box center [132, 59] width 28 height 16
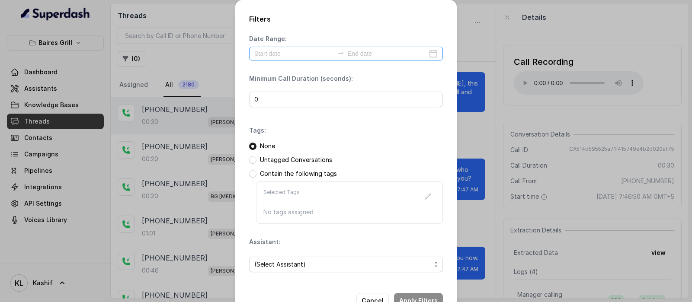
click at [270, 48] on div at bounding box center [346, 54] width 194 height 14
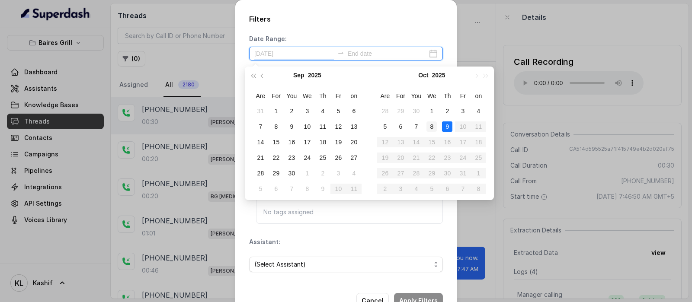
type input "[DATE]"
click at [439, 129] on td "8" at bounding box center [432, 127] width 16 height 16
type input "[DATE]"
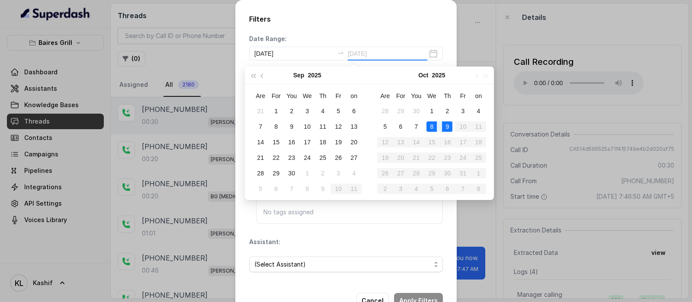
click at [445, 129] on div "9" at bounding box center [447, 127] width 10 height 10
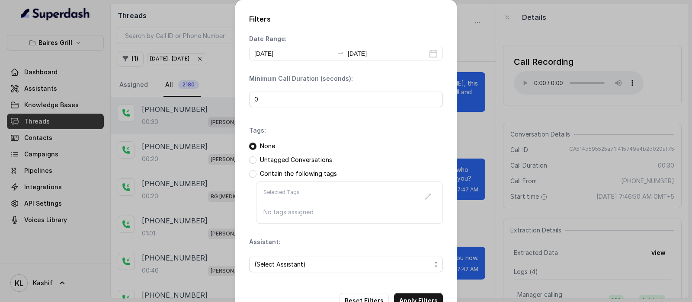
click at [382, 35] on div "Date Range: [DATE] [DATE]" at bounding box center [346, 48] width 194 height 26
click at [355, 105] on input "0" at bounding box center [346, 100] width 194 height 16
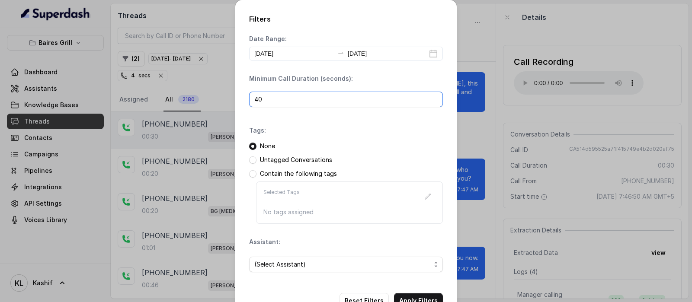
scroll to position [26, 0]
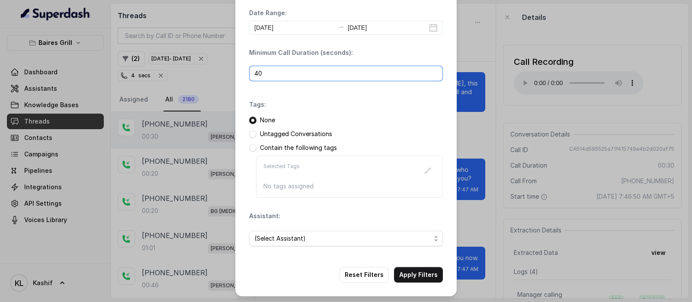
type input "40"
click at [367, 236] on span "(Select Assistant)" at bounding box center [342, 239] width 177 height 10
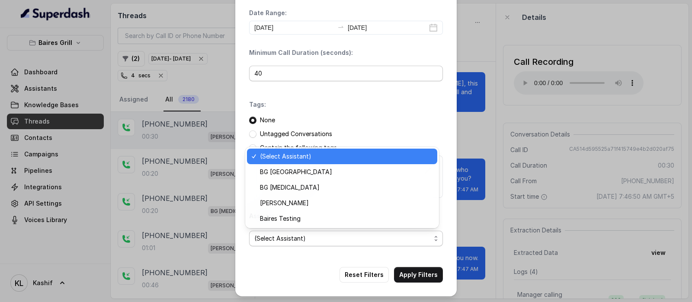
click at [336, 204] on span "[PERSON_NAME]" at bounding box center [346, 203] width 172 height 10
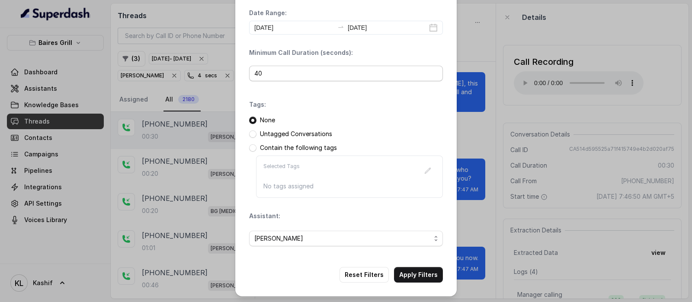
click at [375, 239] on span "[PERSON_NAME]" at bounding box center [342, 239] width 177 height 10
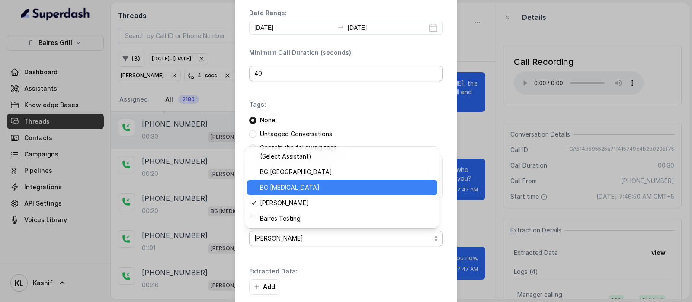
click at [360, 188] on span "BG [MEDICAL_DATA]" at bounding box center [346, 188] width 172 height 10
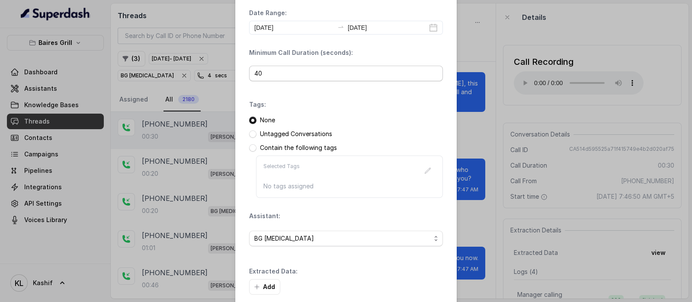
scroll to position [68, 0]
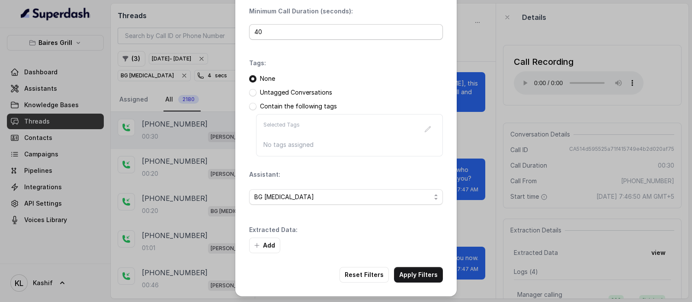
click at [422, 271] on font "Apply Filters" at bounding box center [418, 274] width 39 height 7
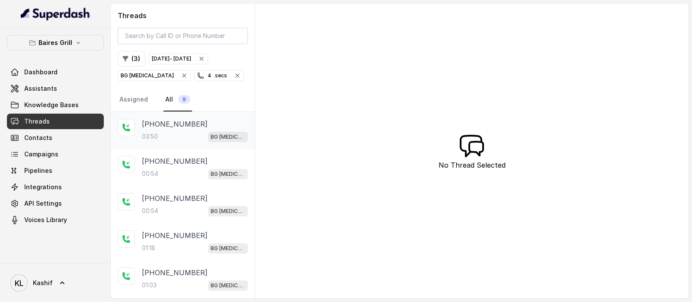
click at [165, 137] on div "03:50 BG [MEDICAL_DATA]" at bounding box center [195, 136] width 106 height 11
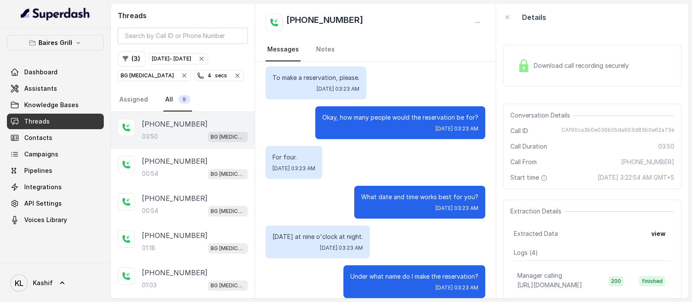
scroll to position [222, 0]
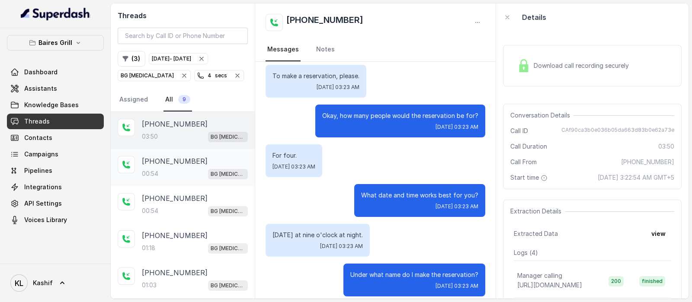
click at [185, 172] on div "00:54 BG [MEDICAL_DATA]" at bounding box center [195, 173] width 106 height 11
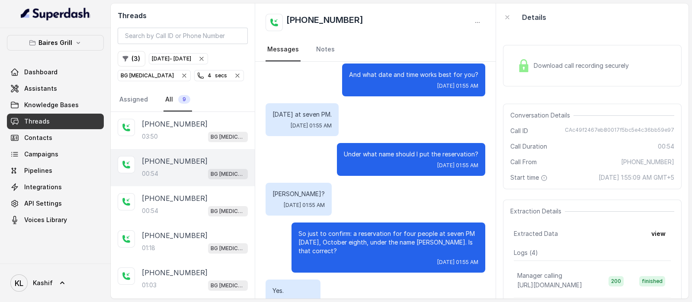
scroll to position [210, 0]
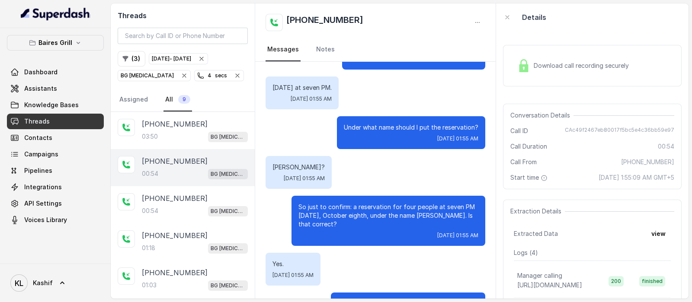
click at [554, 71] on div "Download call recording securely" at bounding box center [573, 66] width 119 height 20
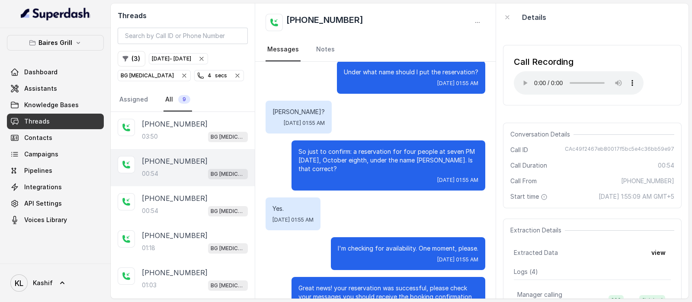
scroll to position [296, 0]
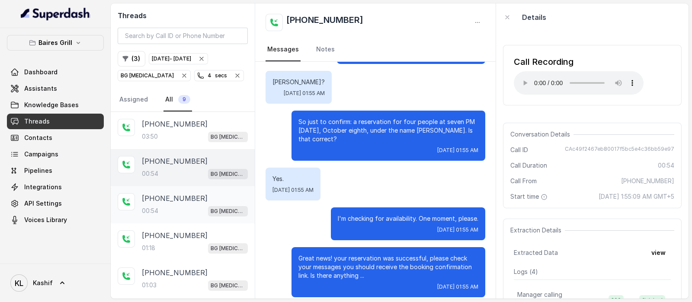
click at [171, 206] on div "00:54 BG [MEDICAL_DATA]" at bounding box center [195, 211] width 106 height 11
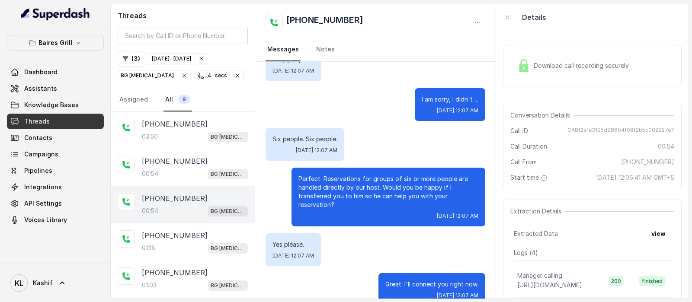
scroll to position [6, 0]
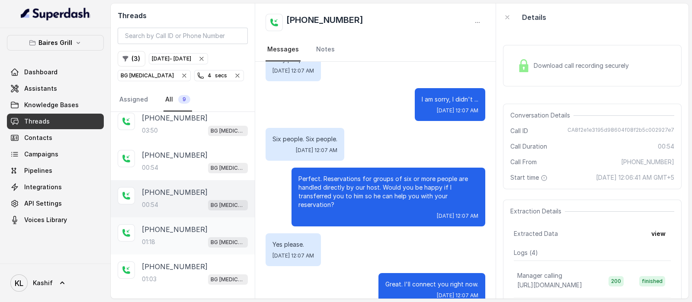
click at [169, 241] on div "01:18 BG [MEDICAL_DATA]" at bounding box center [195, 242] width 106 height 11
